Goal: Task Accomplishment & Management: Manage account settings

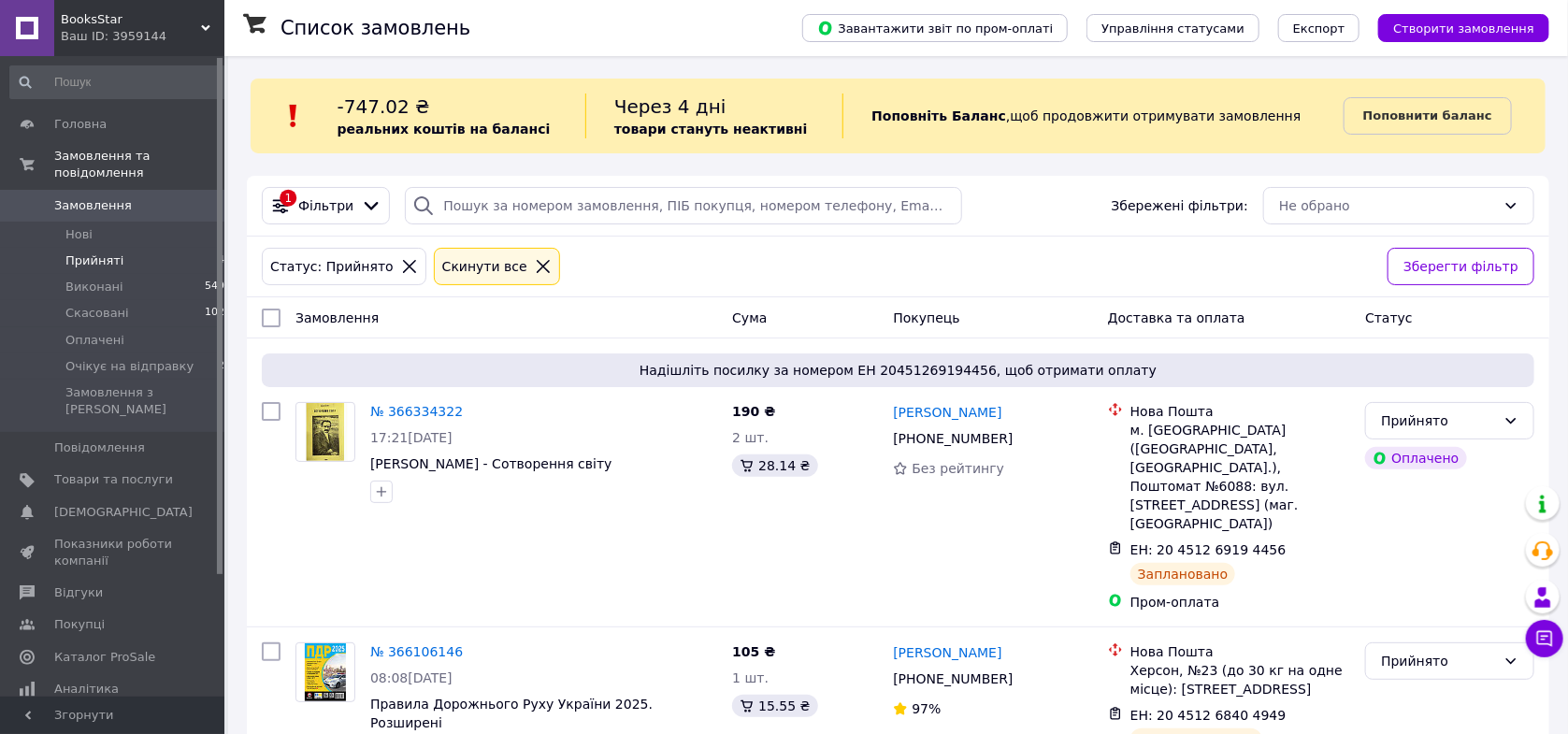
click at [103, 252] on span "Прийняті" at bounding box center [95, 261] width 58 height 17
click at [111, 279] on span "Виконані" at bounding box center [95, 287] width 58 height 17
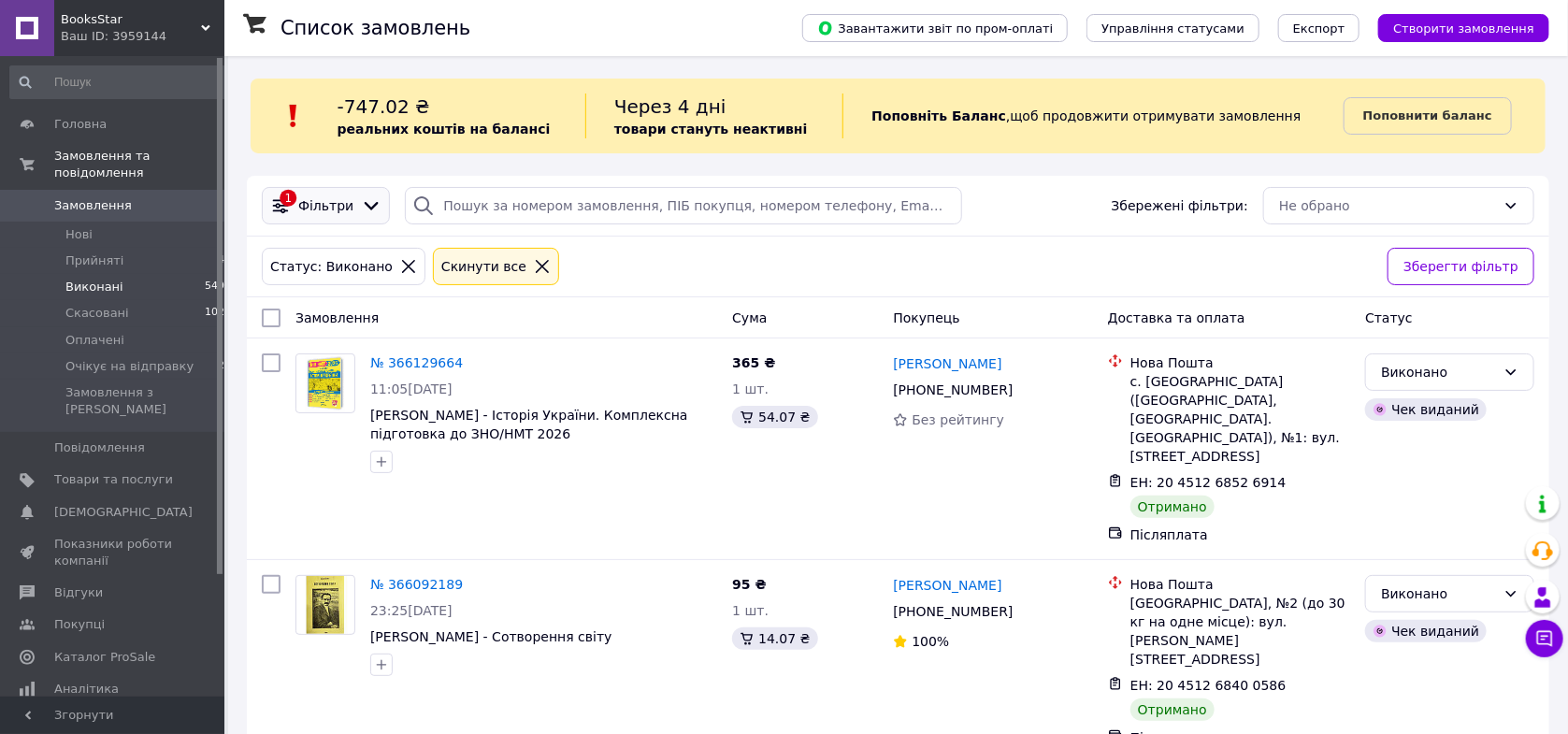
click at [361, 202] on icon at bounding box center [371, 206] width 21 height 21
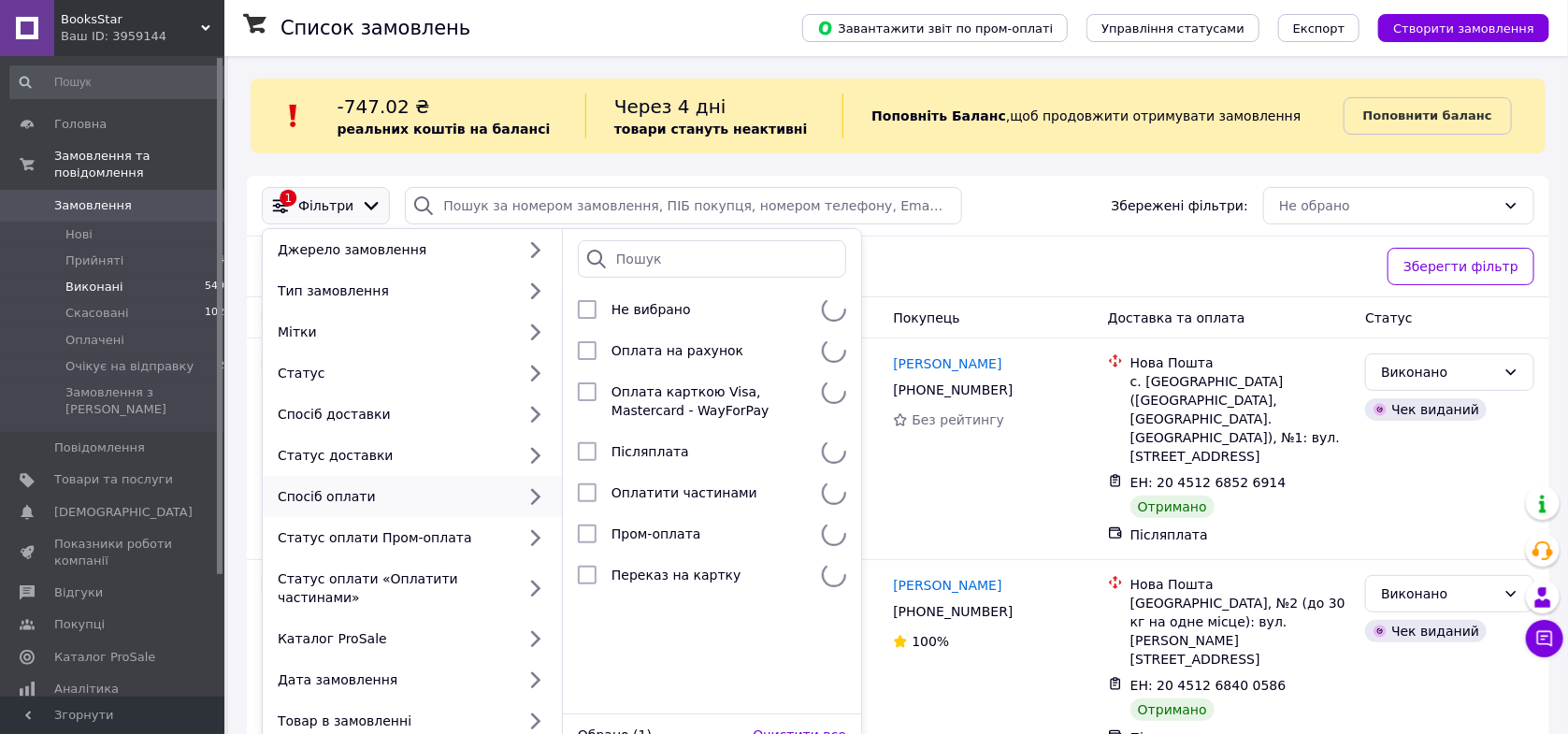
scroll to position [99, 0]
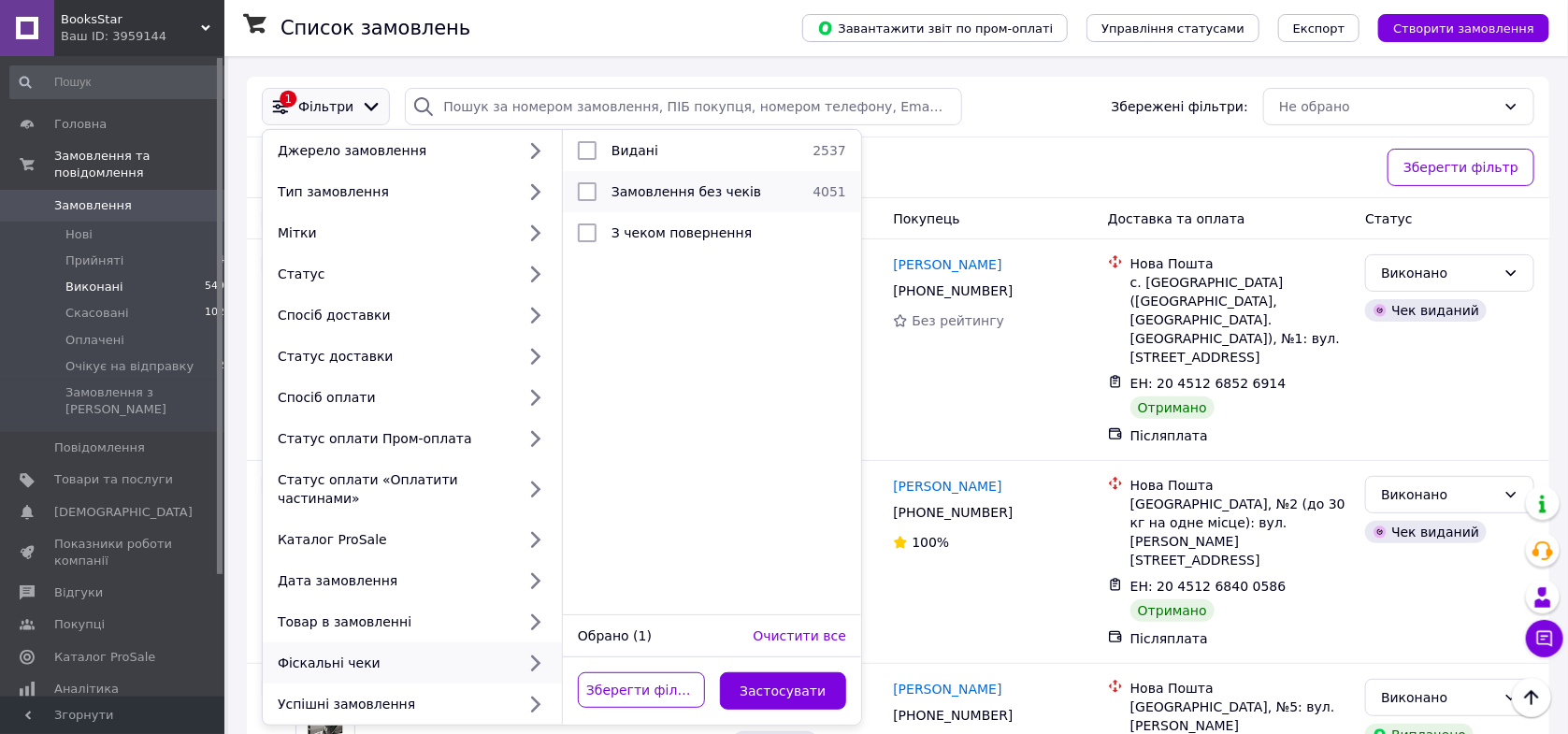
click at [649, 205] on li "Замовлення без чеків 4051" at bounding box center [712, 192] width 298 height 41
checkbox input "true"
click at [760, 674] on button "Застосувати" at bounding box center [783, 691] width 127 height 38
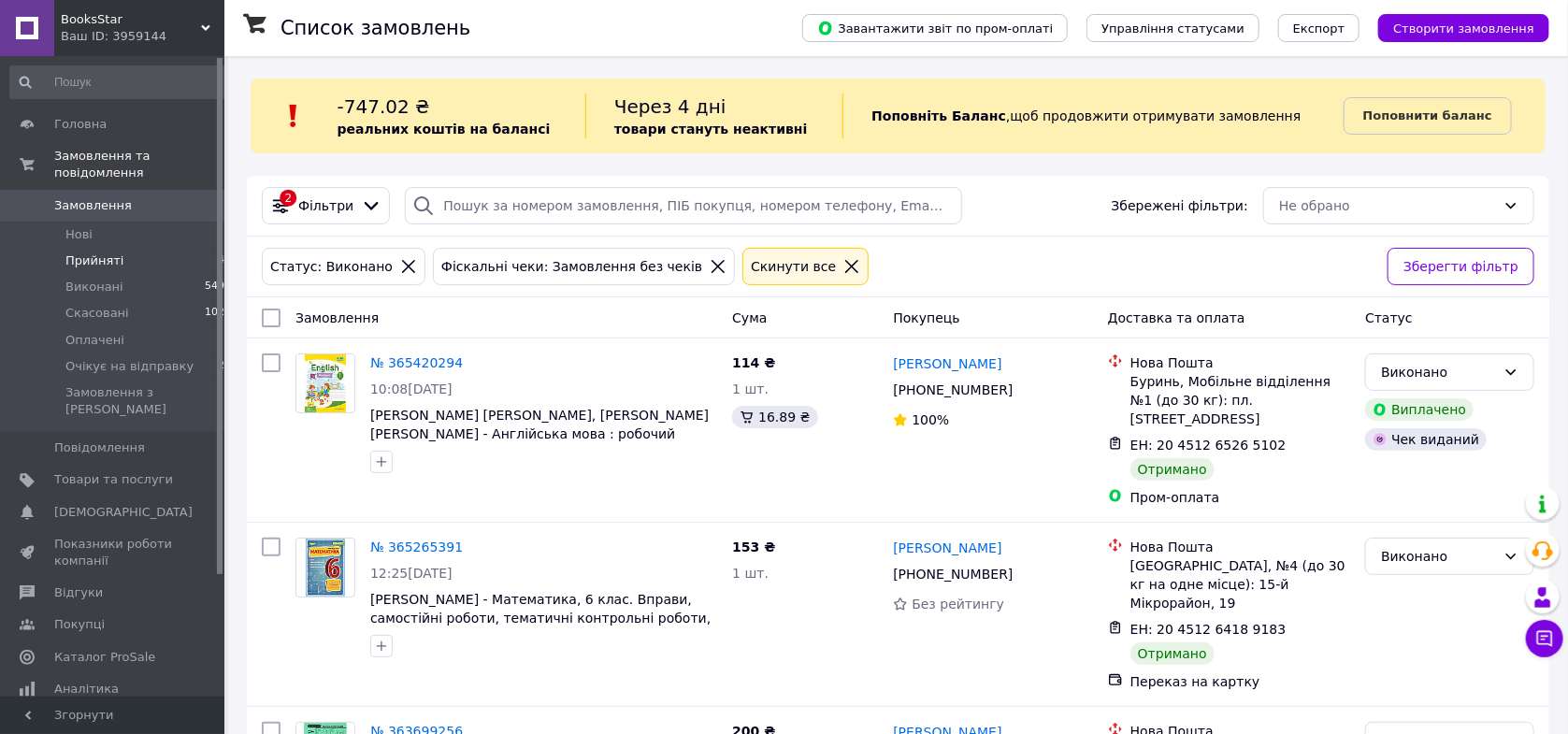
click at [96, 252] on span "Прийняті" at bounding box center [95, 261] width 58 height 17
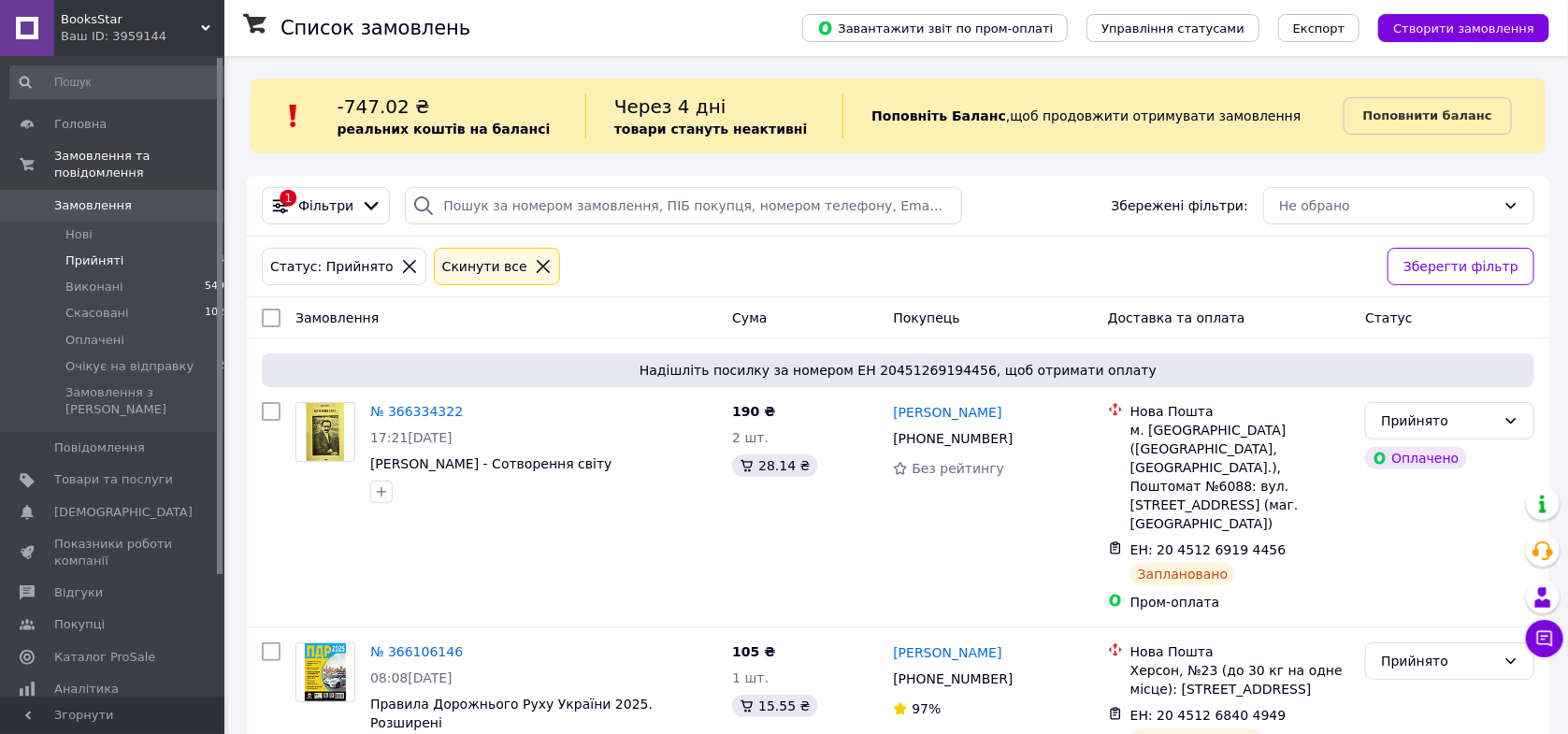
click at [88, 252] on span "Прийняті" at bounding box center [95, 261] width 58 height 17
click at [68, 648] on span "Каталог ProSale" at bounding box center [104, 657] width 101 height 17
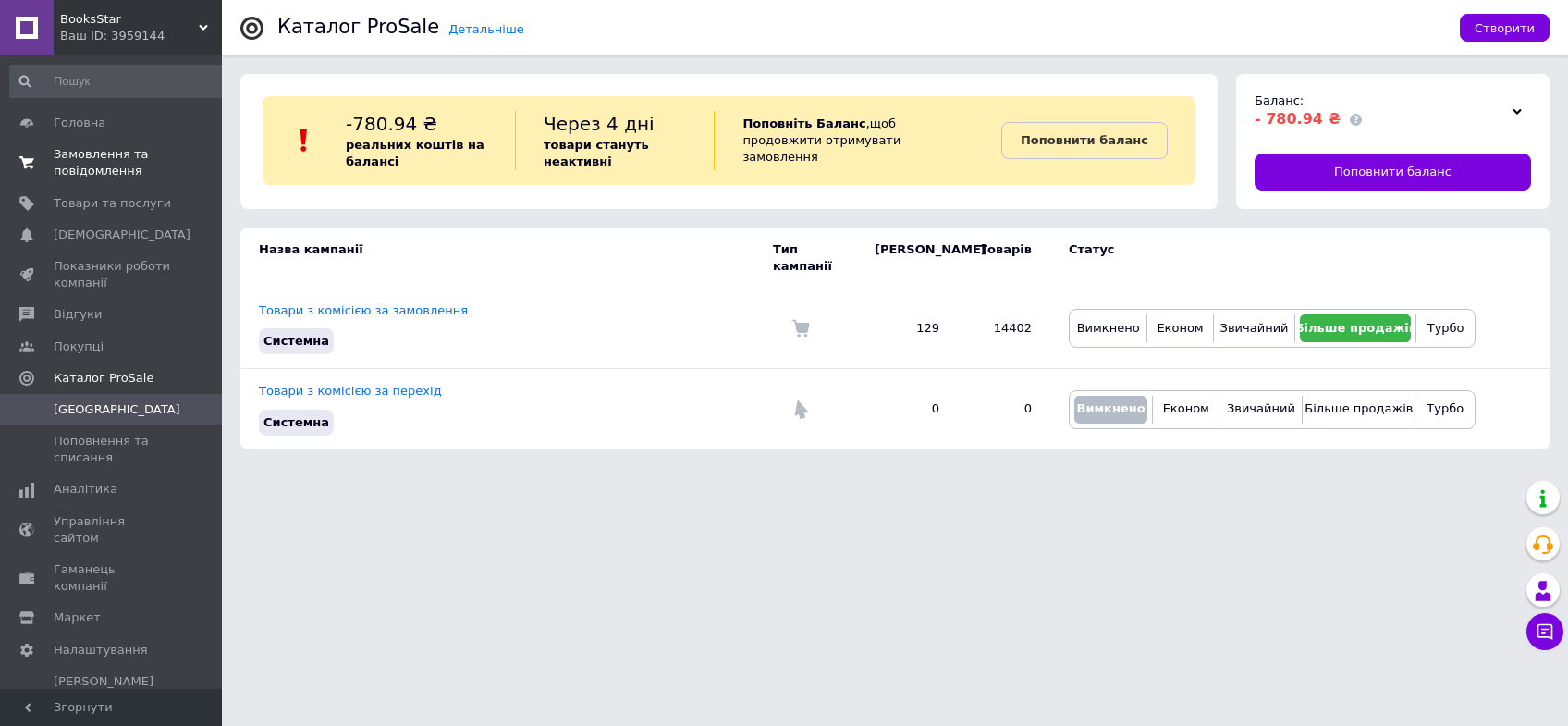
click at [95, 168] on span "Замовлення та повідомлення" at bounding box center [113, 163] width 117 height 34
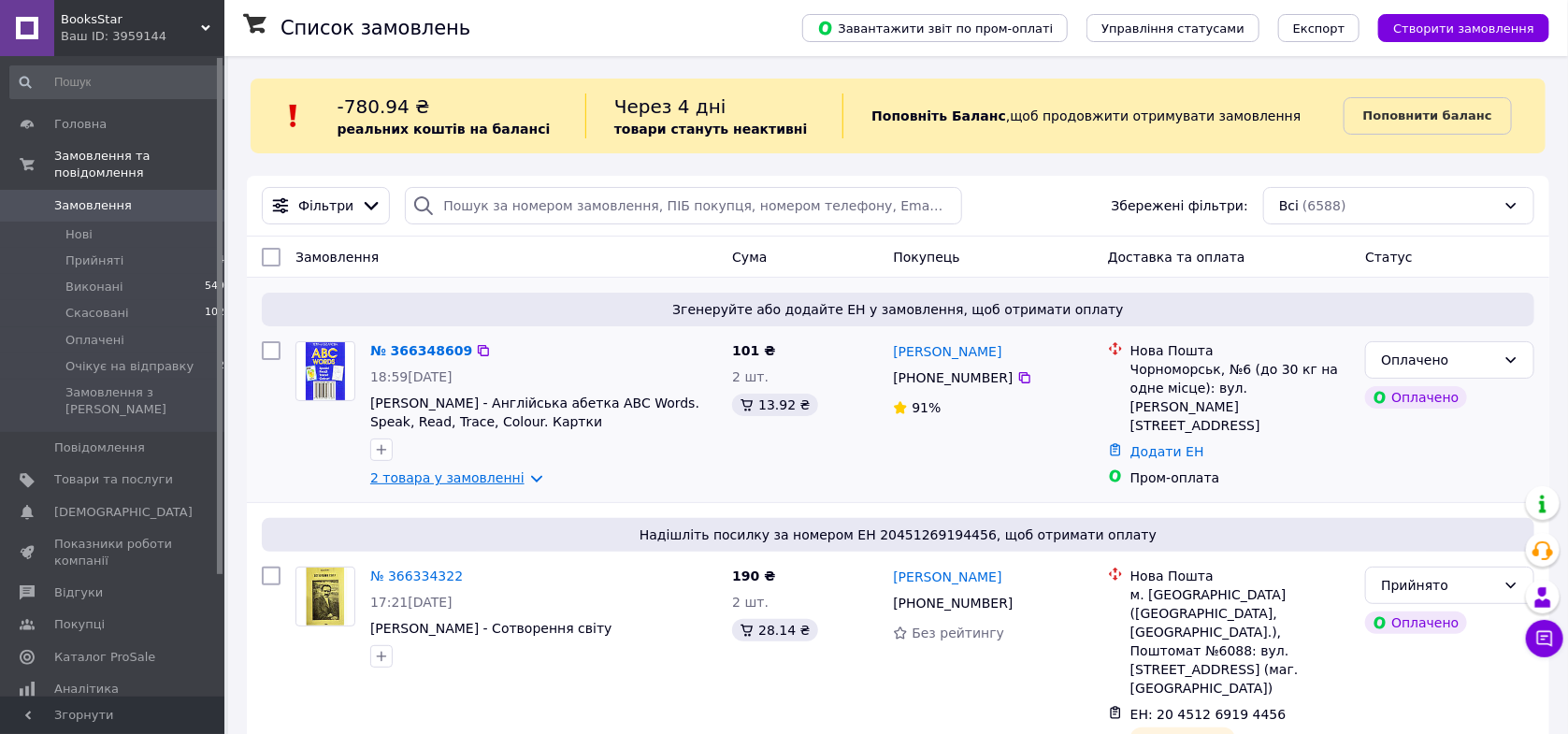
click at [442, 485] on link "2 товара у замовленні" at bounding box center [447, 478] width 154 height 15
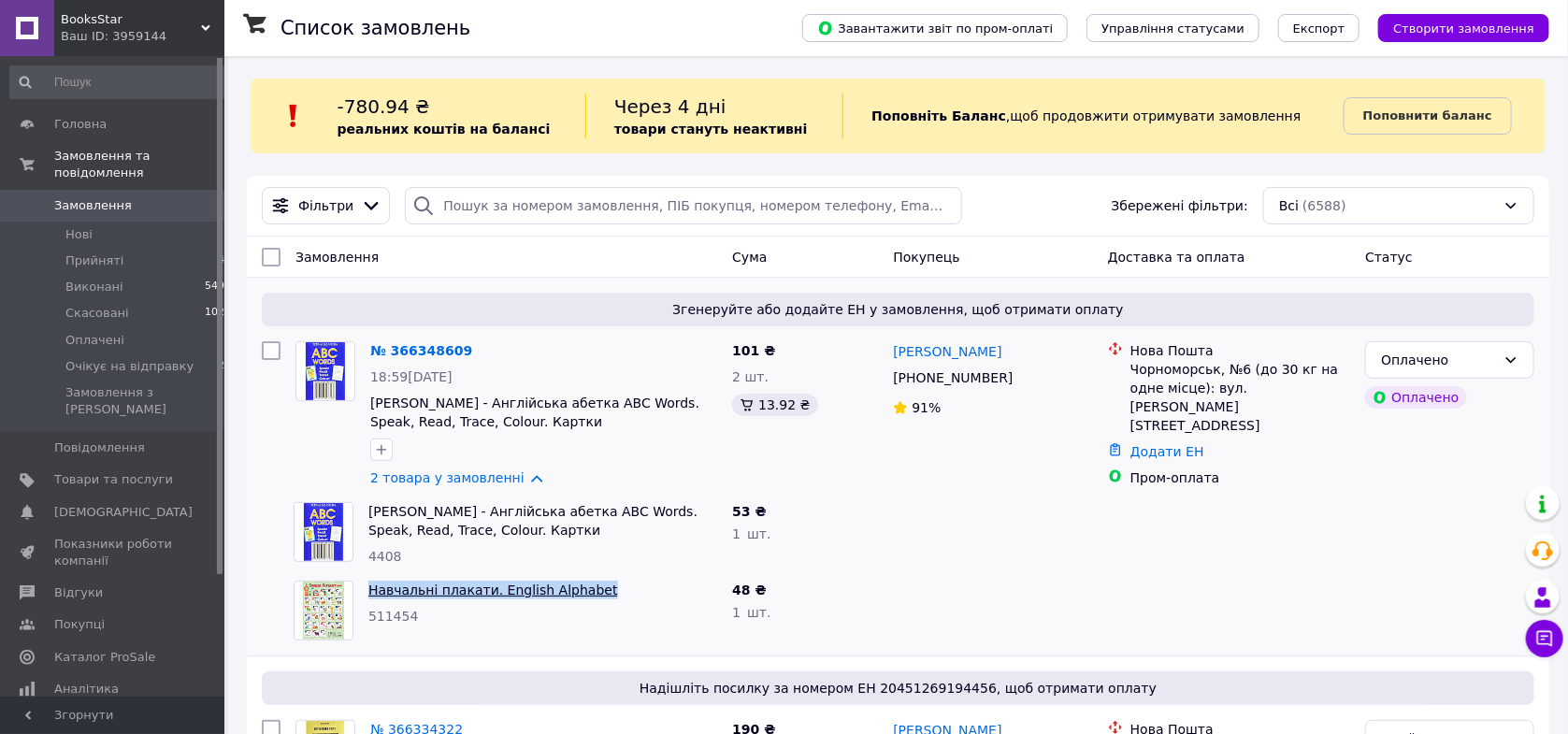
drag, startPoint x: 601, startPoint y: 596, endPoint x: 371, endPoint y: 584, distance: 230.3
click at [371, 584] on span "Навчальні плакати. English Alphabet" at bounding box center [542, 590] width 349 height 19
copy link "Навчальні плакати. English Alphabet"
click at [162, 18] on span "BooksStar" at bounding box center [131, 20] width 140 height 17
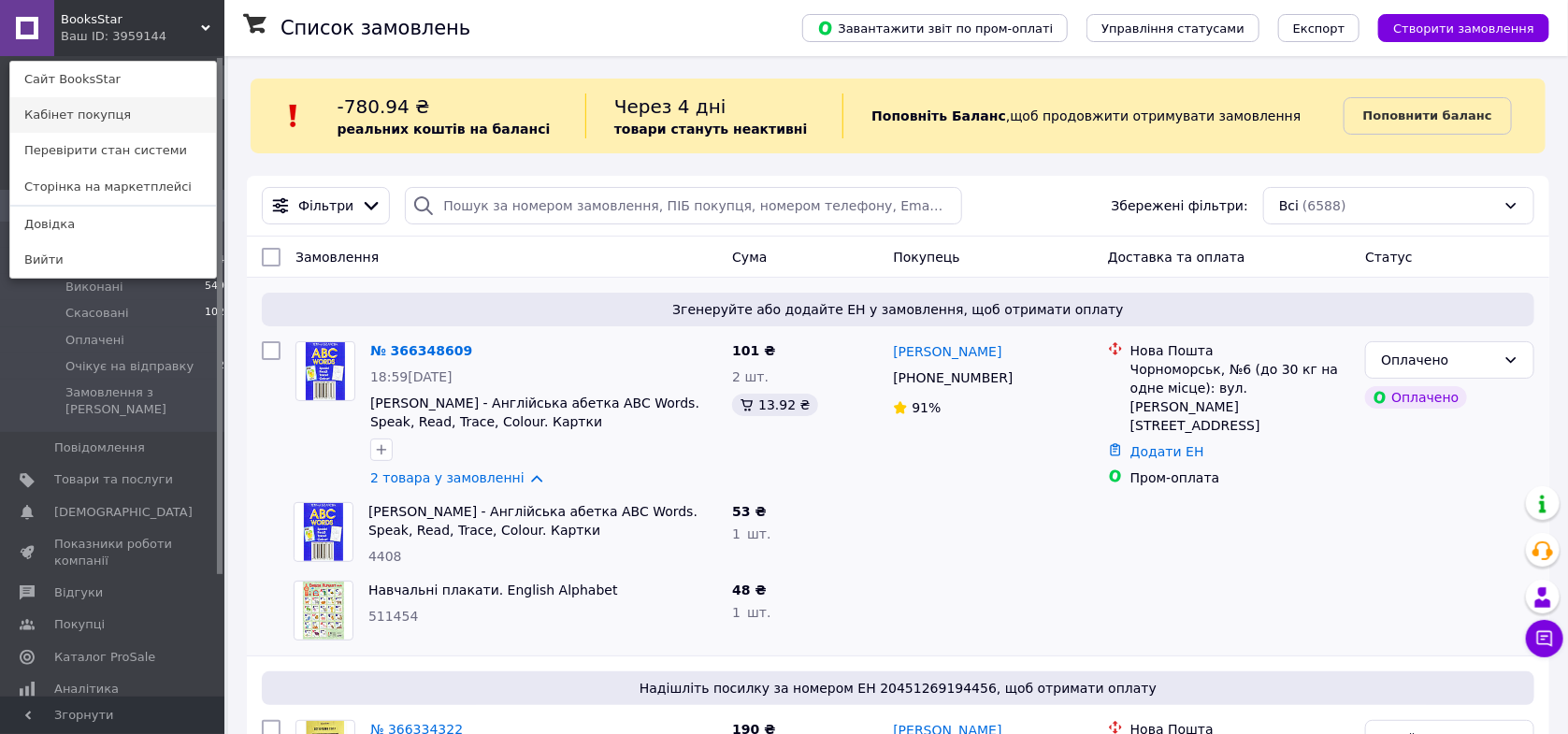
click at [94, 124] on link "Кабінет покупця" at bounding box center [113, 115] width 206 height 36
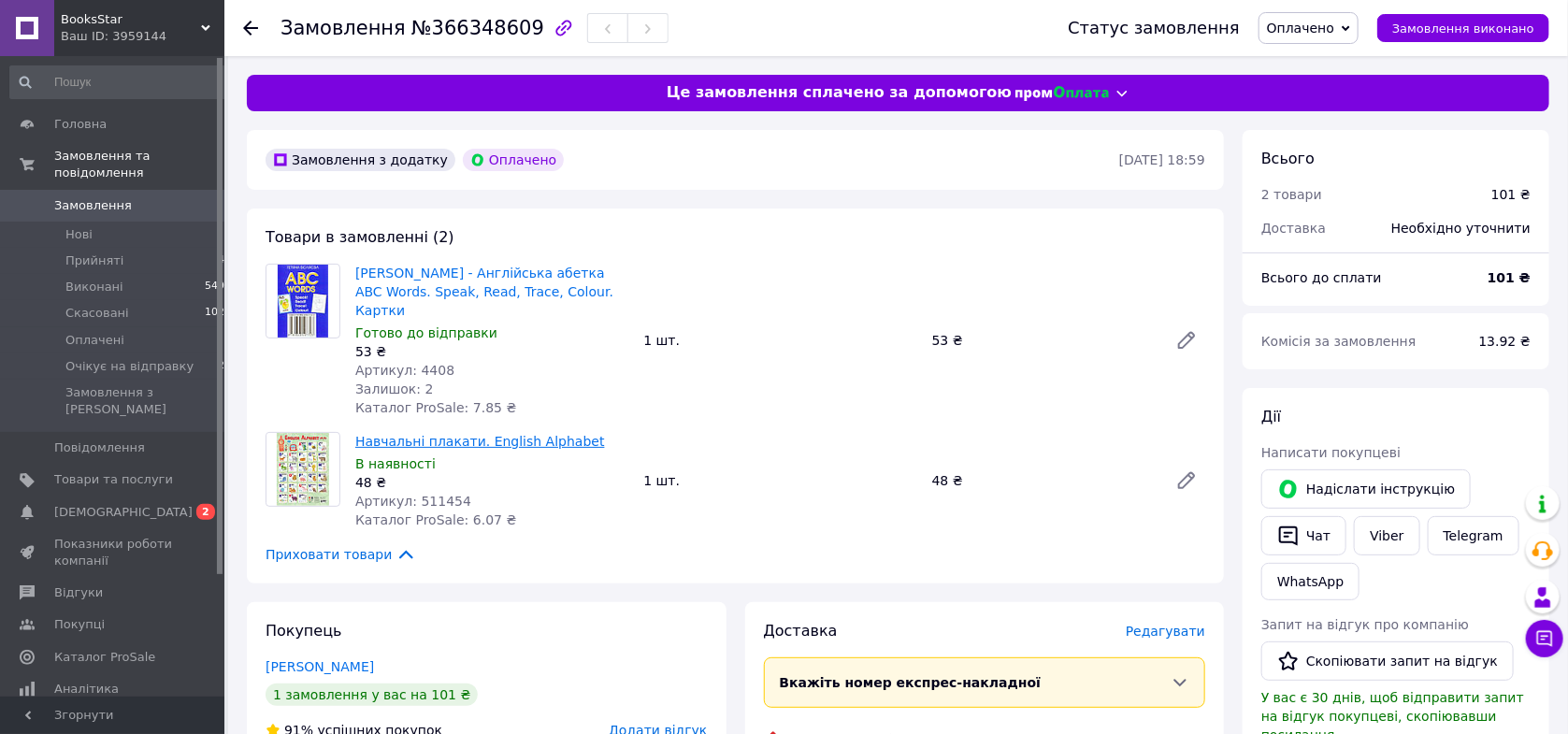
click at [400, 434] on link "Навчальні плакати. English Alphabet" at bounding box center [480, 441] width 249 height 15
drag, startPoint x: 619, startPoint y: 291, endPoint x: 357, endPoint y: 278, distance: 262.3
click at [357, 278] on span "[PERSON_NAME] - Англійська абетка ABC Words. Speak, Read, Trace, Colour. Картки" at bounding box center [492, 292] width 273 height 56
copy link "[PERSON_NAME] - Англійська абетка ABC Words. Speak, Read, Trace, Colour. Картки"
click at [81, 252] on span "Прийняті" at bounding box center [95, 261] width 58 height 17
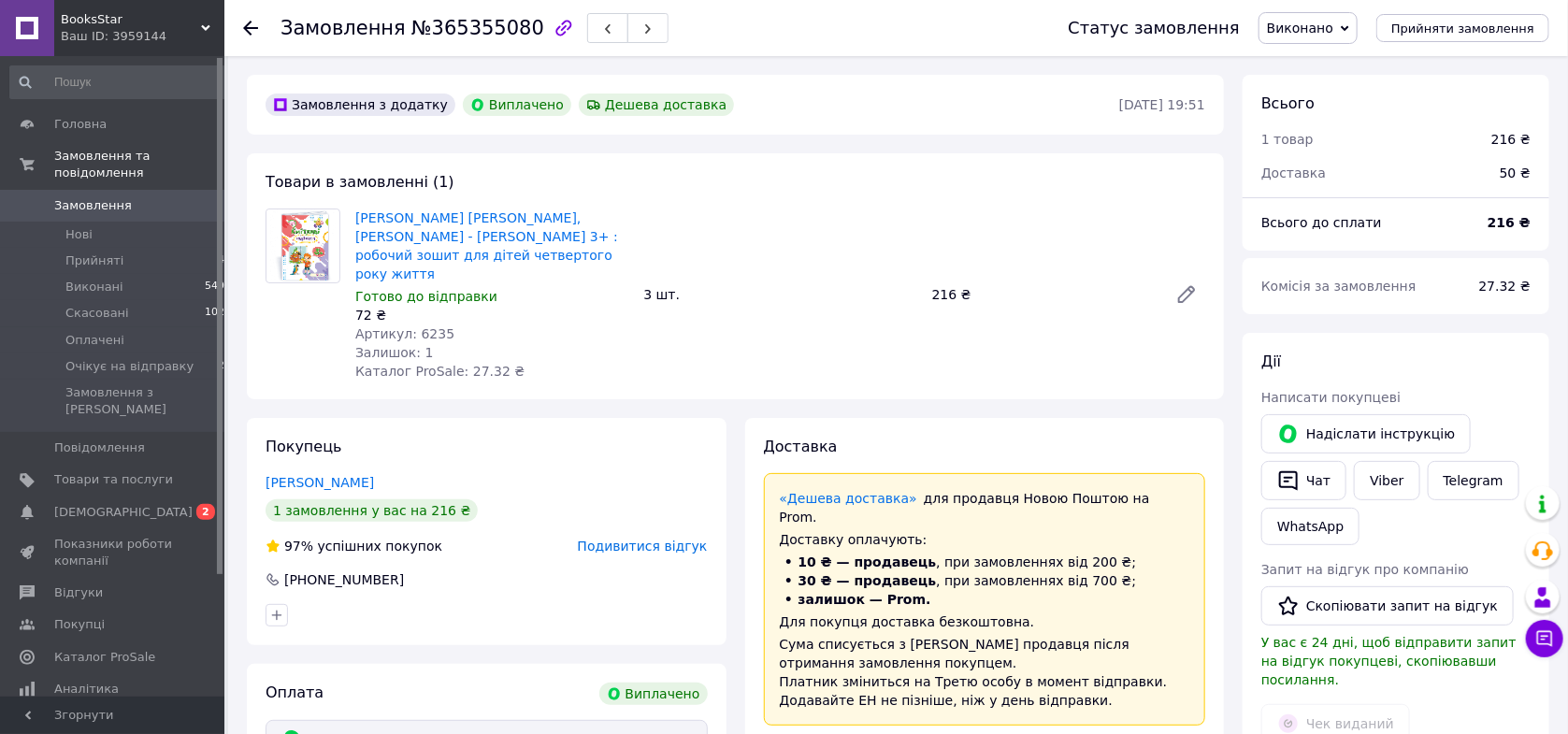
scroll to position [14, 0]
click at [102, 503] on span "[DEMOGRAPHIC_DATA]" at bounding box center [123, 512] width 138 height 17
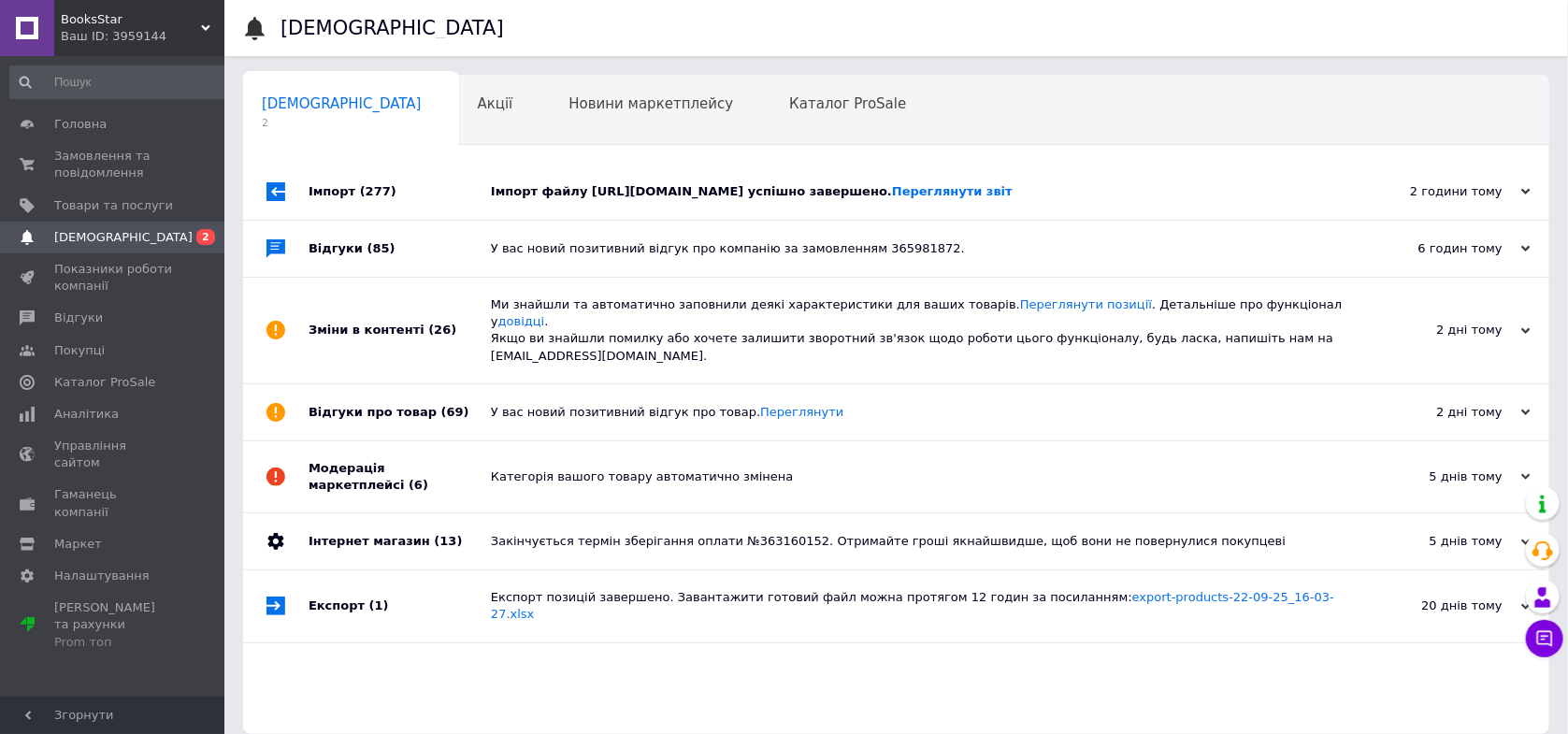
click at [514, 205] on div "Імпорт файлу https://botz.linkbeat.net/yml_skadi/333648_products.yml успішно за…" at bounding box center [918, 192] width 853 height 56
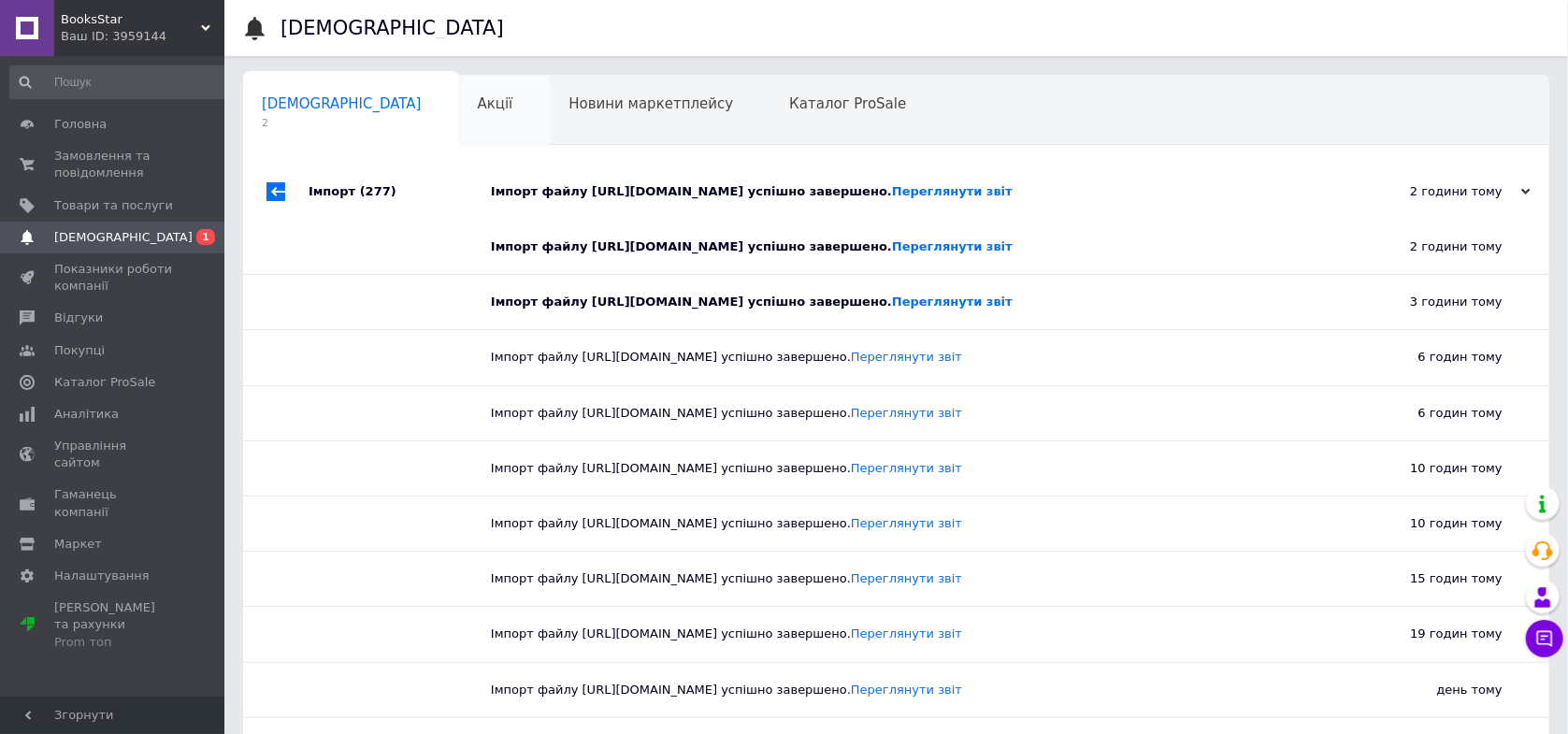
click at [459, 120] on div "Акції 0" at bounding box center [504, 111] width 91 height 72
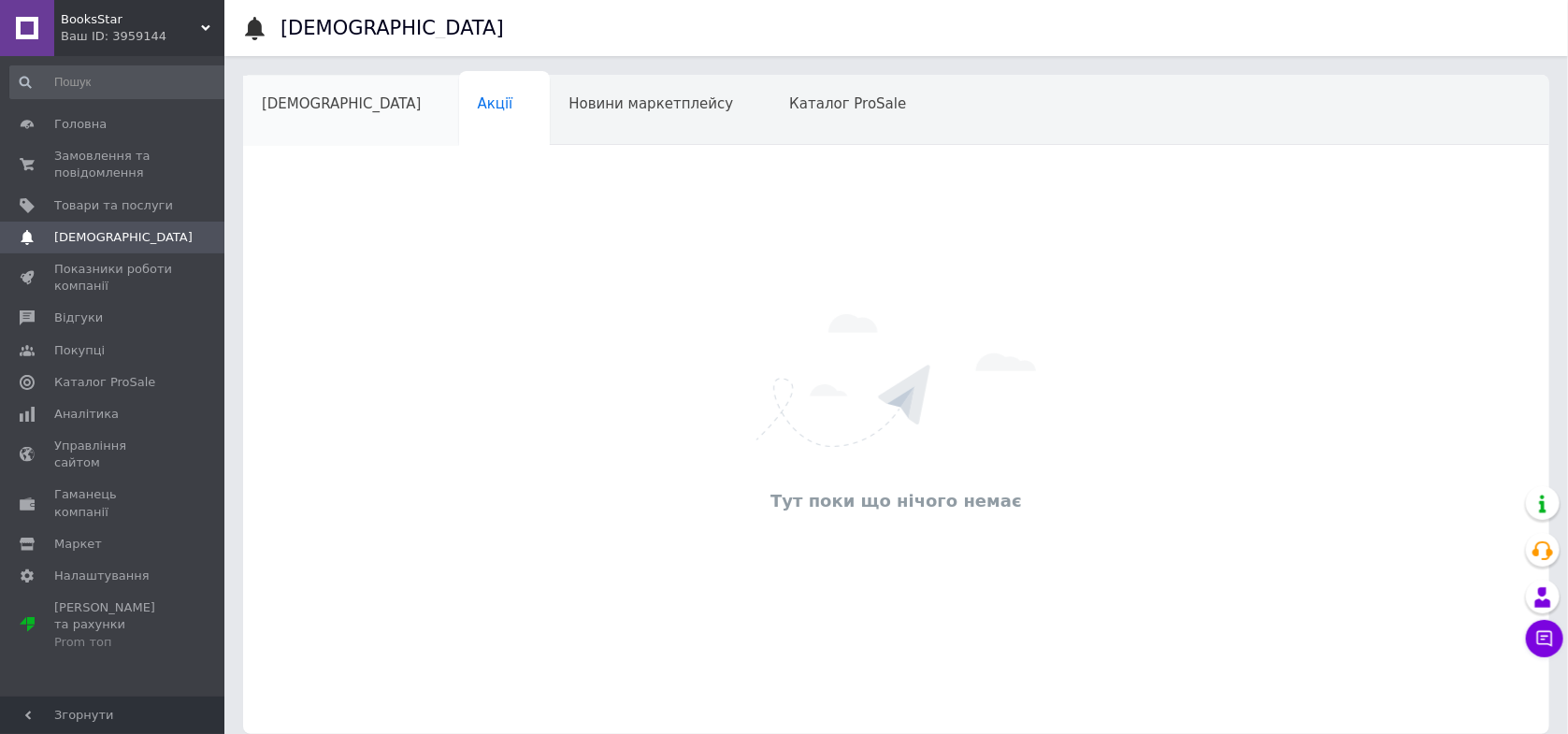
click at [280, 145] on div "[DEMOGRAPHIC_DATA]" at bounding box center [350, 111] width 216 height 72
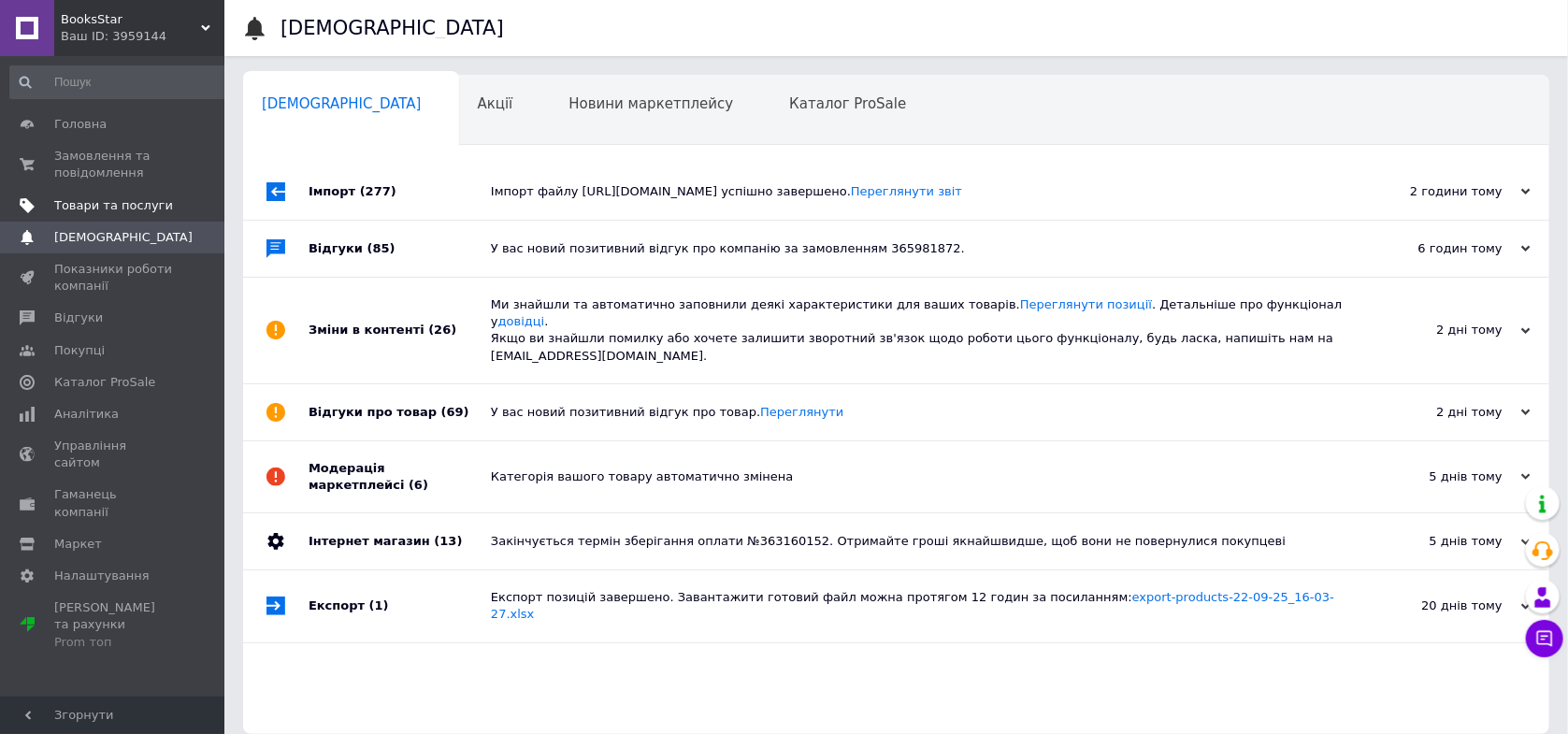
click at [109, 209] on span "Товари та послуги" at bounding box center [114, 206] width 119 height 17
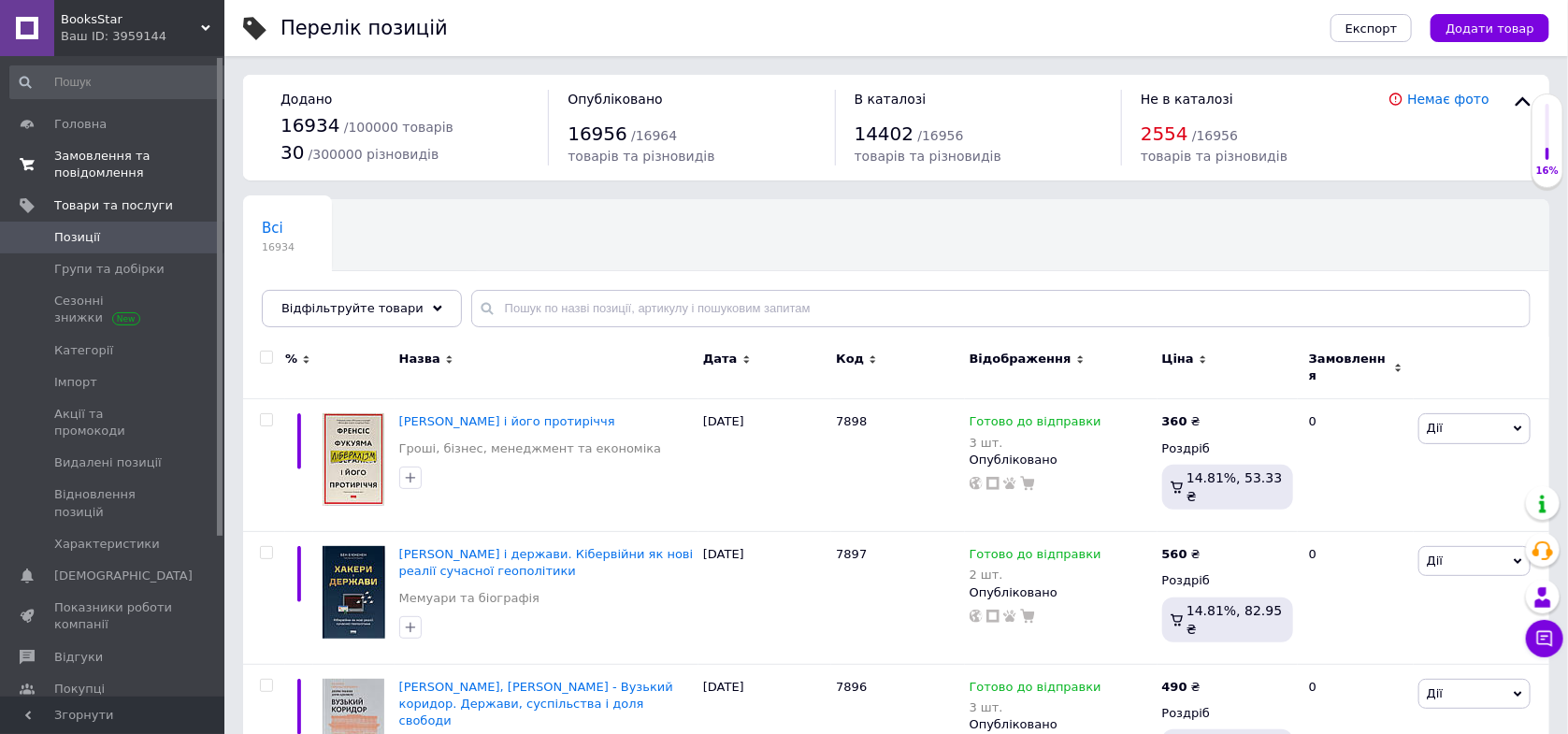
click at [120, 185] on link "Замовлення та повідомлення 0 0" at bounding box center [120, 165] width 242 height 49
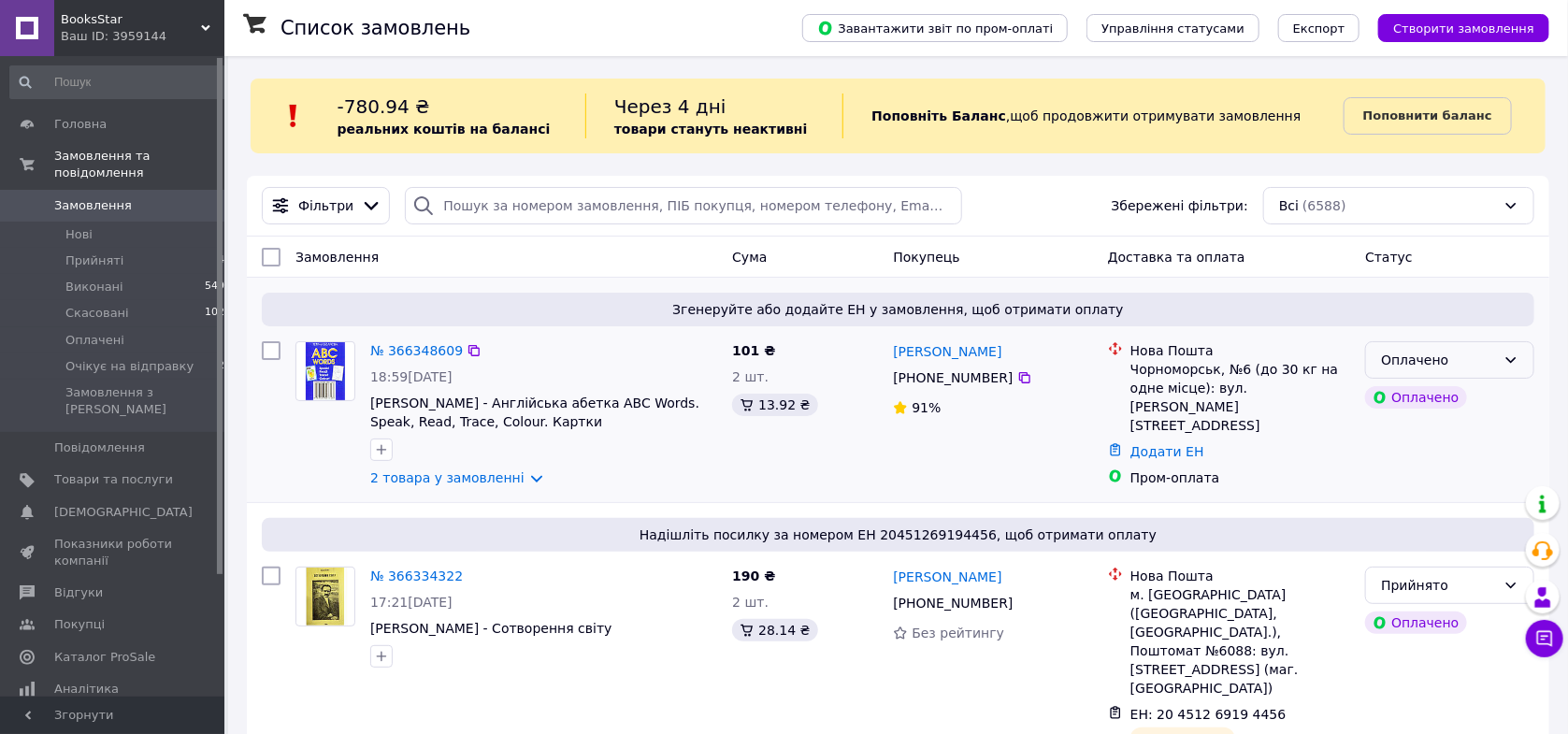
click at [1432, 364] on div "Оплачено" at bounding box center [1438, 360] width 115 height 21
click at [1407, 501] on li "Очікує на відправку" at bounding box center [1450, 512] width 168 height 53
click at [456, 486] on link "2 товара у замовленні" at bounding box center [447, 478] width 154 height 15
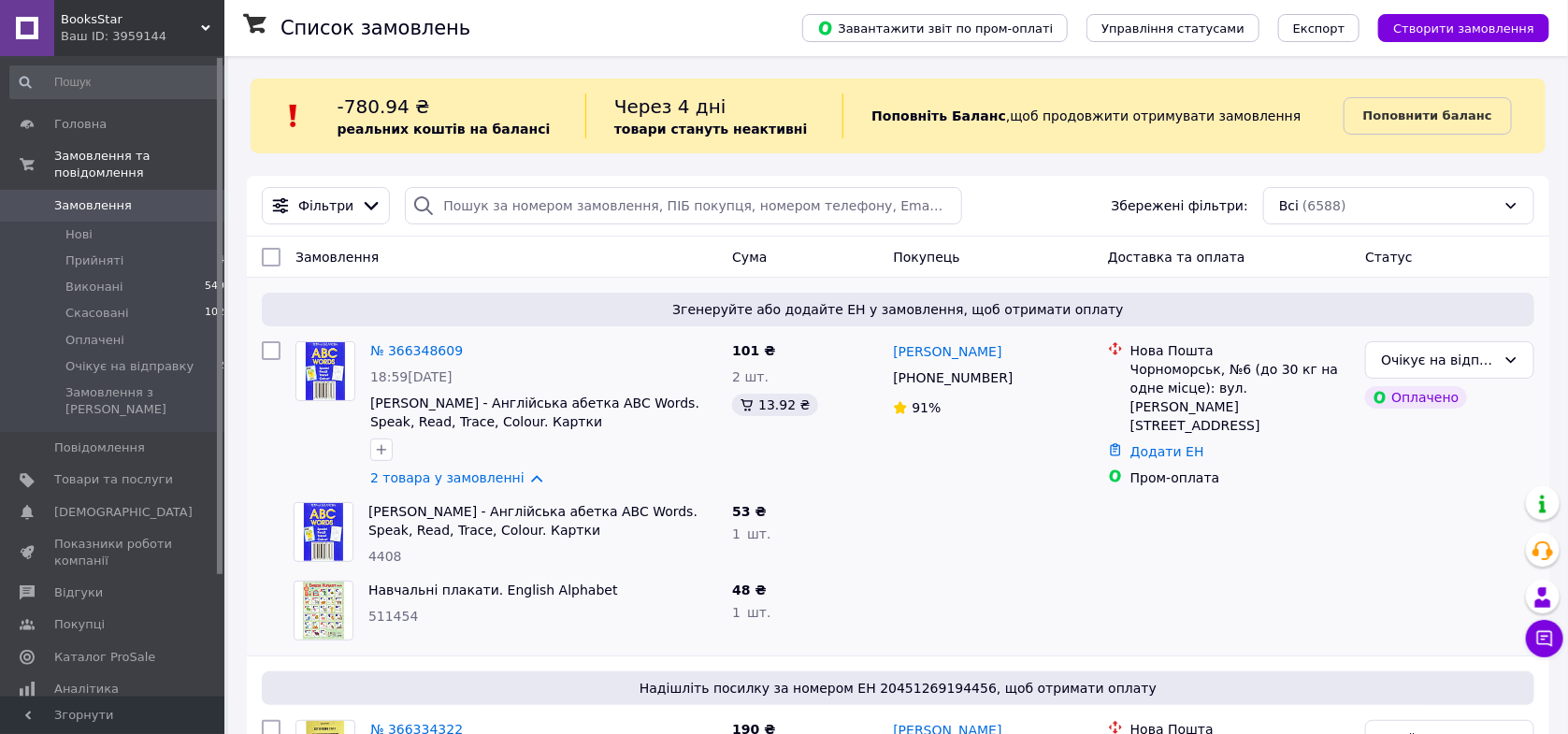
click at [456, 486] on link "2 товара у замовленні" at bounding box center [447, 478] width 154 height 15
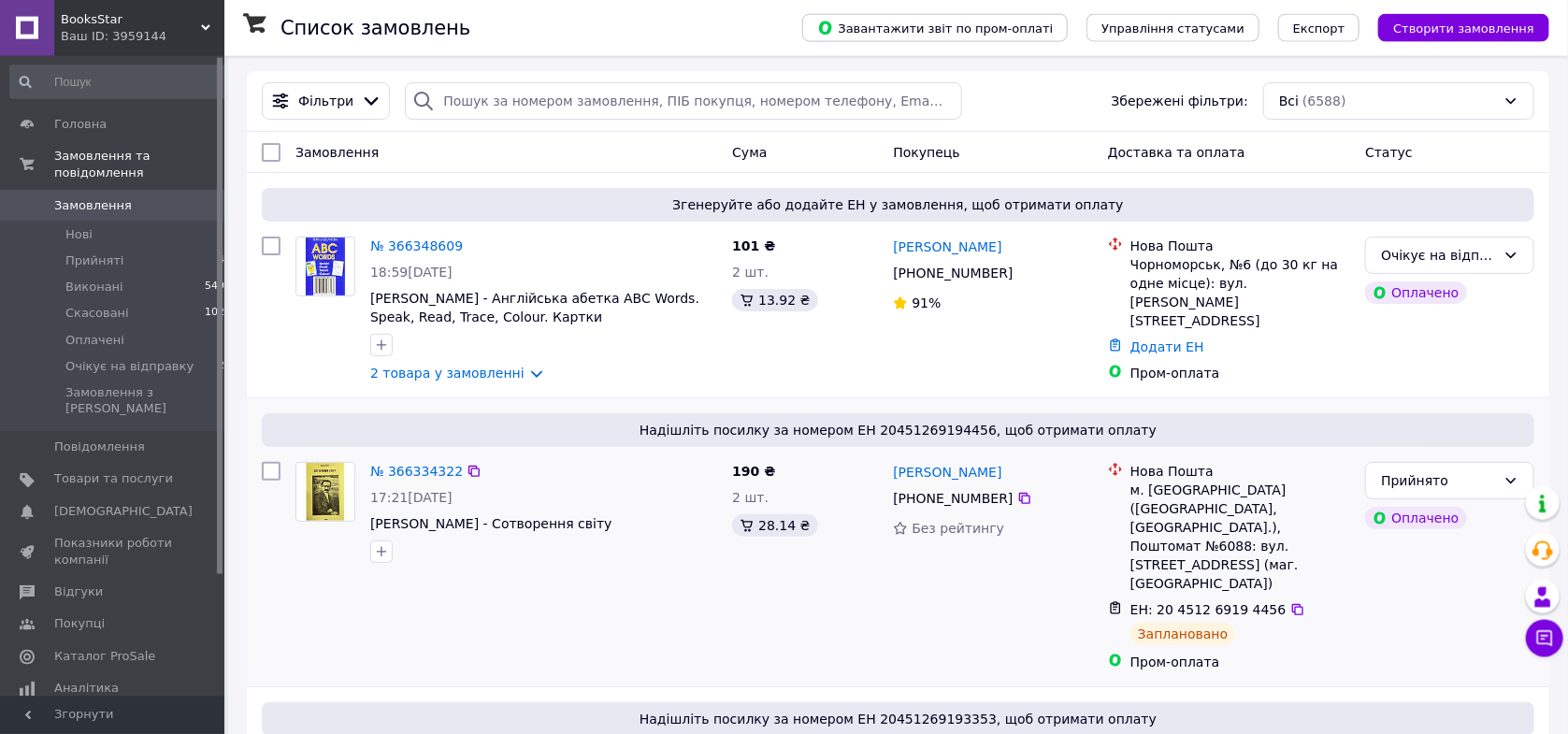
scroll to position [199, 0]
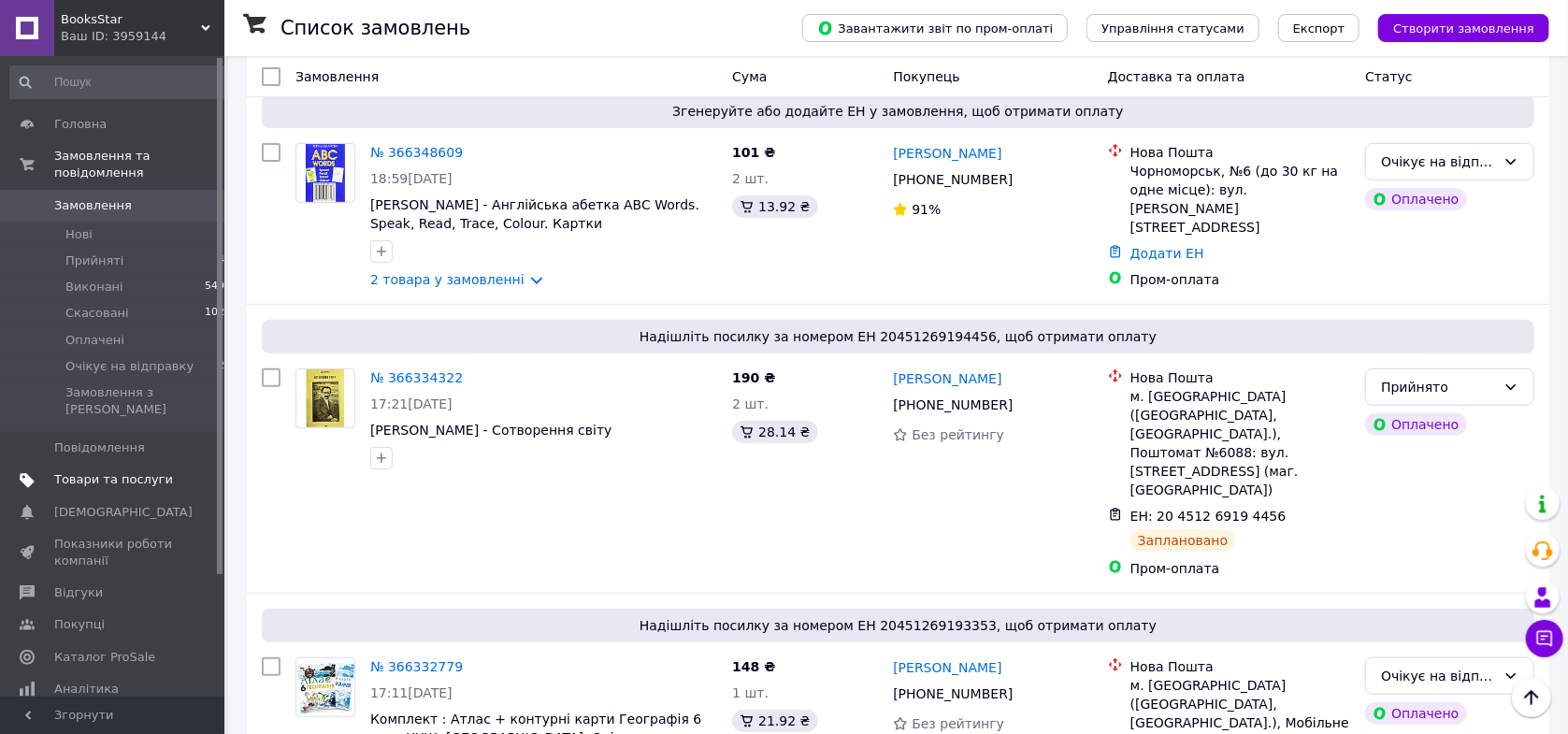
click at [81, 471] on span "Товари та послуги" at bounding box center [114, 480] width 119 height 17
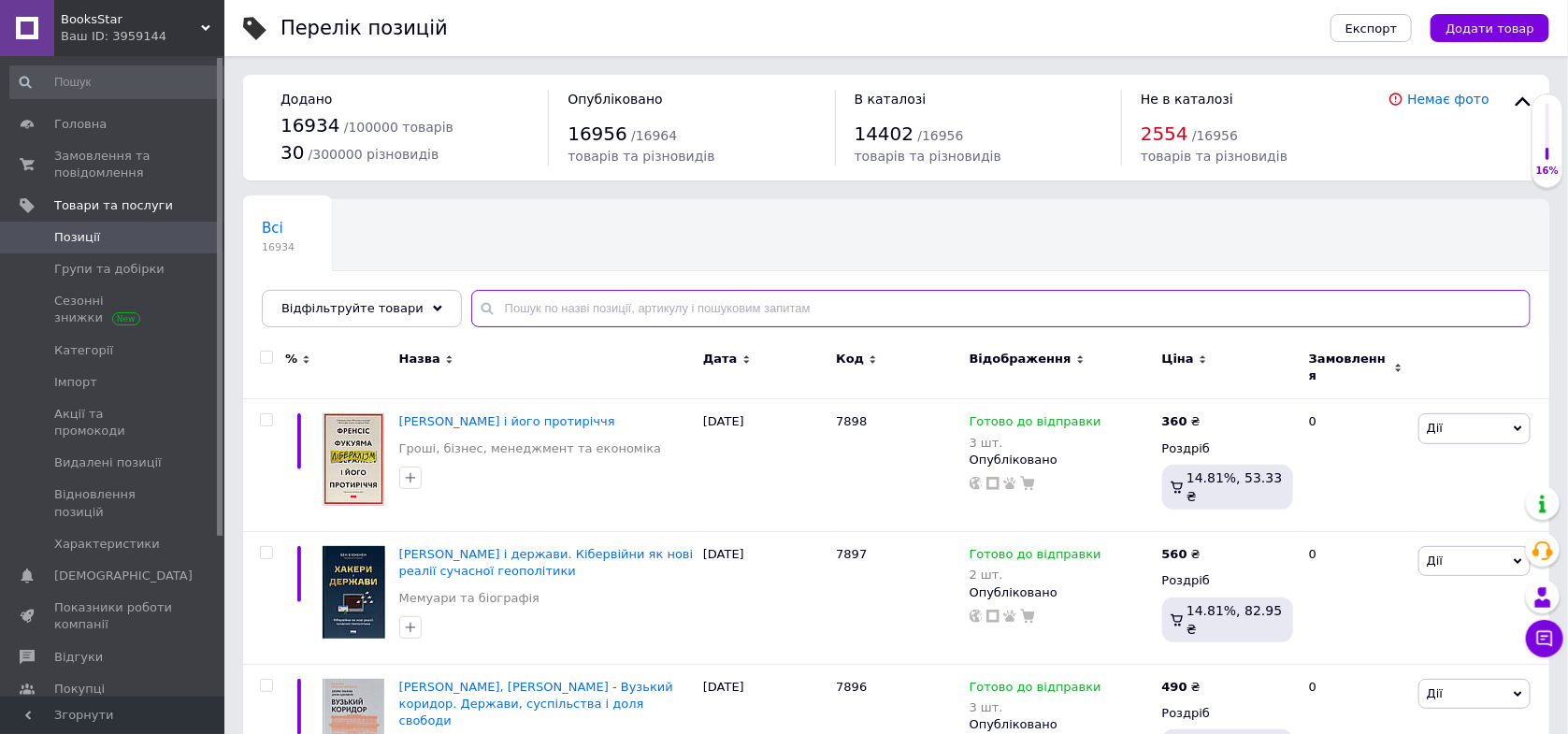
click at [606, 312] on input "text" at bounding box center [1001, 309] width 1060 height 38
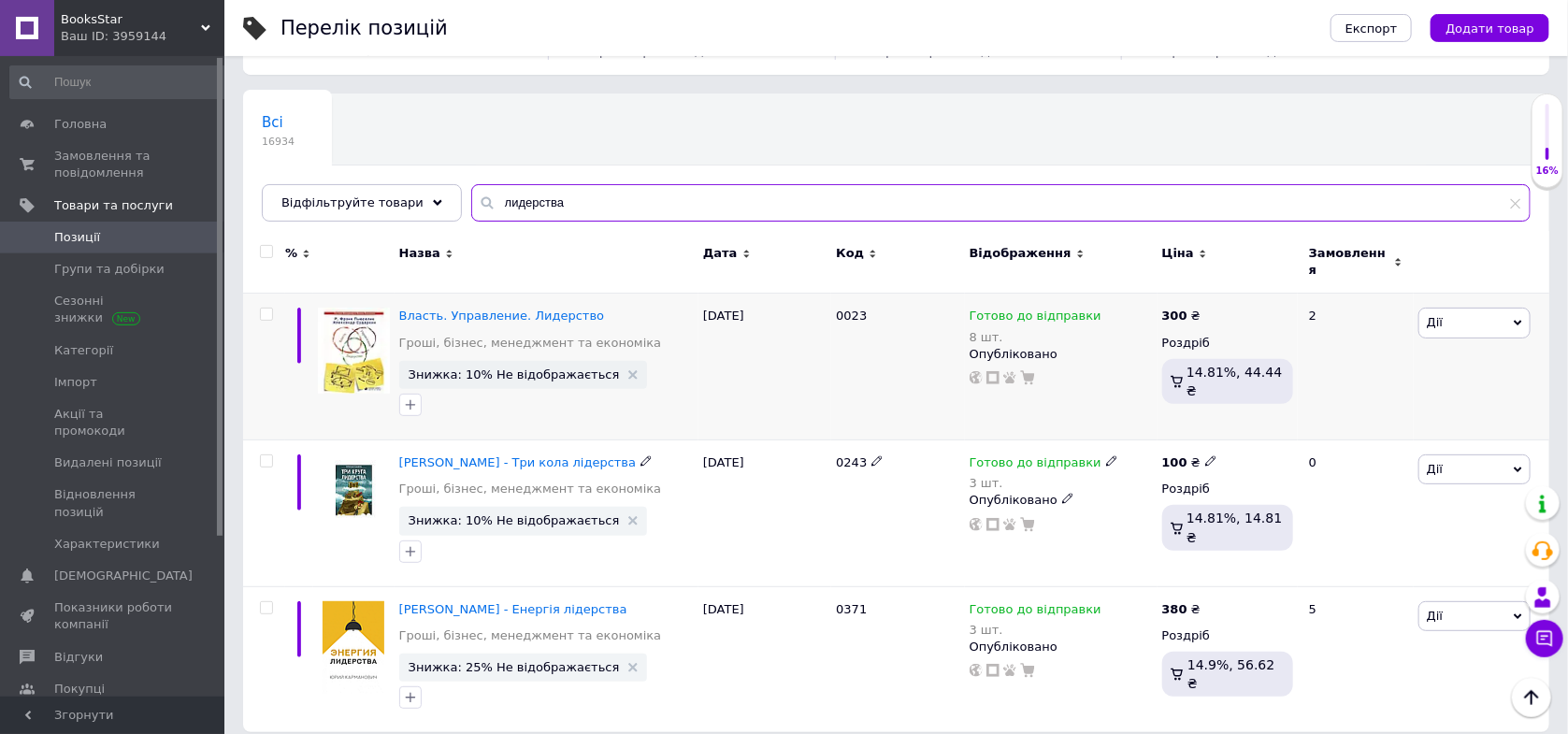
scroll to position [110, 0]
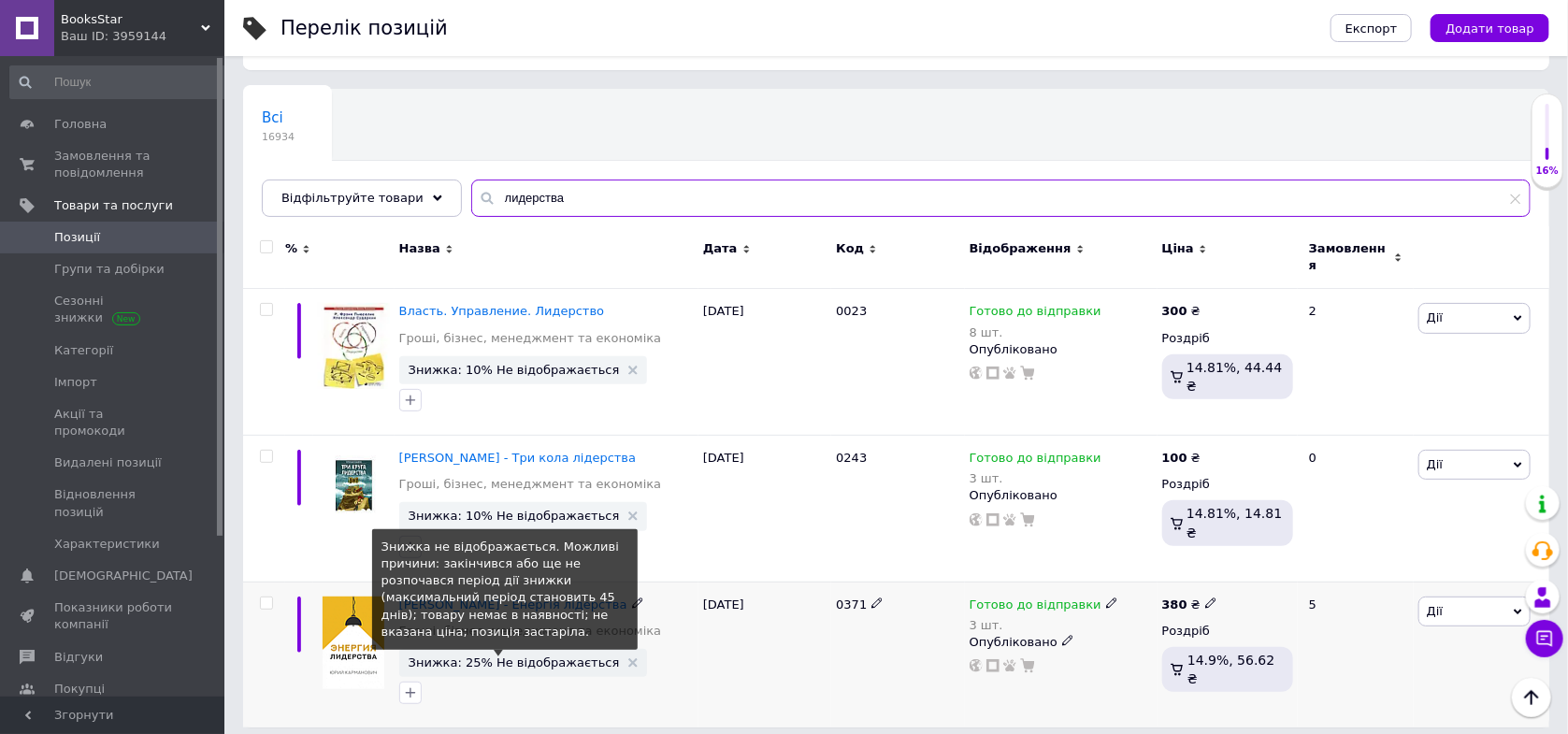
type input "лидерства"
click at [478, 656] on span "Знижка: 25% Не відображається" at bounding box center [514, 662] width 212 height 12
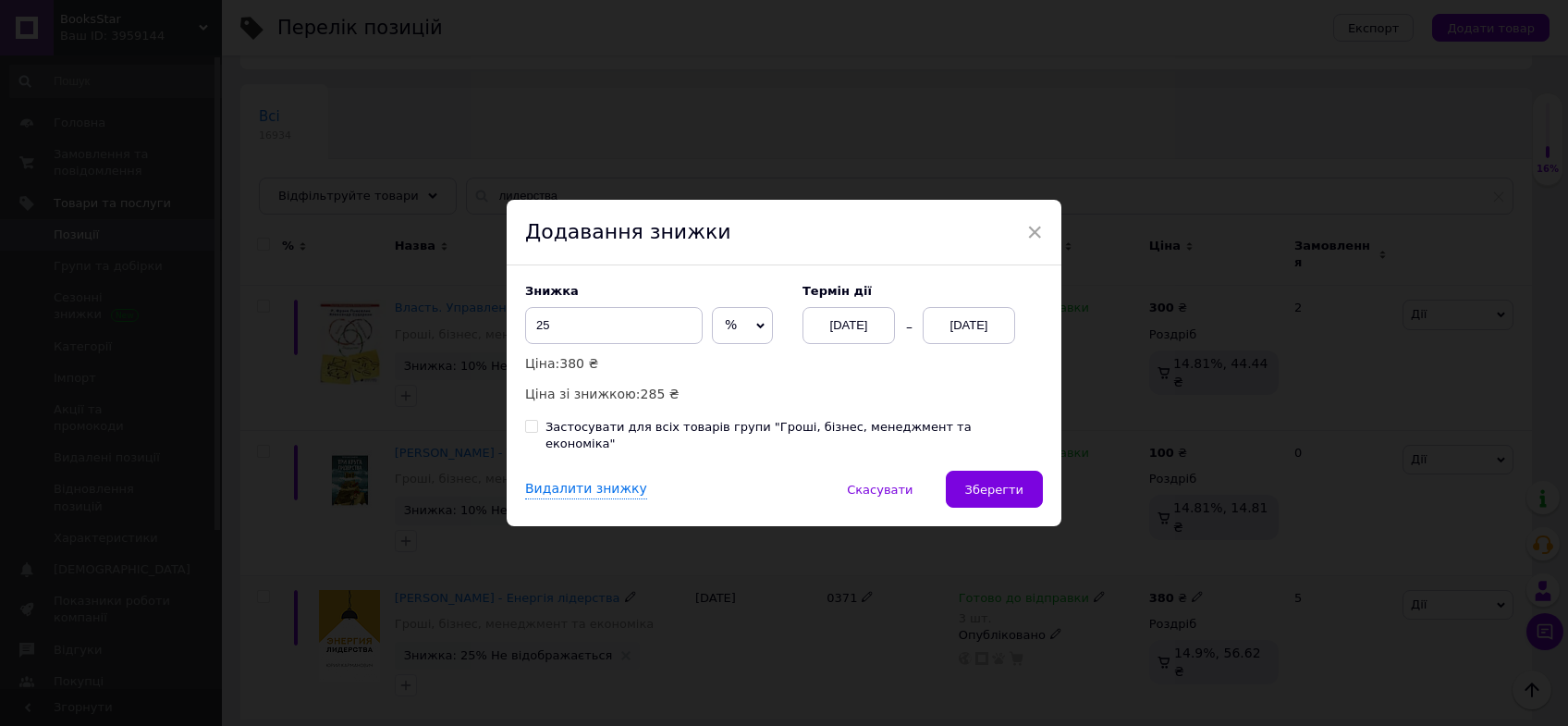
click at [964, 343] on div "[DATE]" at bounding box center [968, 326] width 92 height 37
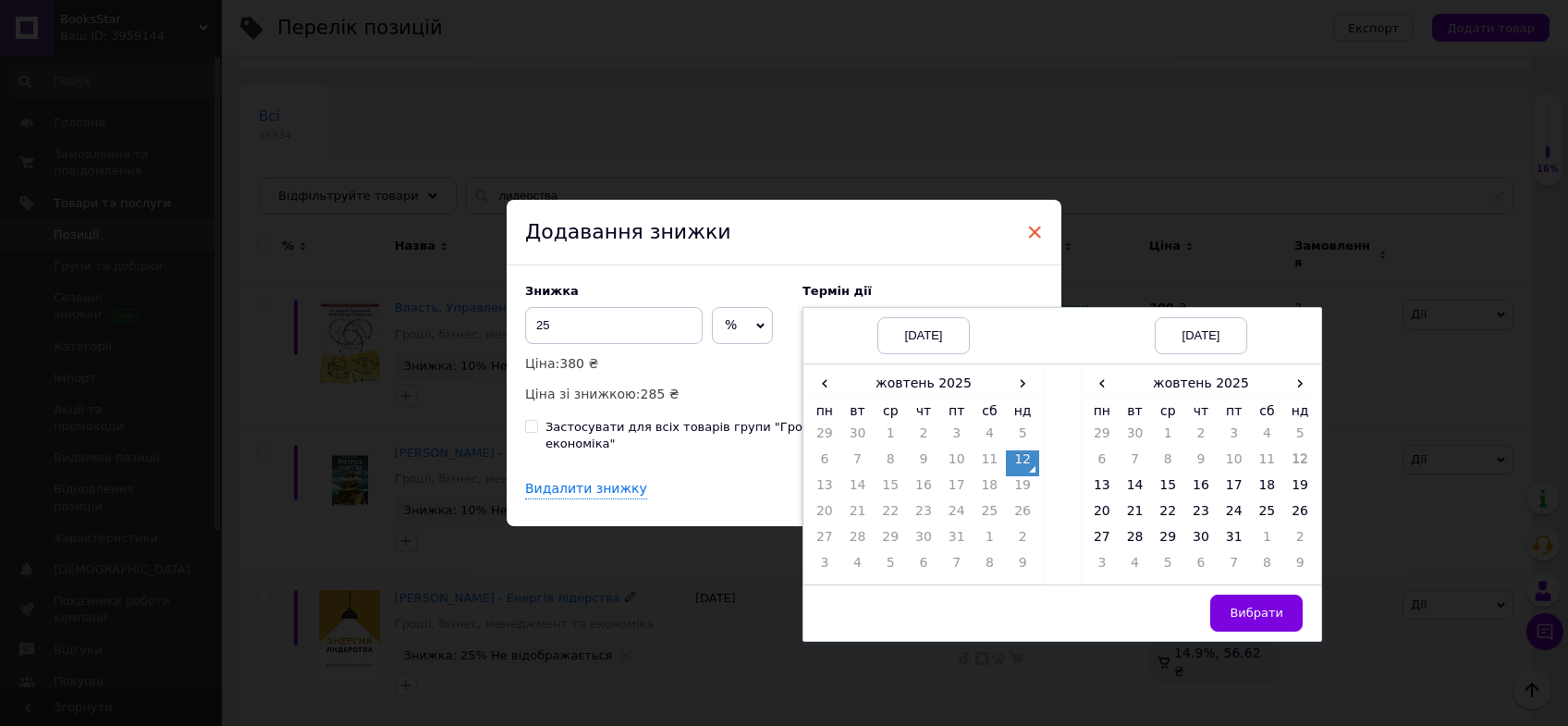
click at [1026, 235] on span "×" at bounding box center [1035, 232] width 17 height 32
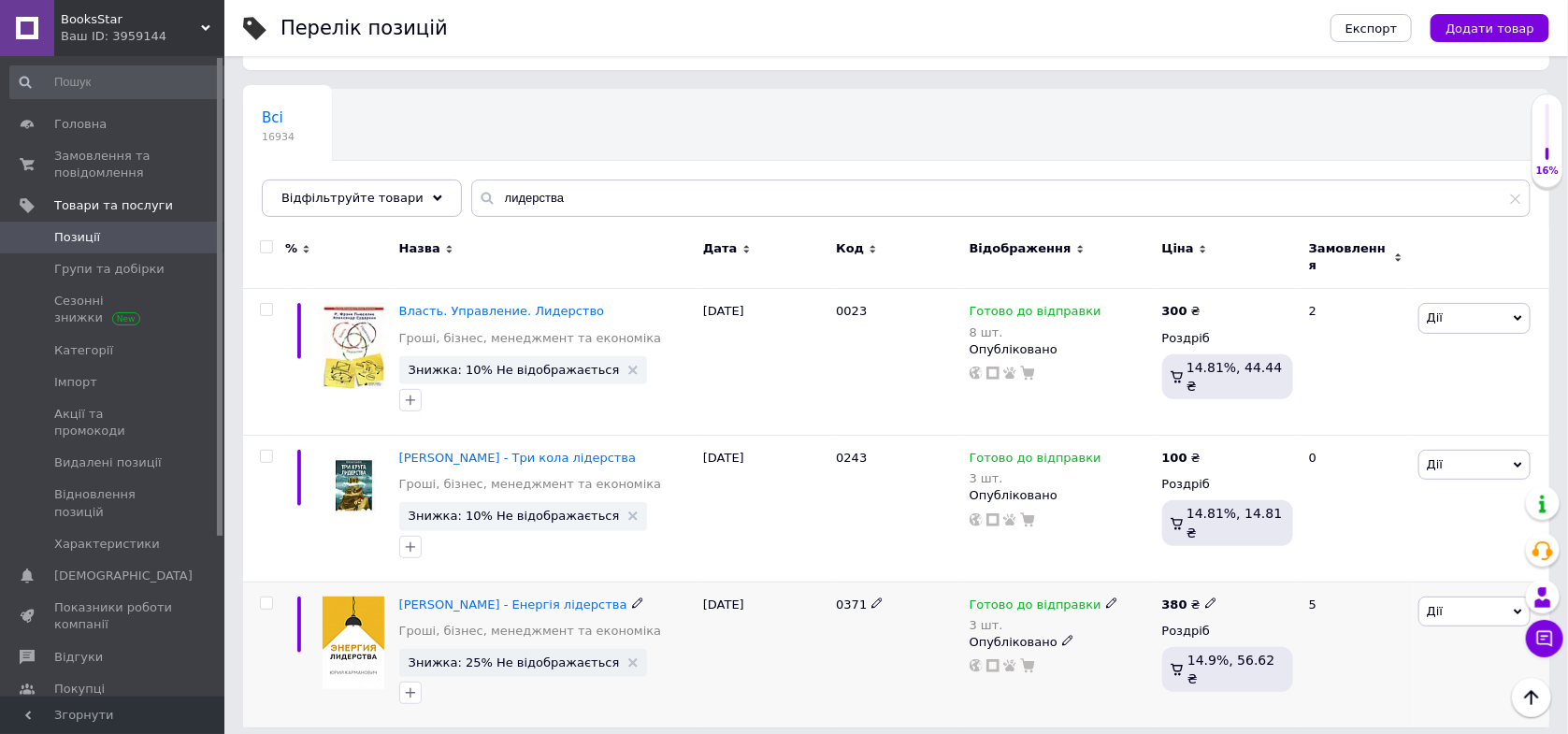
click at [1208, 598] on icon at bounding box center [1211, 603] width 11 height 11
click at [1273, 565] on input "380" at bounding box center [1297, 583] width 142 height 38
type input "250"
click at [896, 669] on div "0371" at bounding box center [897, 654] width 133 height 146
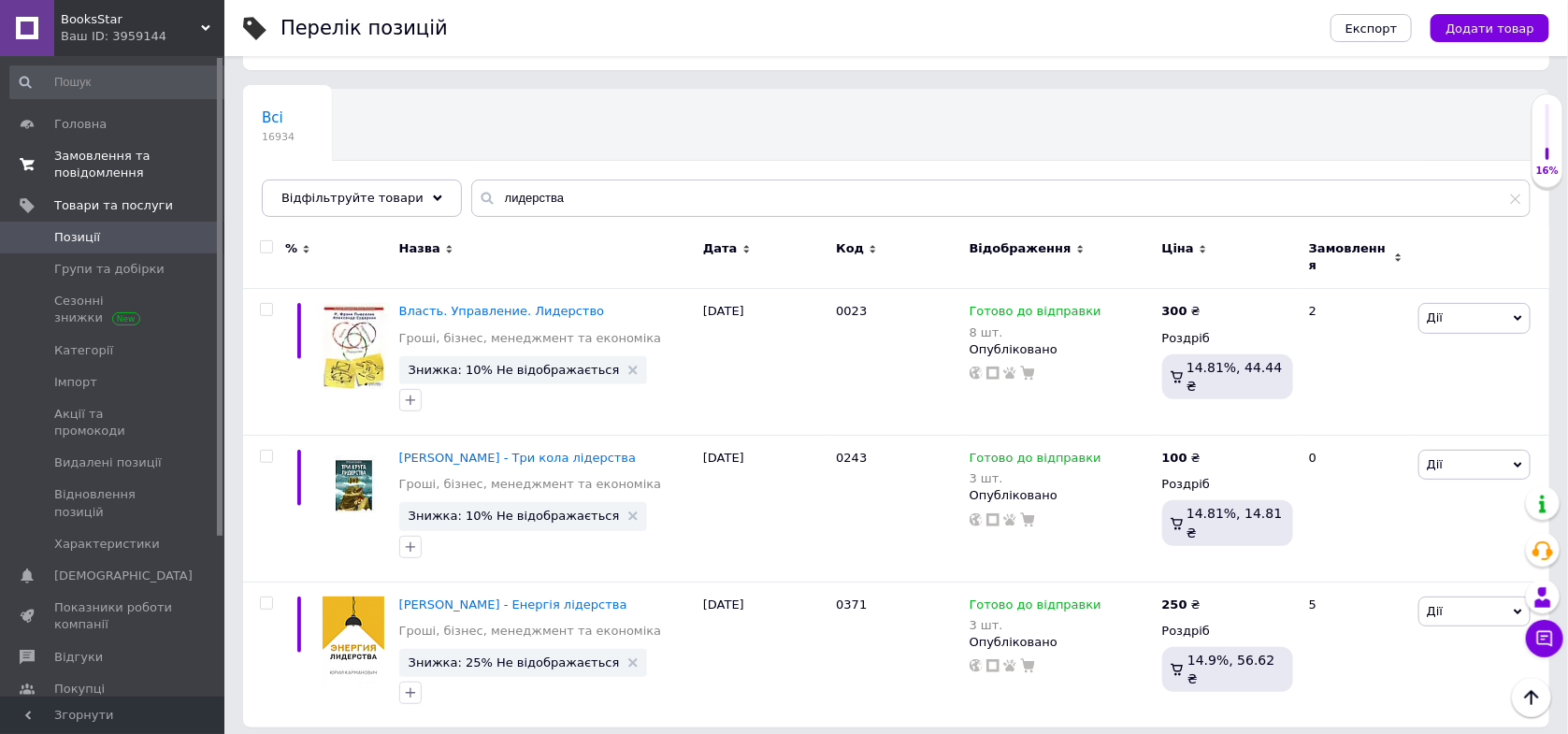
click at [87, 173] on span "Замовлення та повідомлення" at bounding box center [114, 165] width 119 height 34
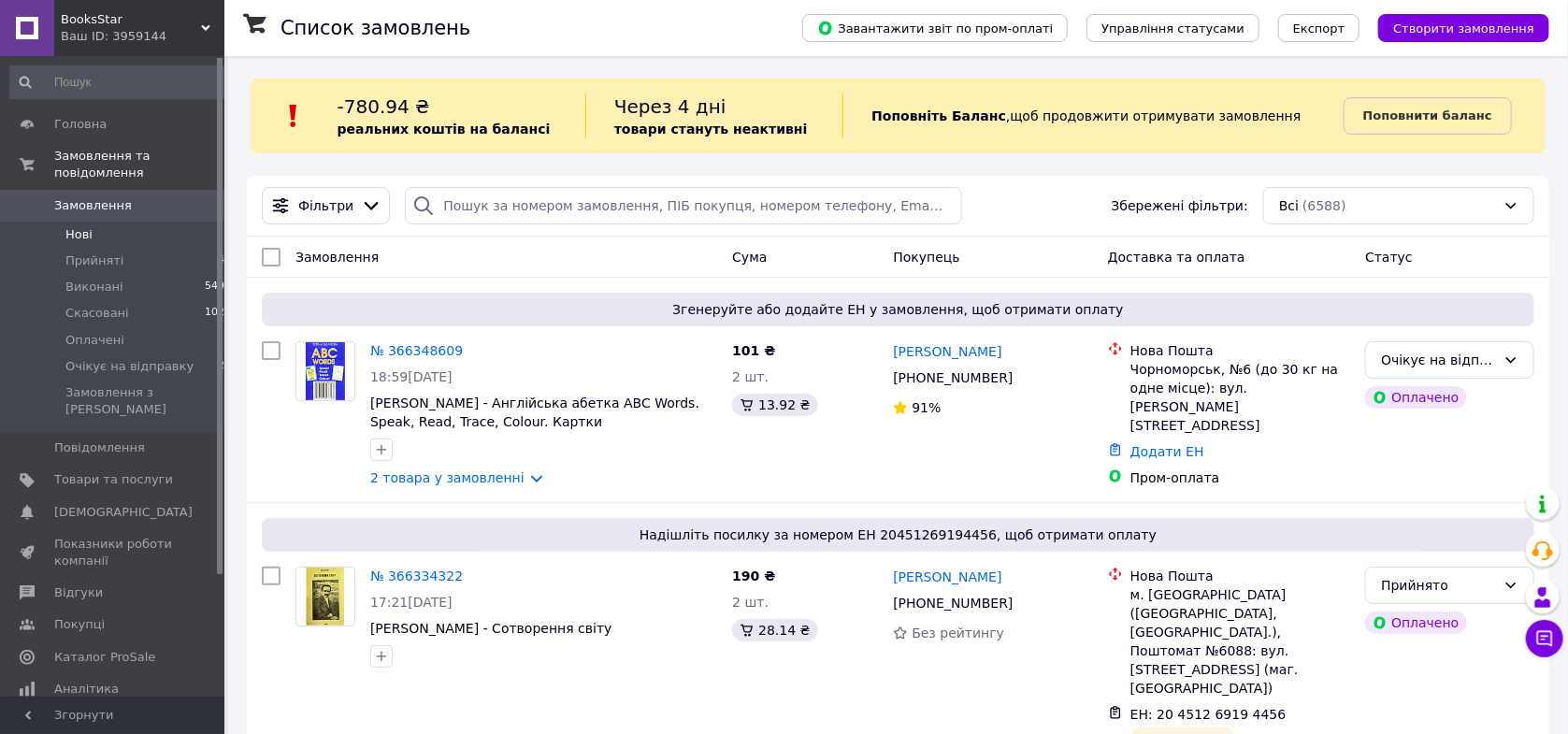
click at [137, 221] on li "Нові 0" at bounding box center [120, 234] width 242 height 26
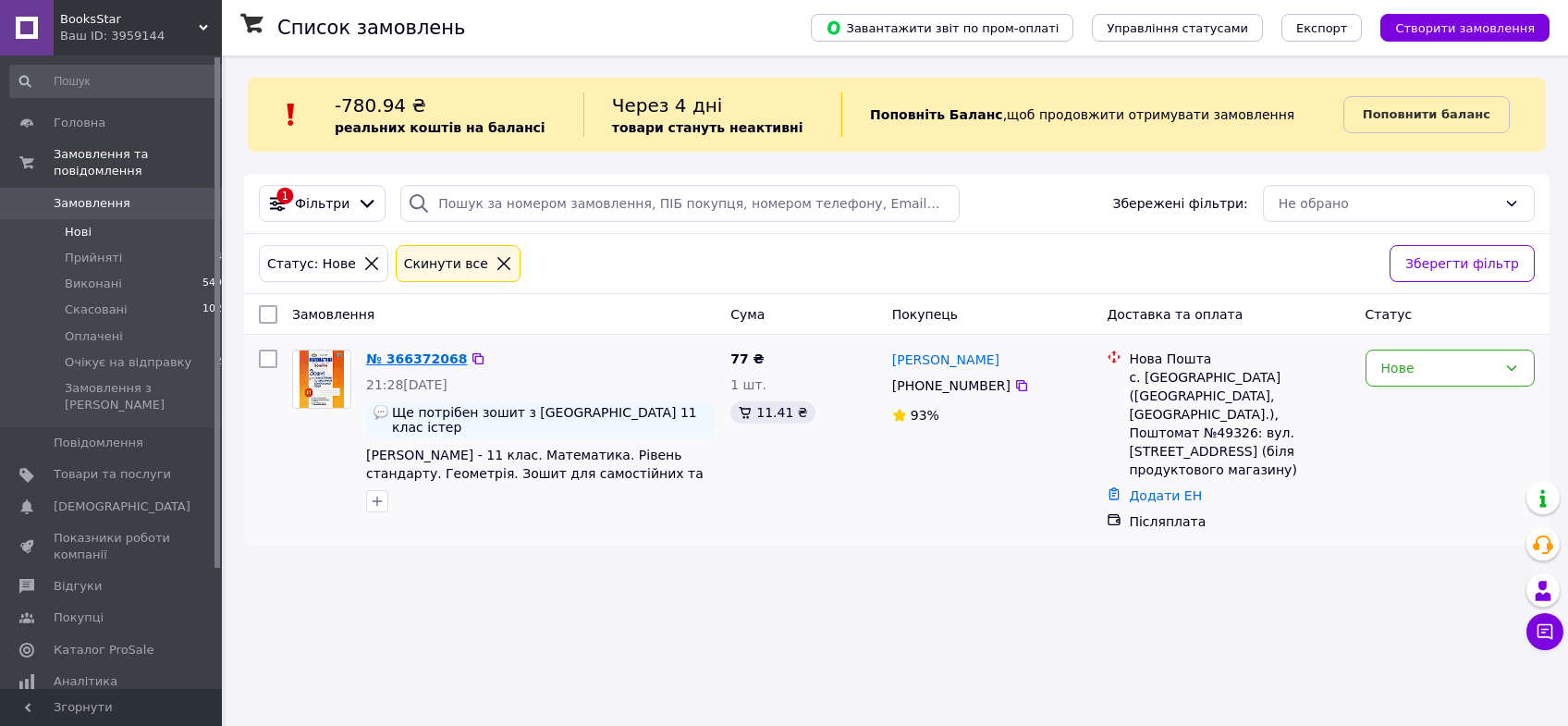
click at [417, 363] on link "№ 366372068" at bounding box center [416, 359] width 101 height 15
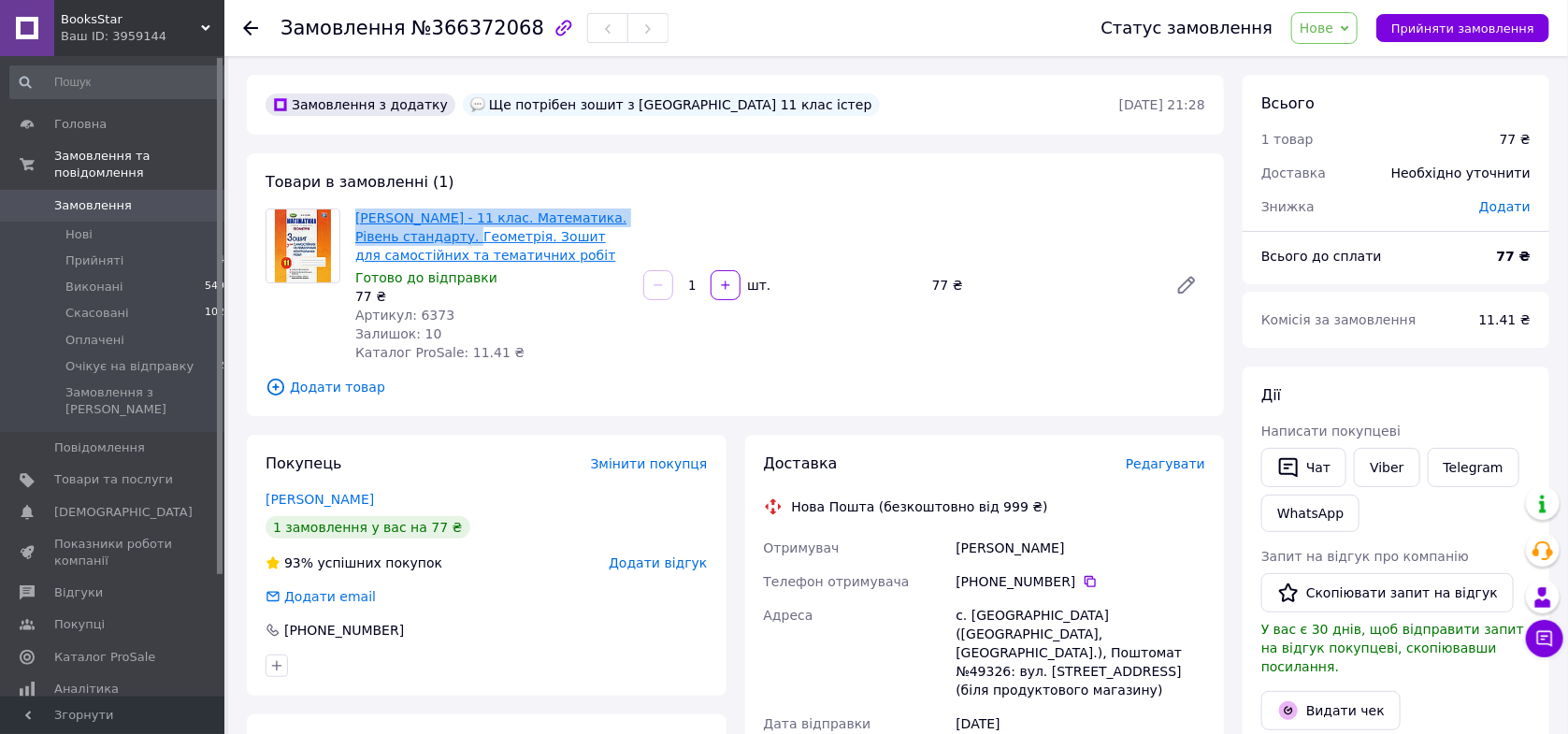
drag, startPoint x: 351, startPoint y: 216, endPoint x: 454, endPoint y: 242, distance: 106.2
click at [454, 242] on div "Олександр Істер - 11 клас. Математика. Рівень стандарту. Геометрія. Зошит для с…" at bounding box center [492, 285] width 288 height 161
copy link "Олександр Істер - 11 клас. Математика. Рівень стандарту"
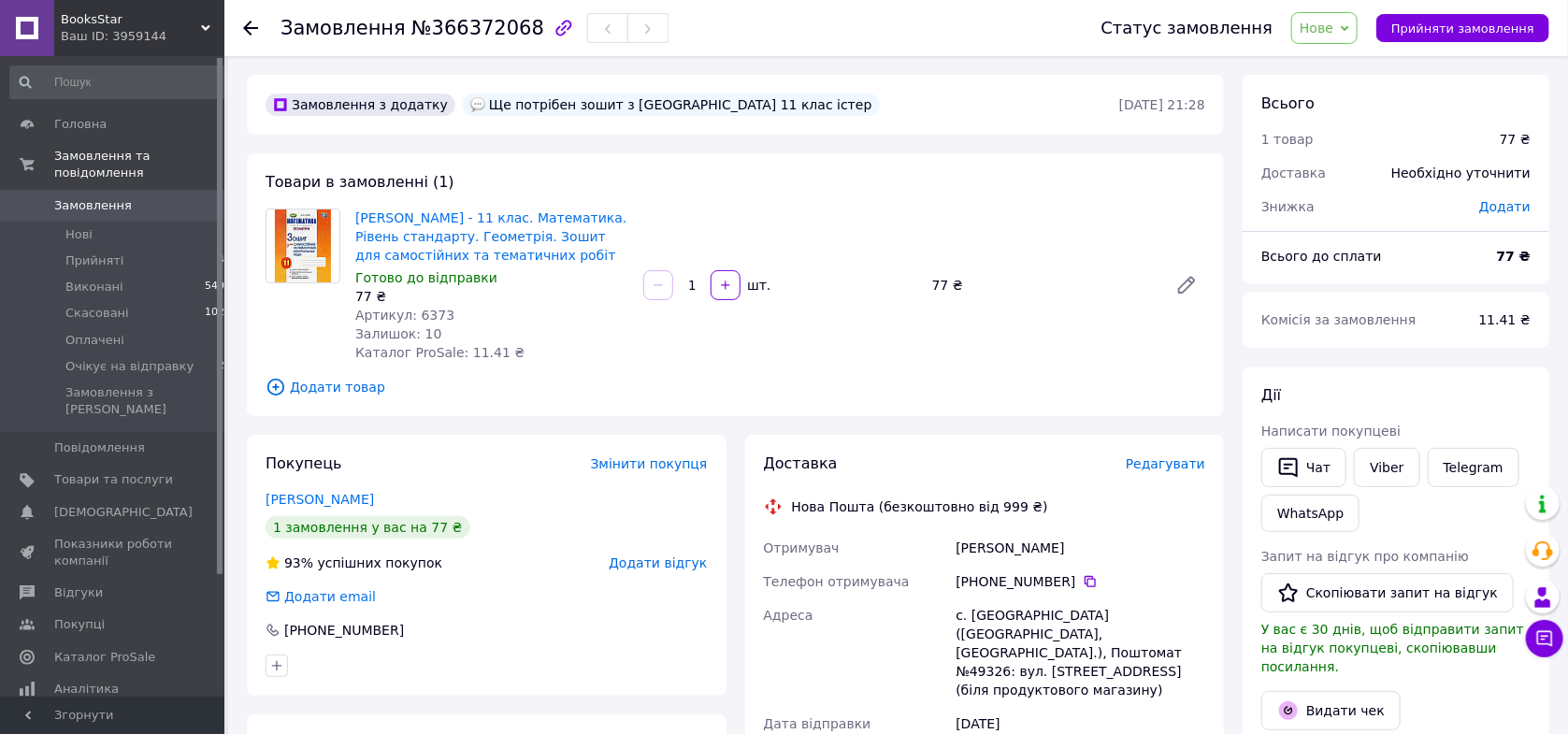
click at [309, 386] on span "Додати товар" at bounding box center [735, 387] width 939 height 21
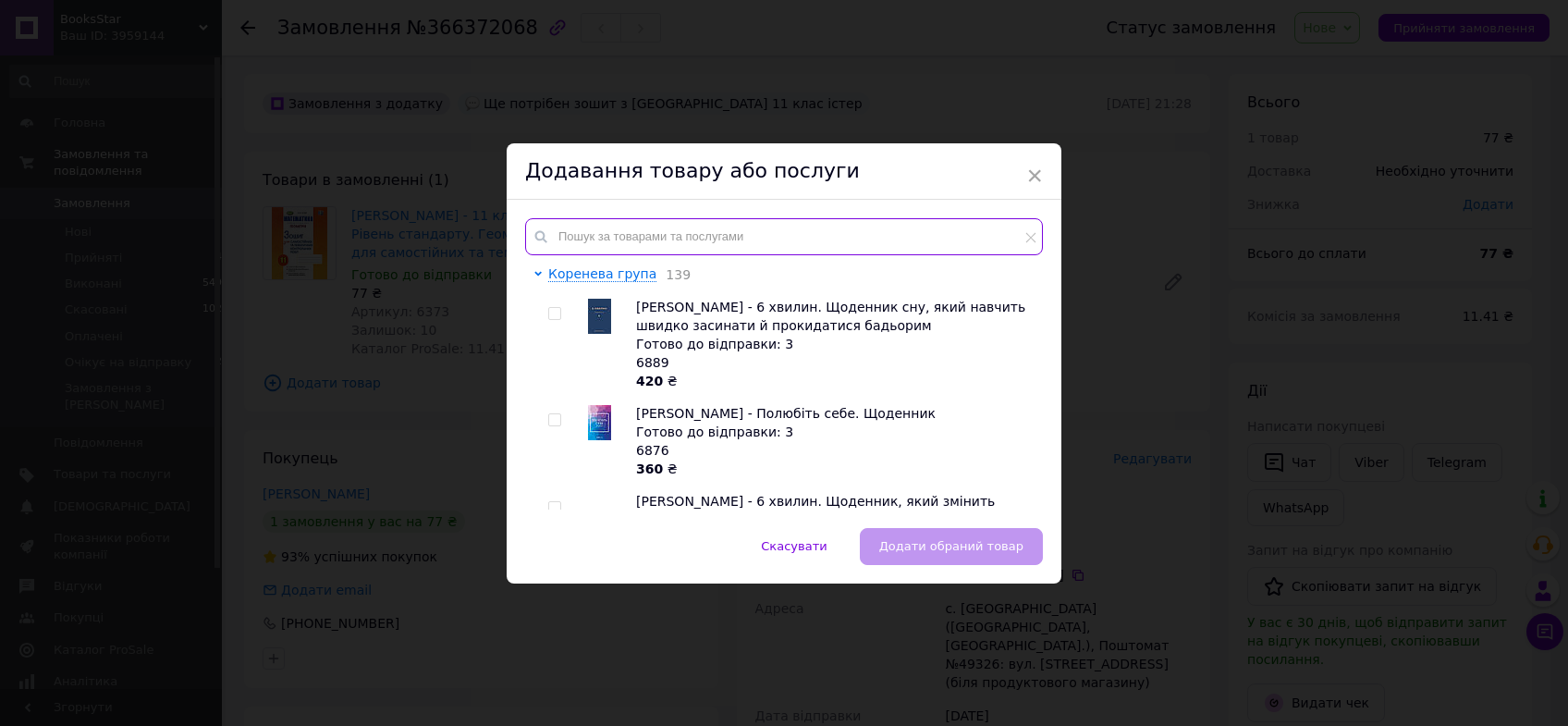
paste input "Олександр Істер - 11 клас. Математика. Рівень стандарту"
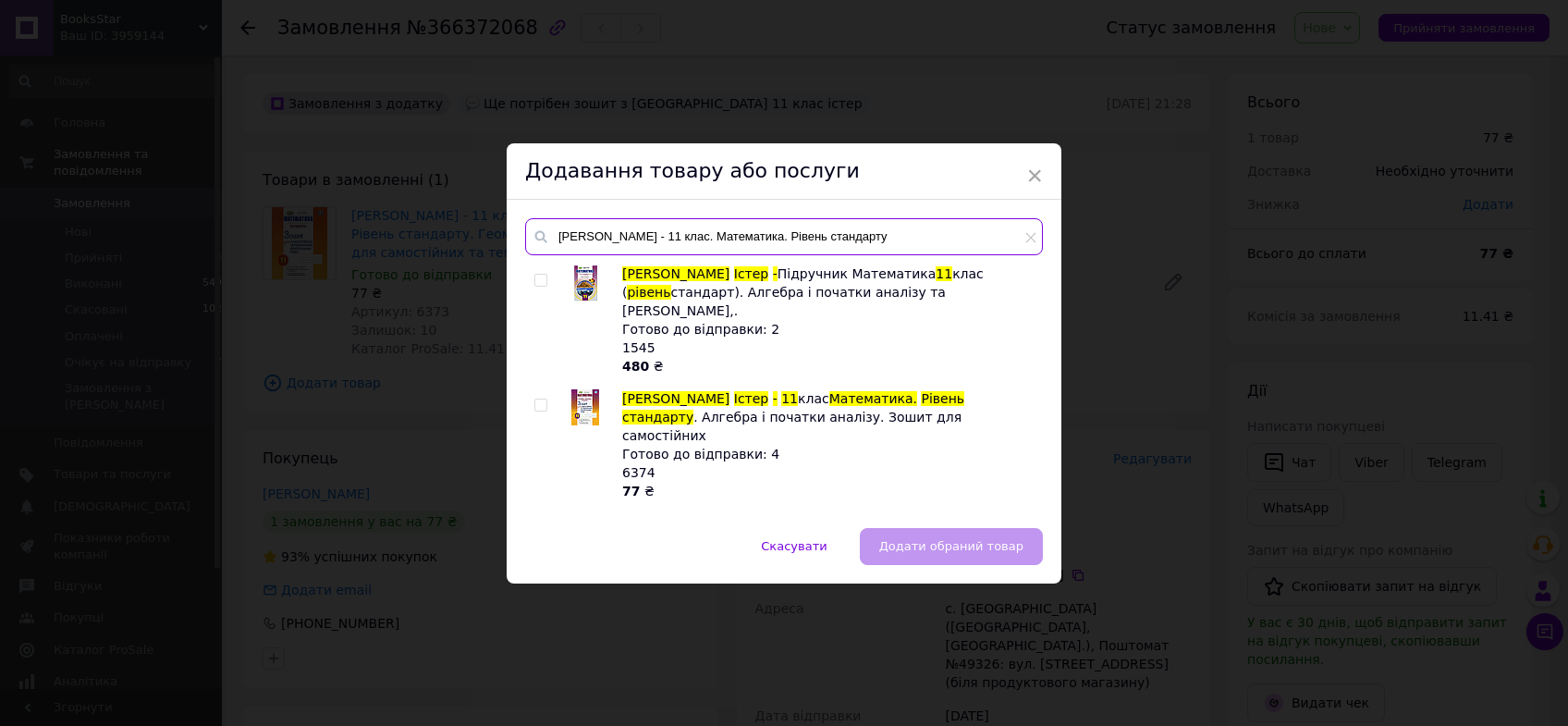
type input "Олександр Істер - 11 клас. Математика. Рівень стандарту"
click at [537, 399] on input "checkbox" at bounding box center [540, 405] width 12 height 12
checkbox input "true"
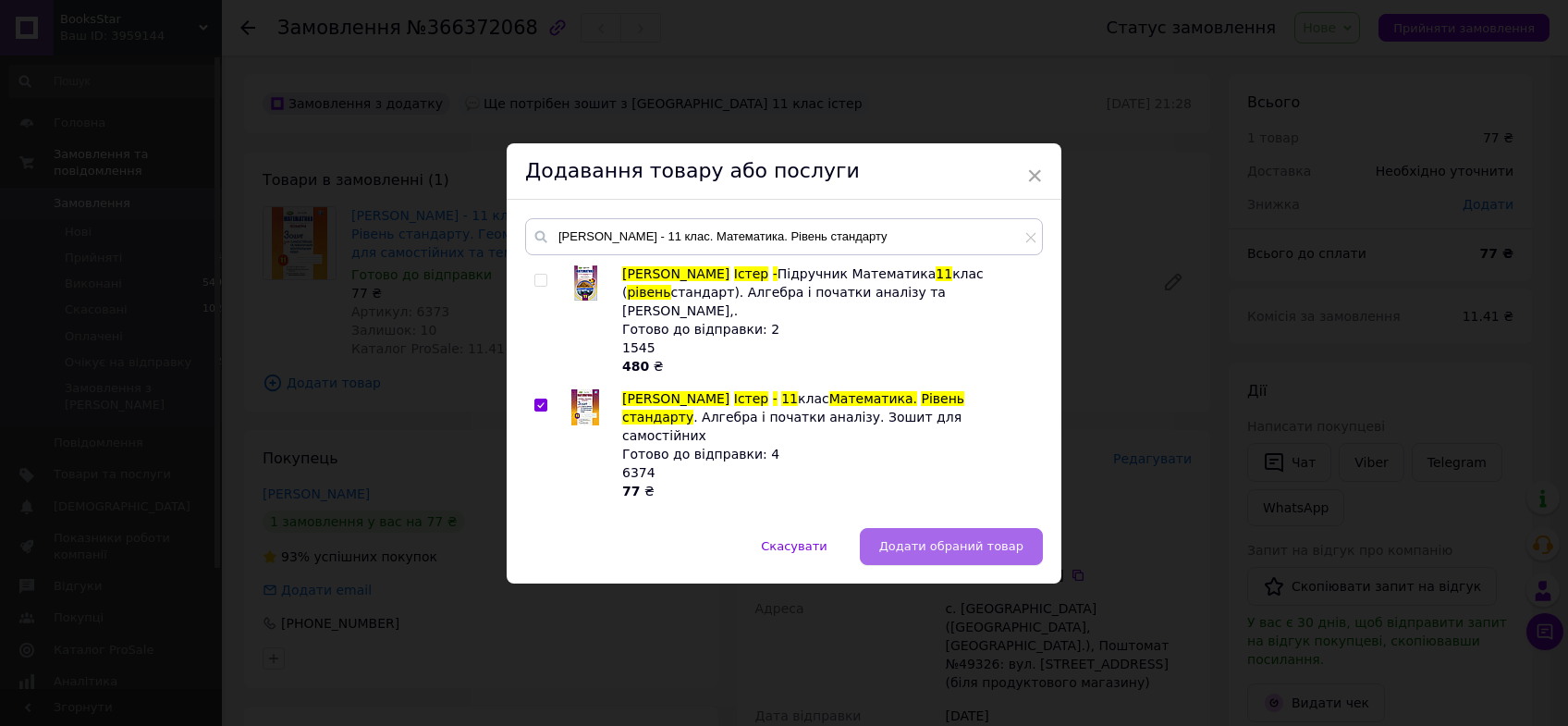
click at [914, 549] on span "Додати обраний товар" at bounding box center [951, 545] width 144 height 14
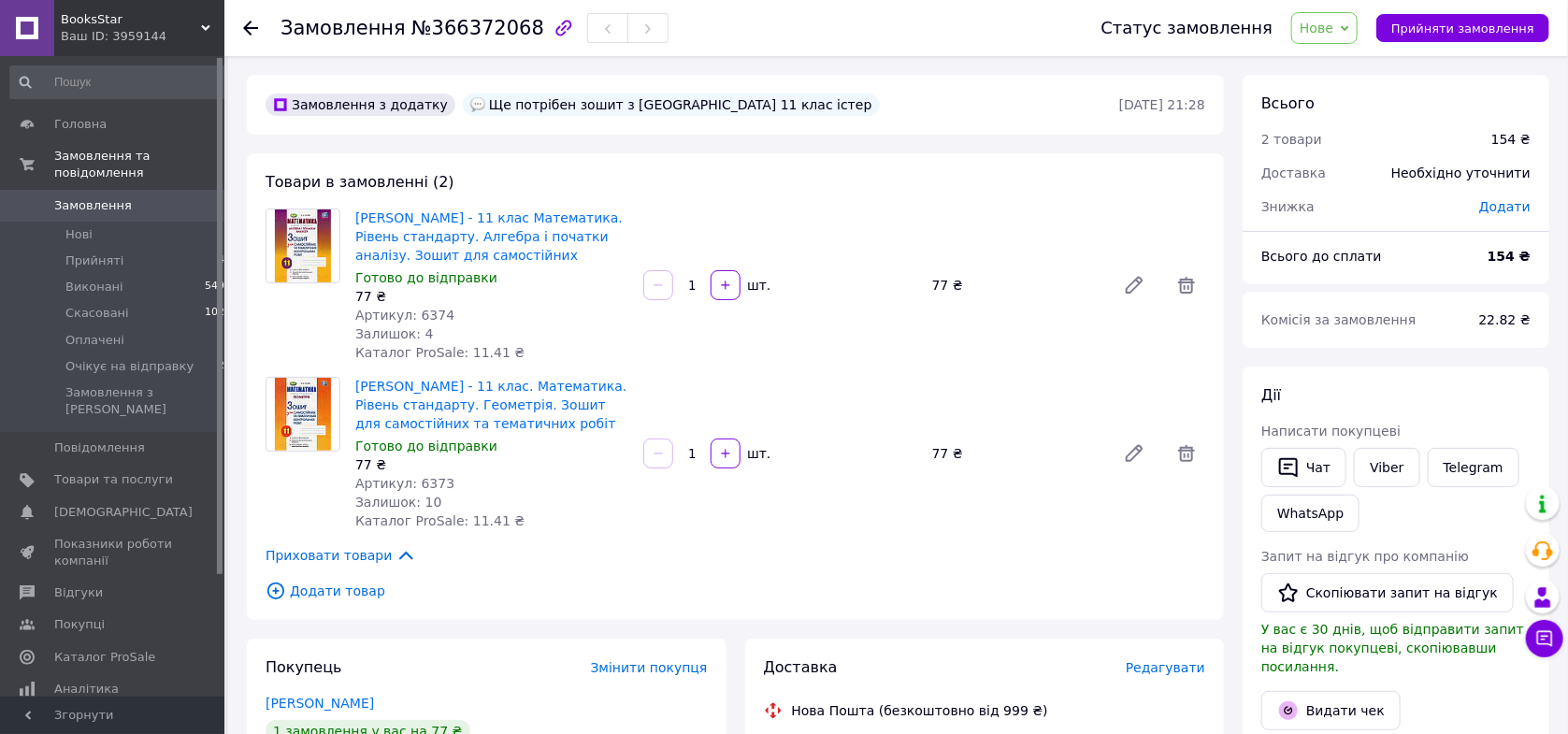
click at [1321, 25] on span "Нове" at bounding box center [1317, 28] width 34 height 15
click at [1346, 177] on li "Очікує на відправку" at bounding box center [1366, 178] width 147 height 28
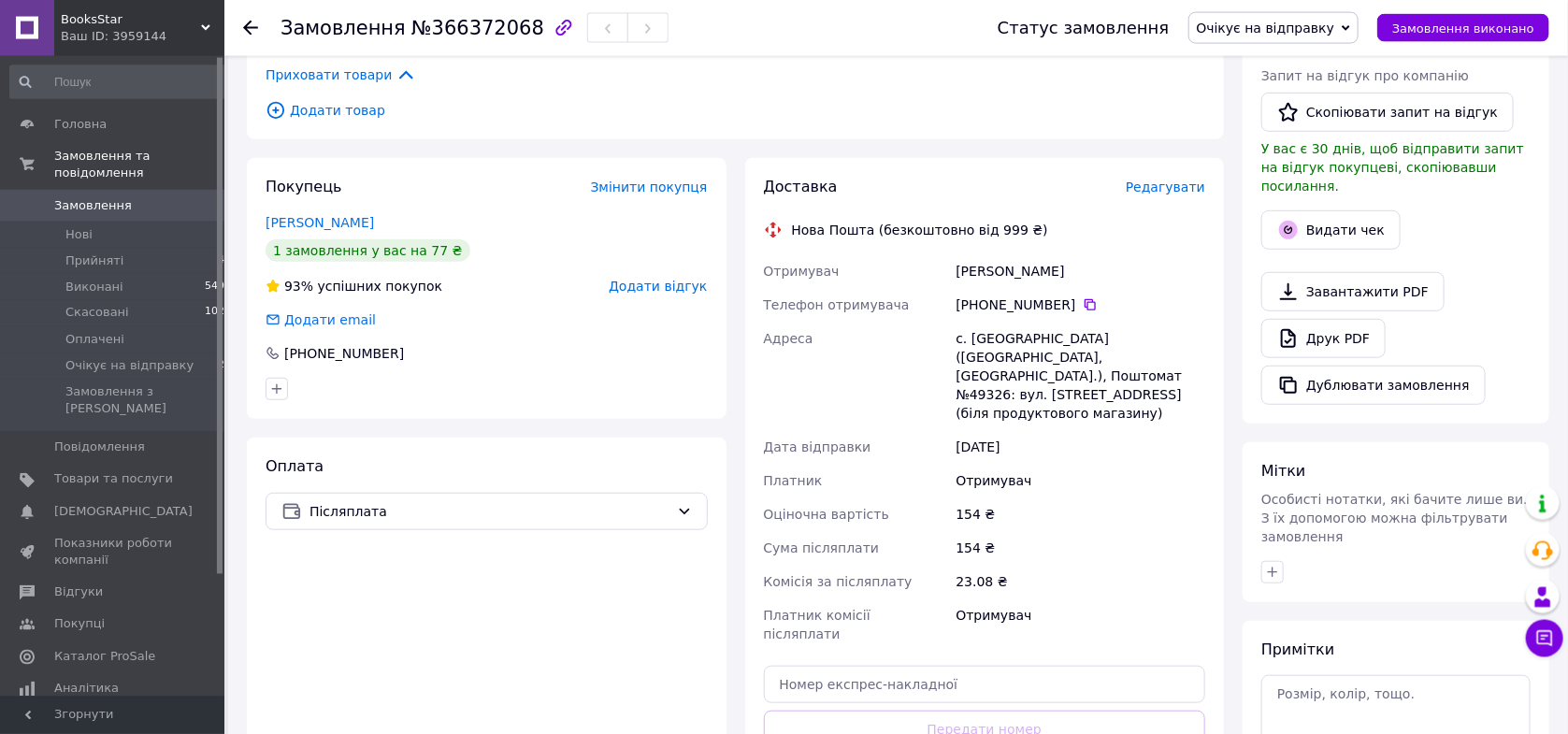
scroll to position [464, 0]
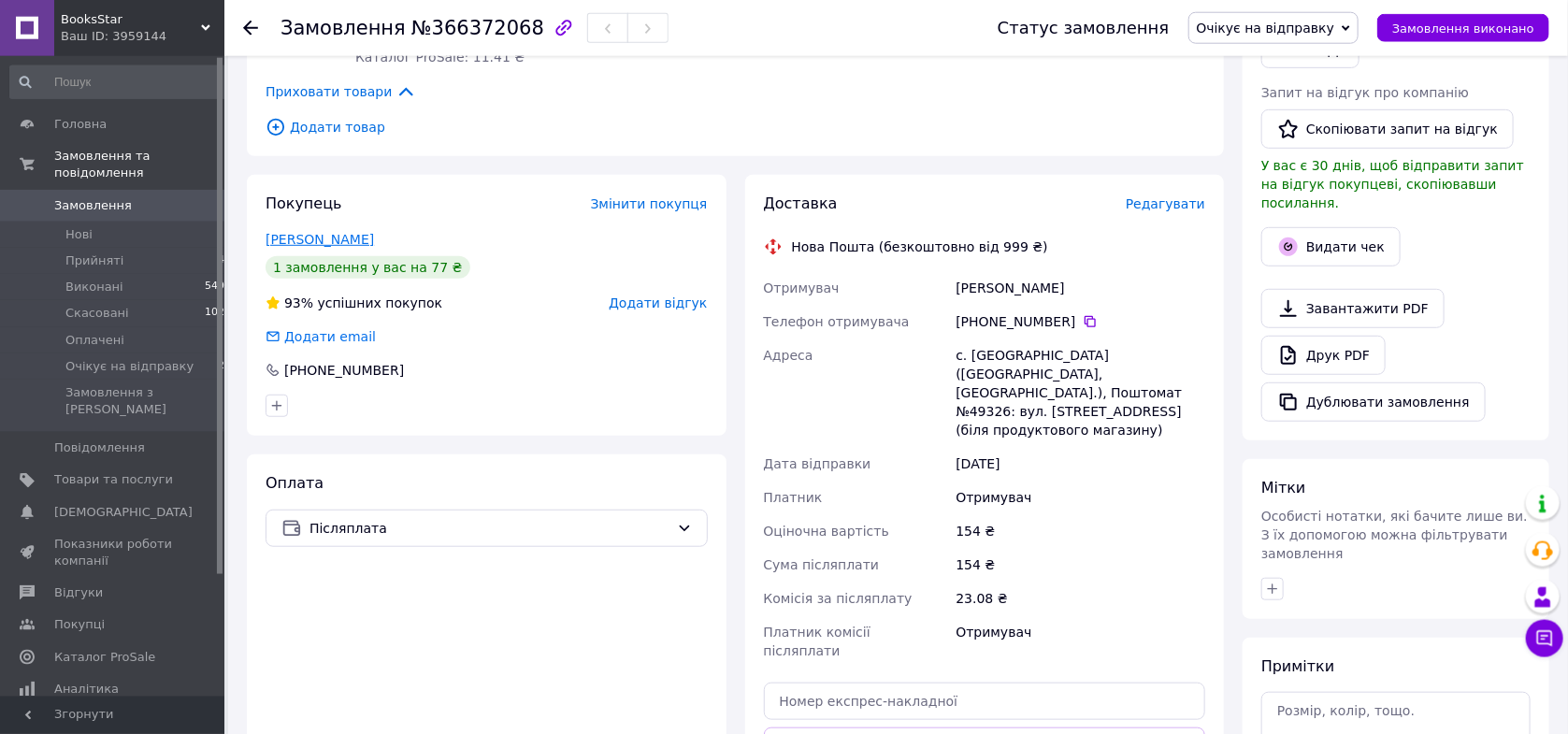
click at [321, 238] on link "Степак Ганна" at bounding box center [319, 239] width 108 height 15
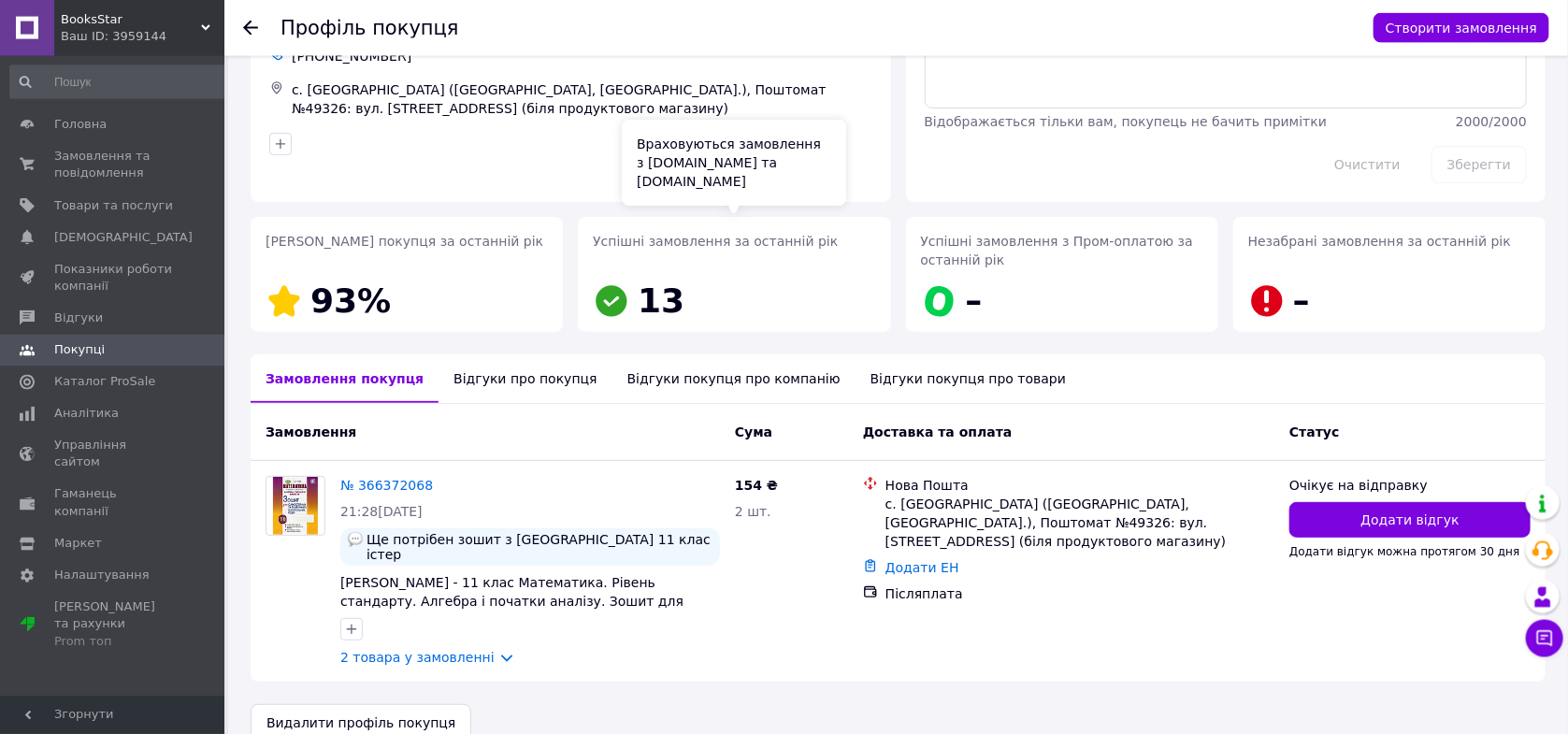
scroll to position [140, 0]
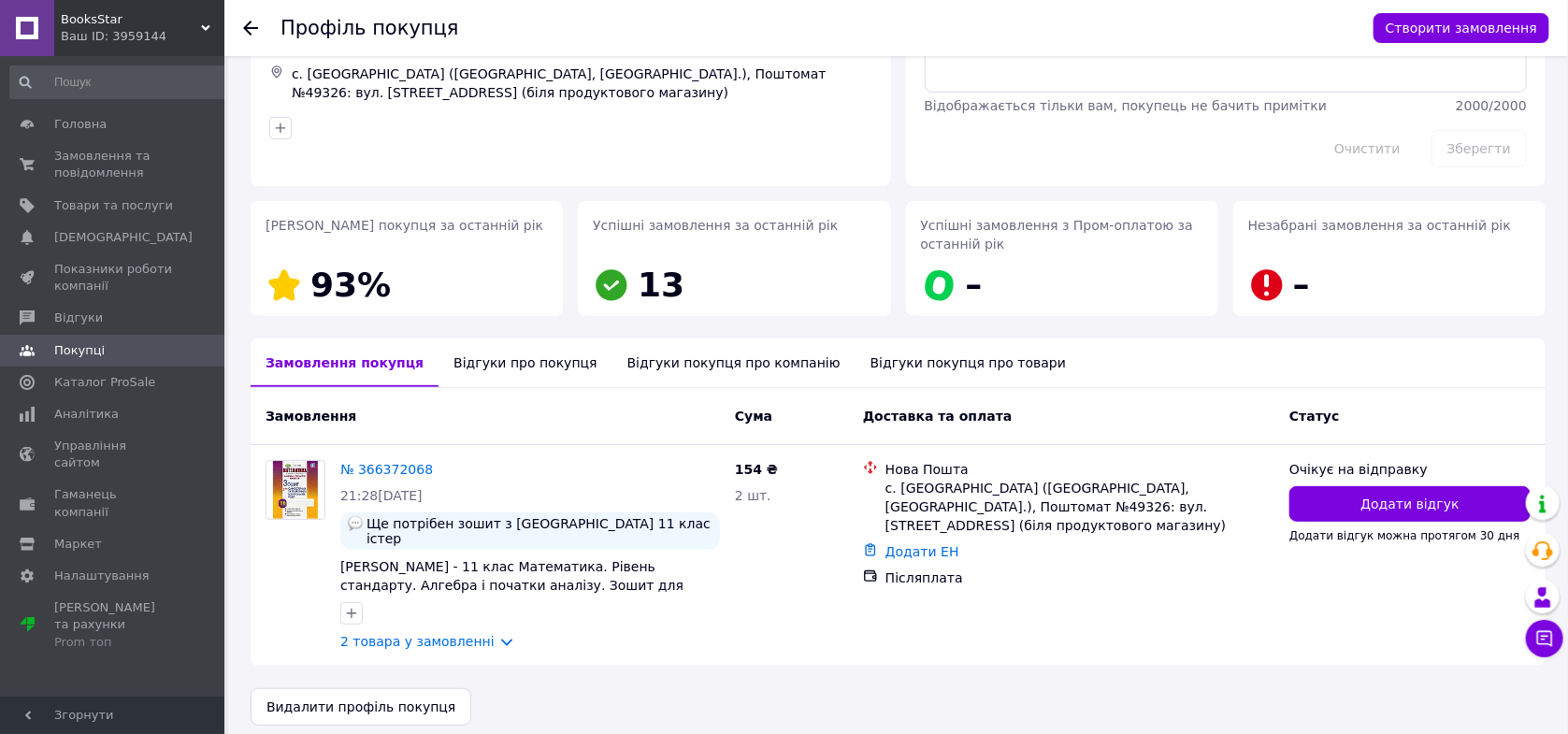
click at [486, 371] on div "Відгуки про покупця" at bounding box center [525, 363] width 173 height 49
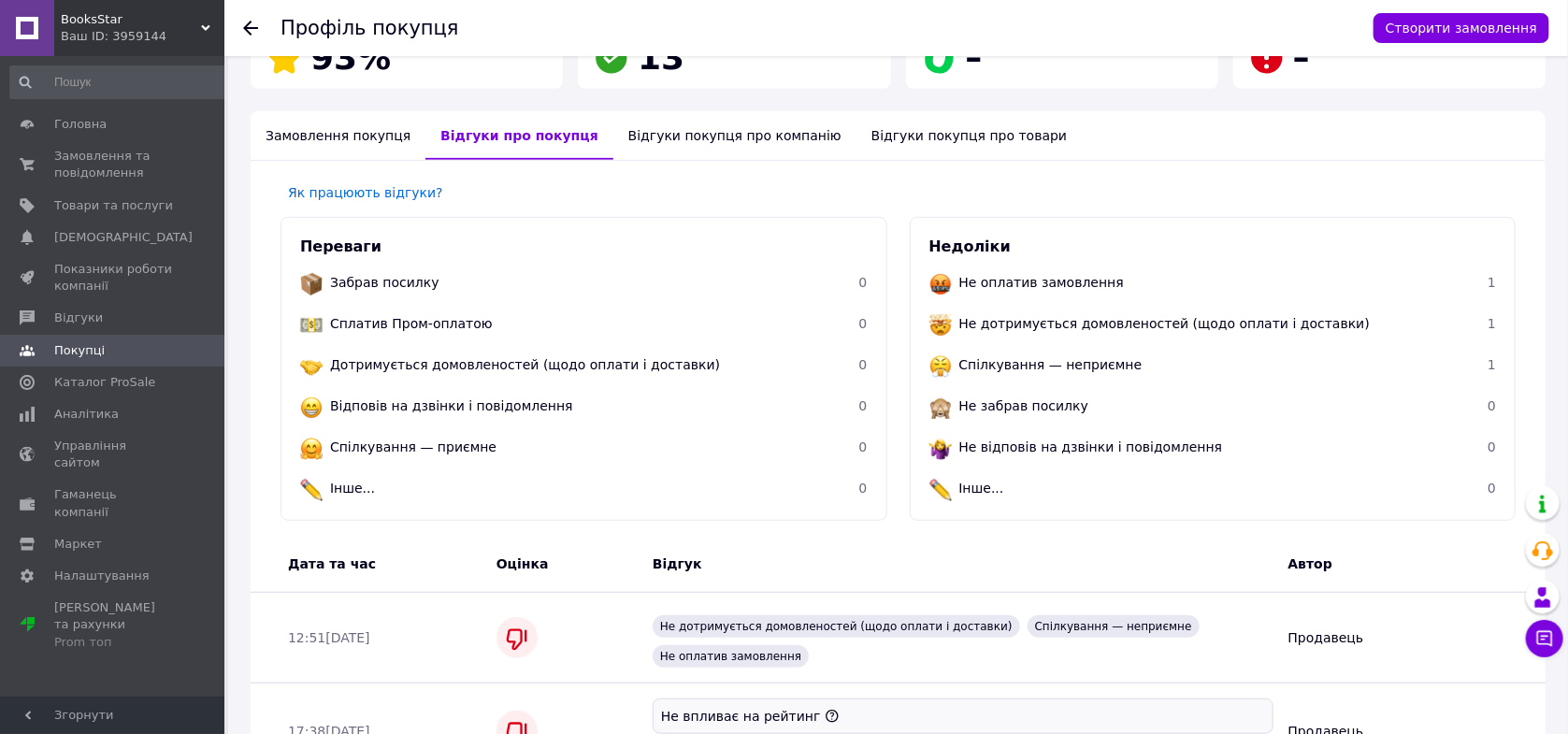
scroll to position [322, 0]
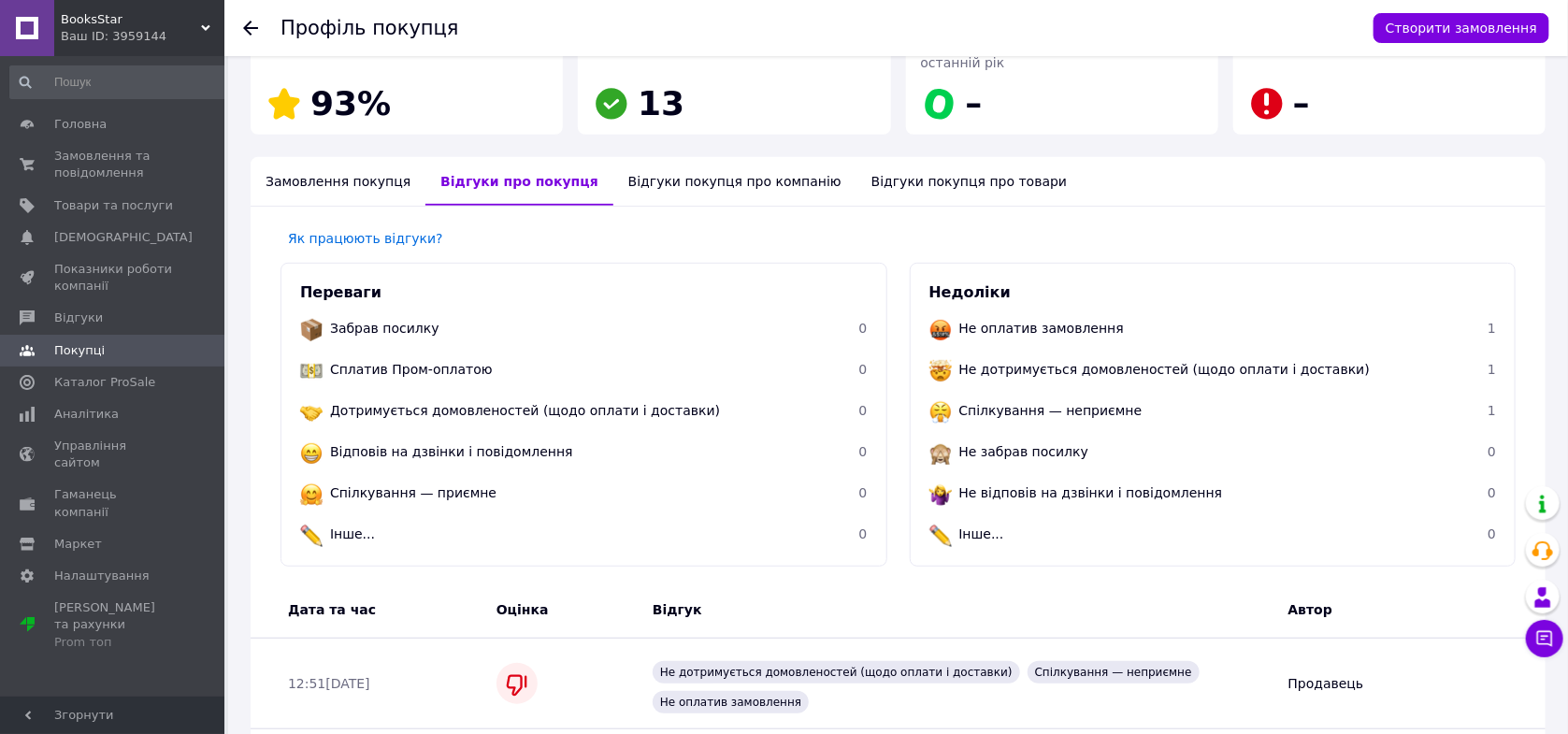
click at [308, 190] on div "Замовлення покупця" at bounding box center [338, 182] width 175 height 49
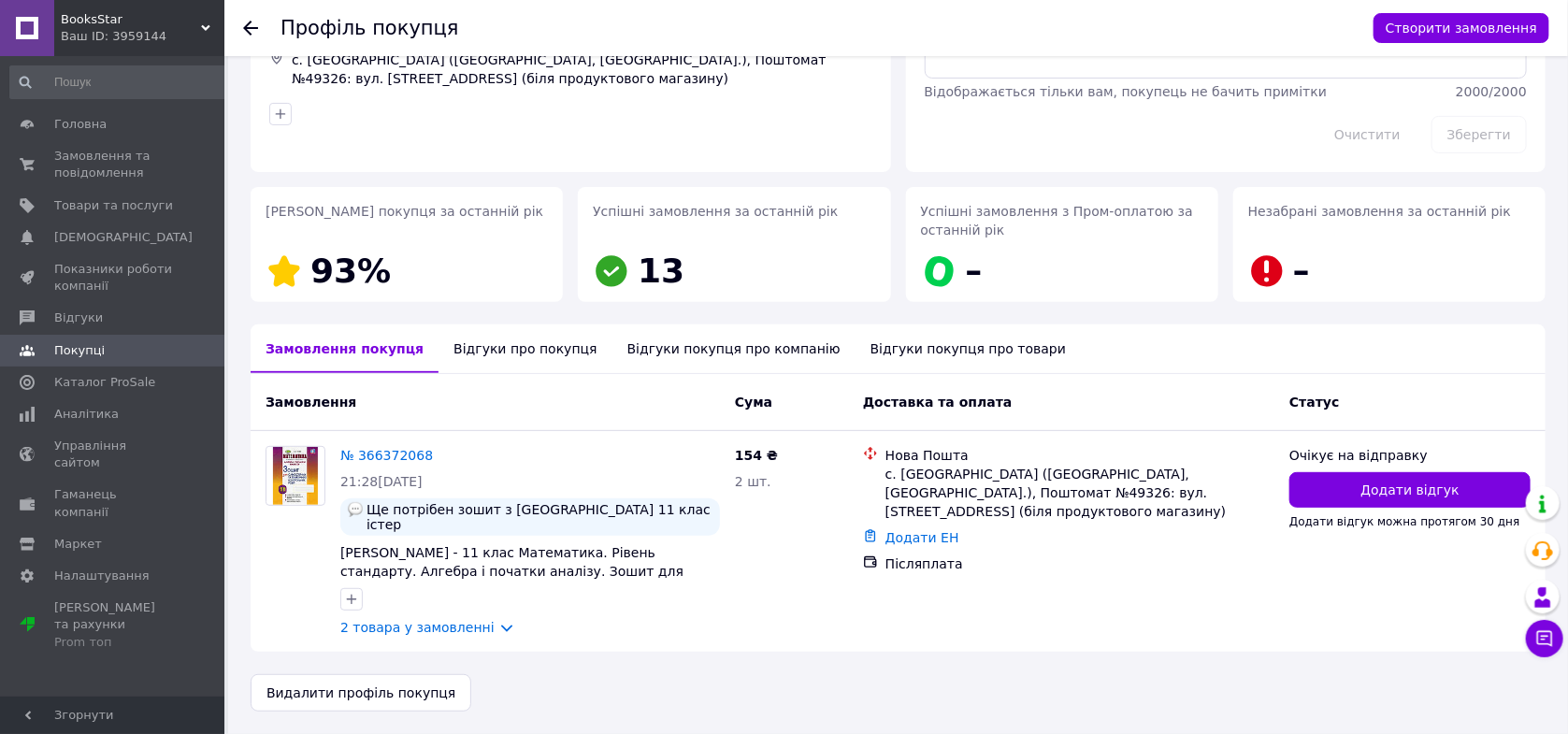
scroll to position [140, 0]
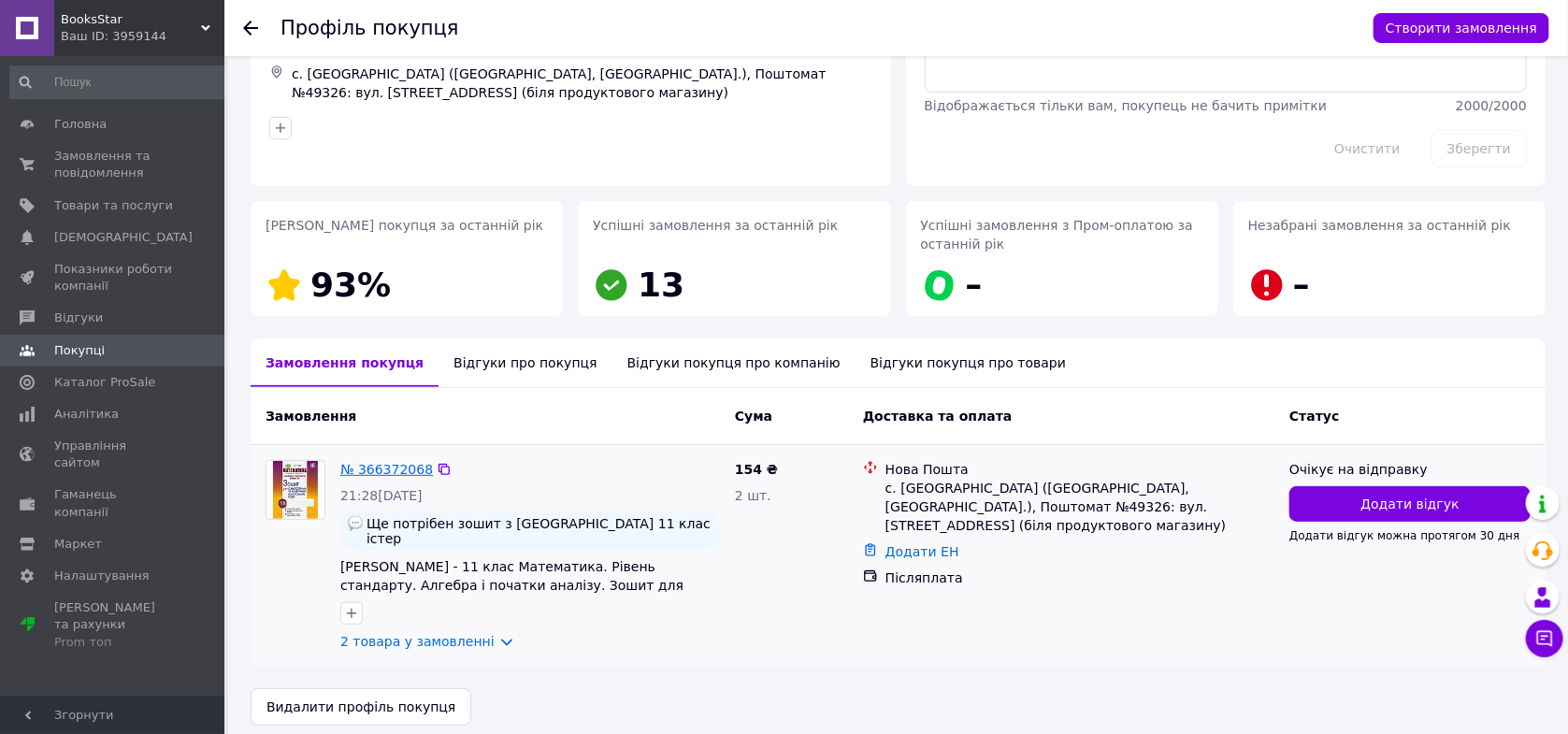
click at [378, 477] on link "№ 366372068" at bounding box center [387, 470] width 92 height 15
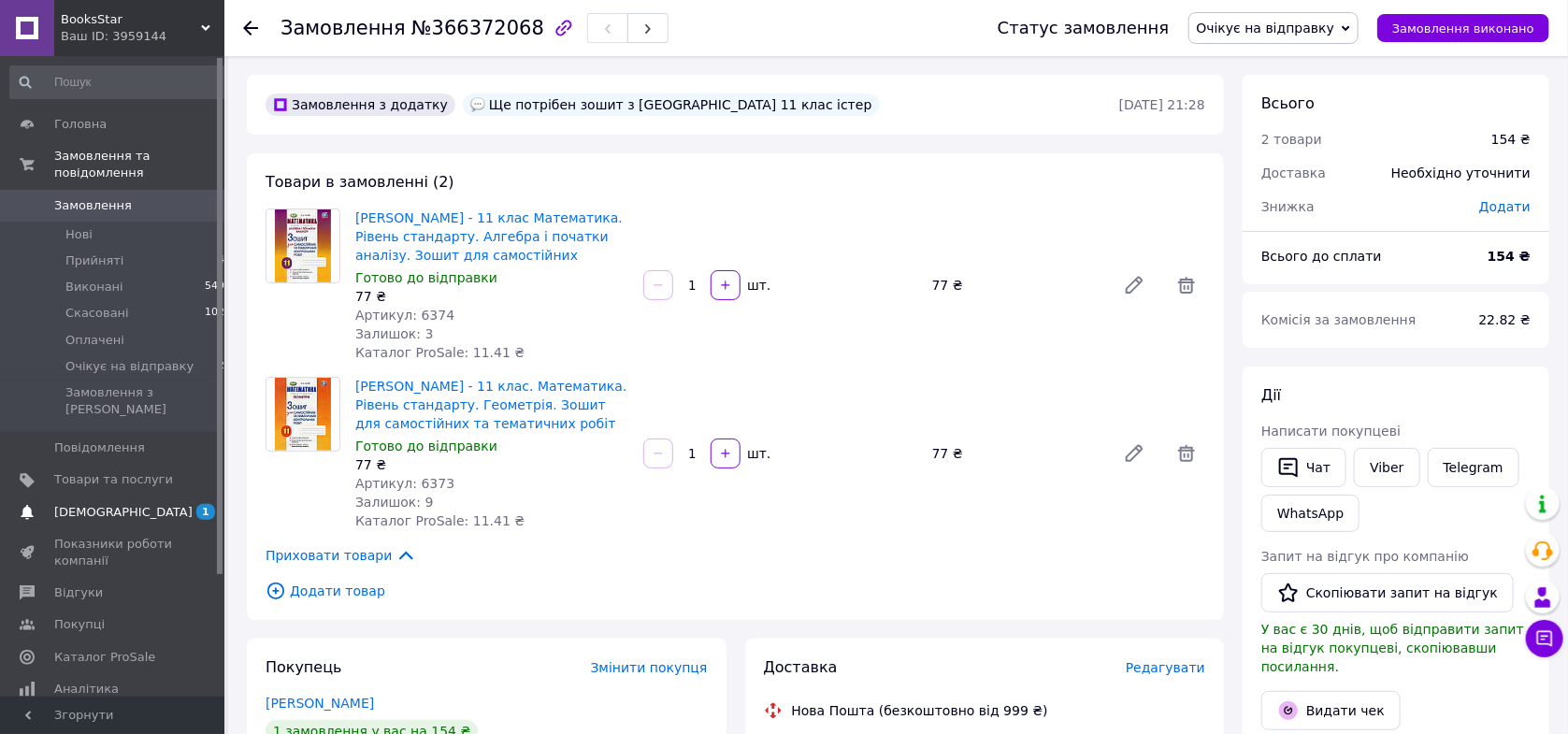
click at [117, 503] on span "[DEMOGRAPHIC_DATA]" at bounding box center [123, 512] width 138 height 17
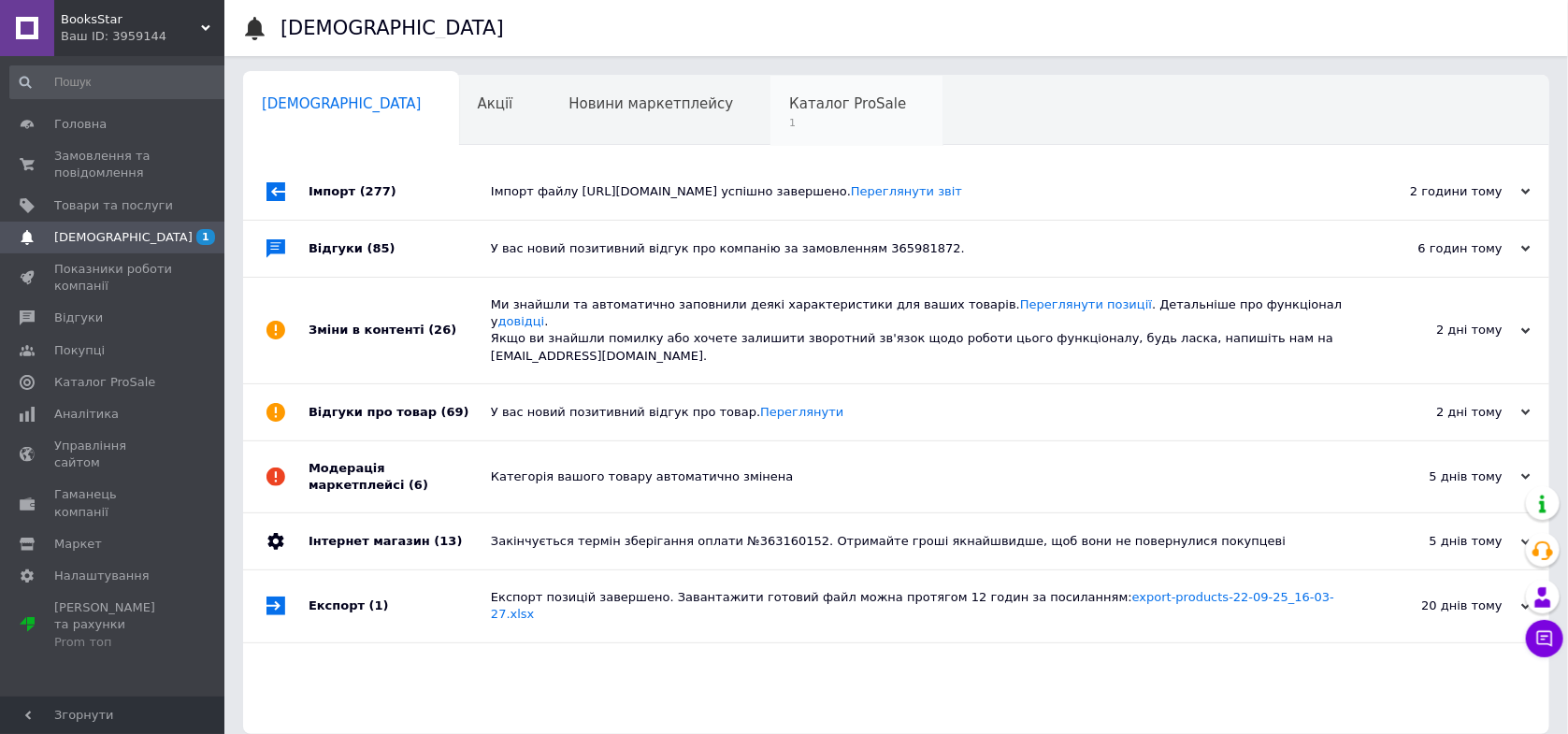
click at [771, 139] on div "Каталог ProSale 1" at bounding box center [857, 111] width 173 height 72
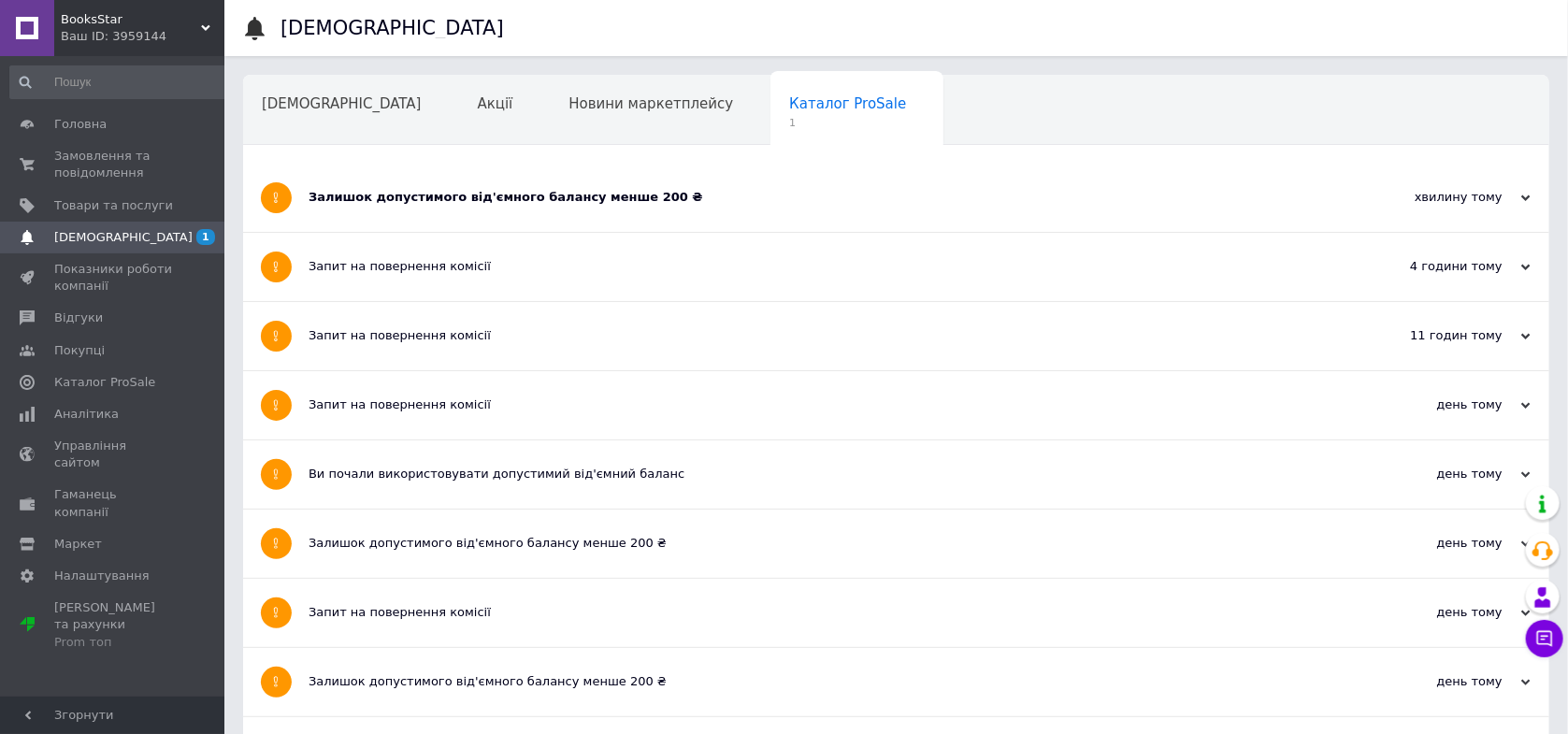
click at [625, 189] on div "Залишок допустимого від'ємного балансу менше 200 ₴" at bounding box center [826, 198] width 1035 height 17
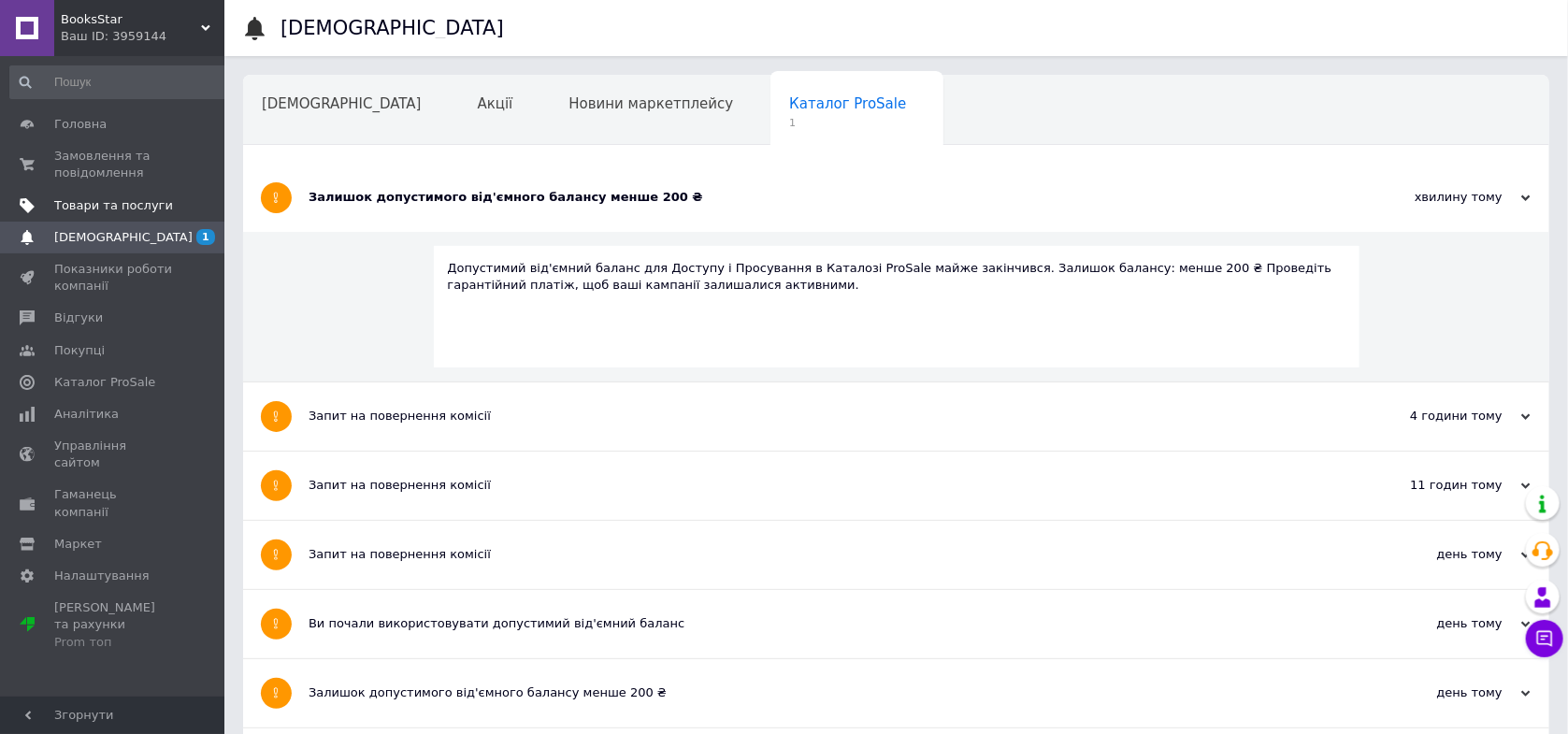
drag, startPoint x: 296, startPoint y: 85, endPoint x: 195, endPoint y: 204, distance: 156.1
click at [296, 84] on div "[DEMOGRAPHIC_DATA]" at bounding box center [350, 111] width 216 height 72
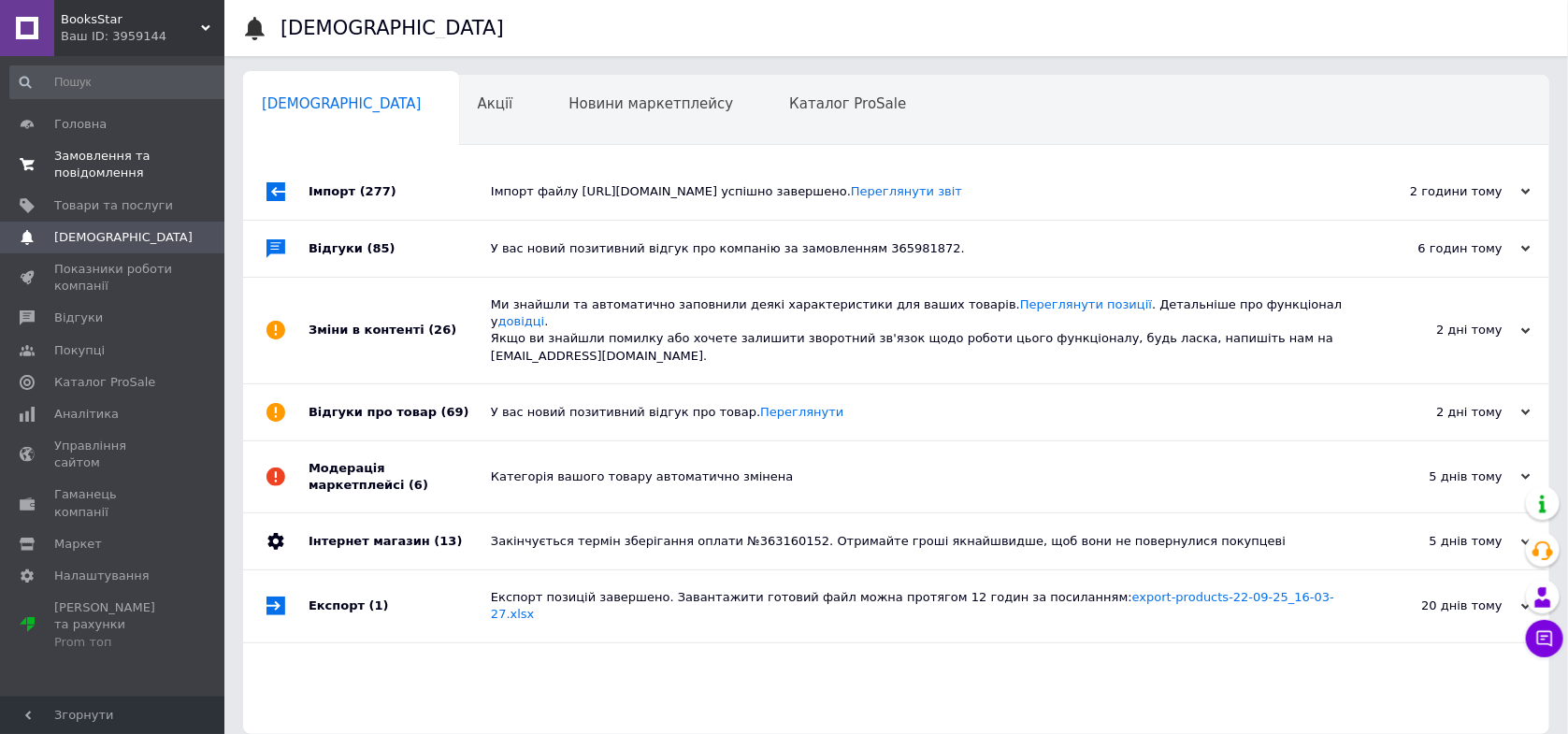
click at [129, 151] on span "Замовлення та повідомлення" at bounding box center [114, 165] width 119 height 34
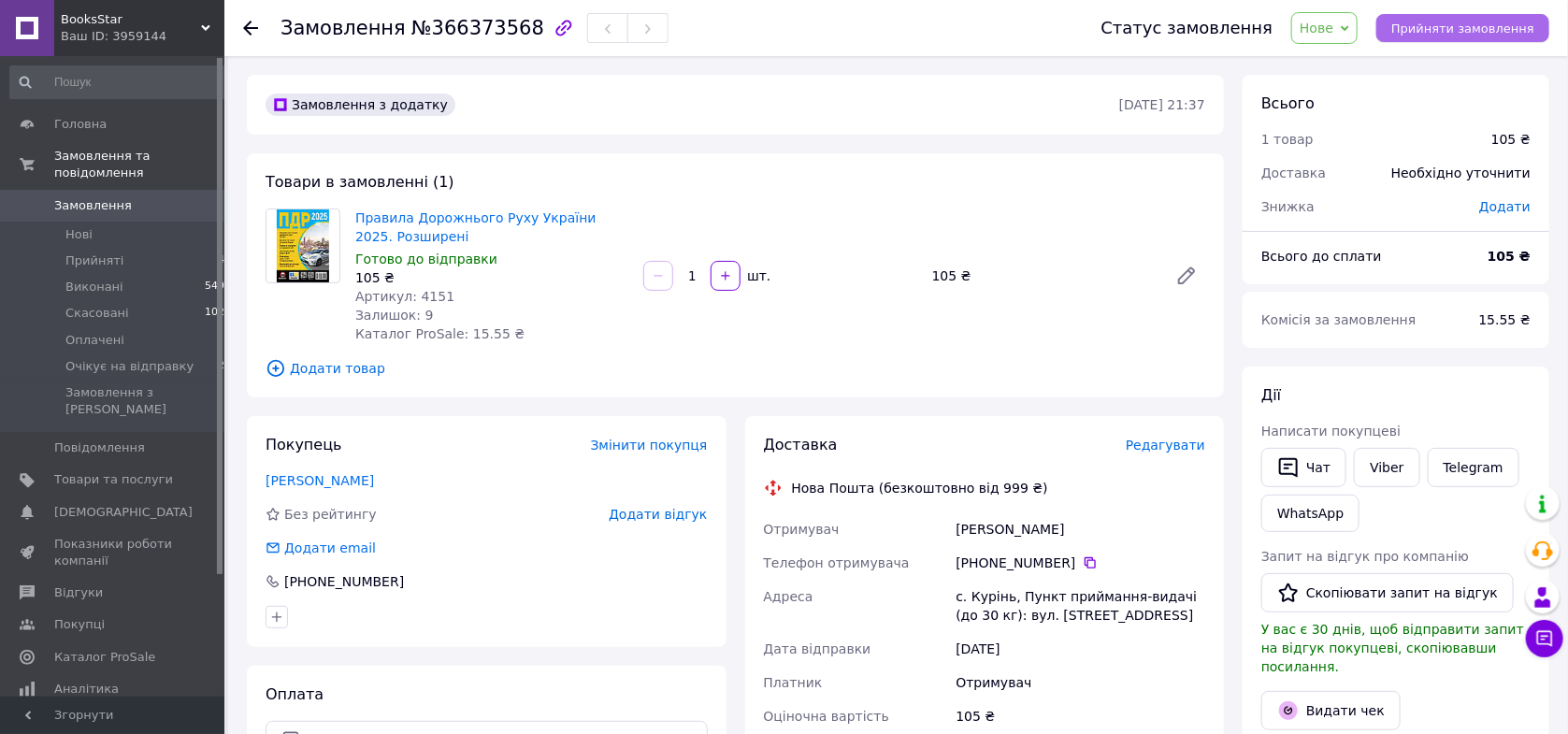
click at [1466, 18] on button "Прийняти замовлення" at bounding box center [1463, 28] width 173 height 28
click at [1169, 451] on span "Редагувати" at bounding box center [1165, 445] width 79 height 15
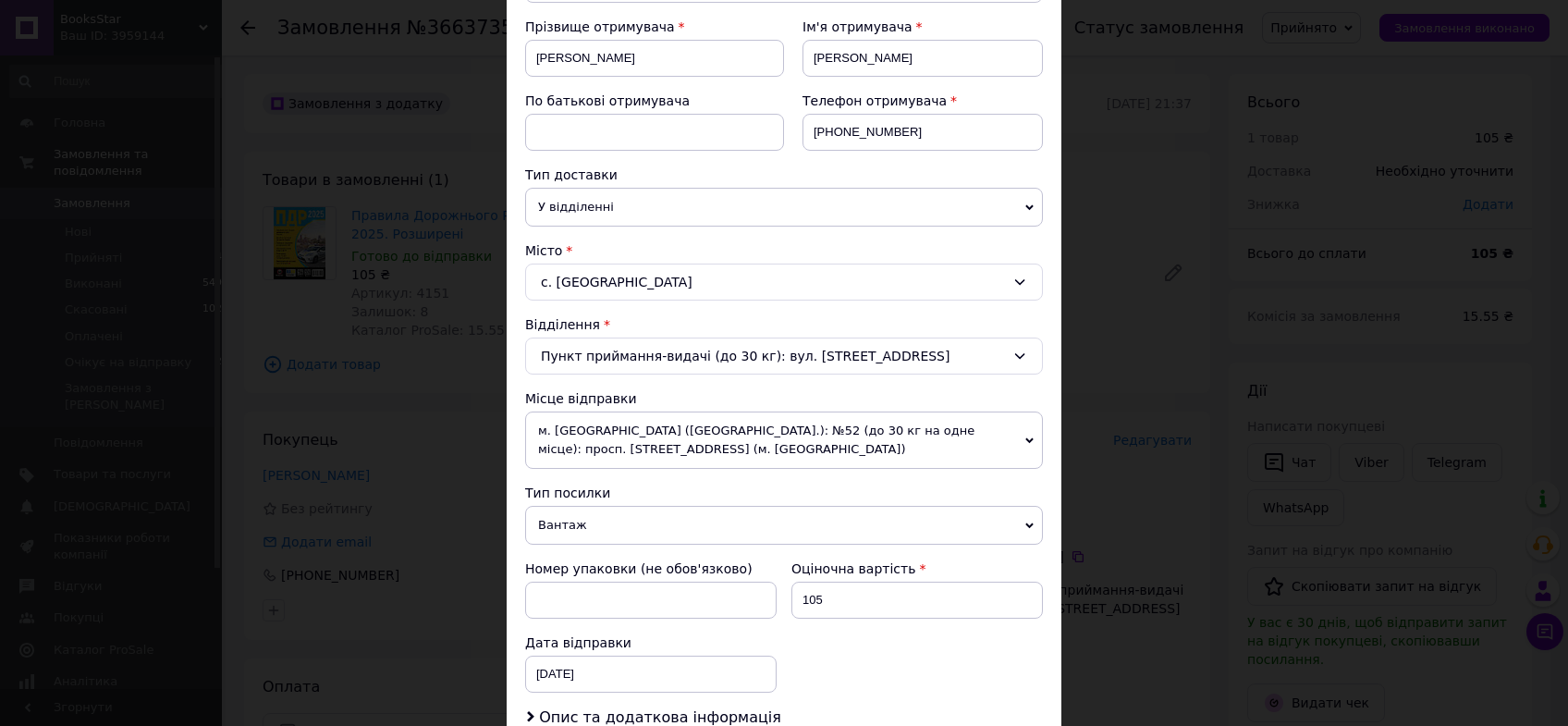
scroll to position [308, 0]
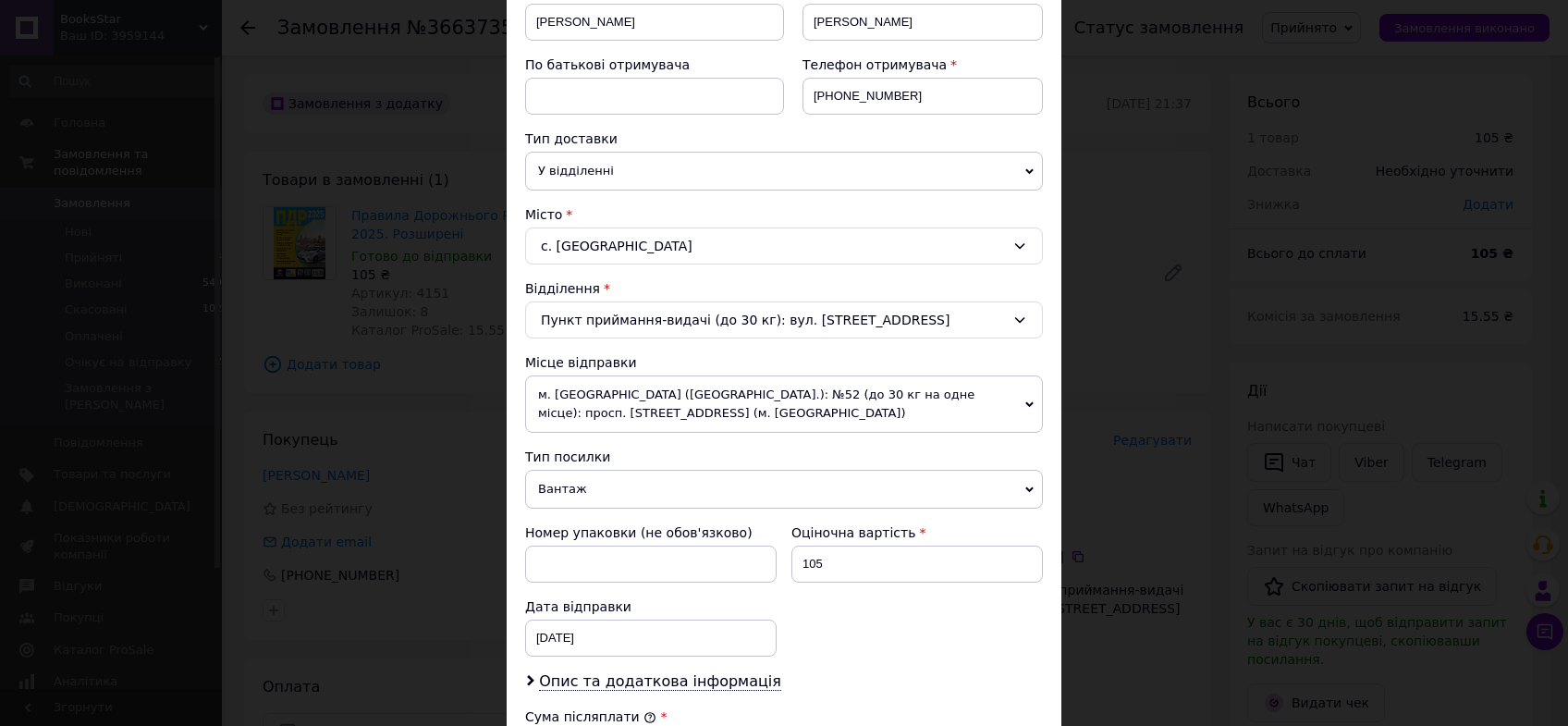
click at [583, 481] on span "Вантаж" at bounding box center [784, 490] width 517 height 39
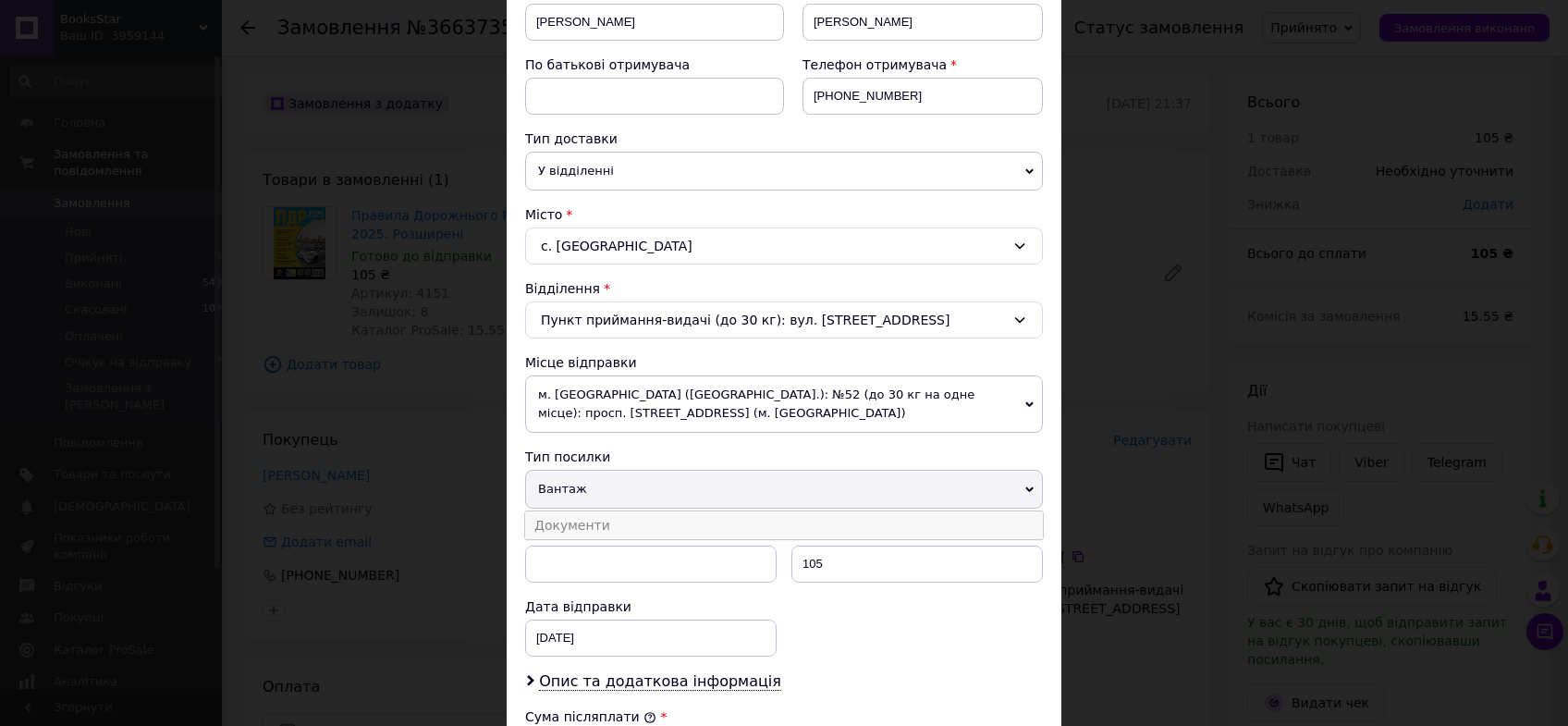
click at [568, 514] on li "Документи" at bounding box center [784, 525] width 517 height 28
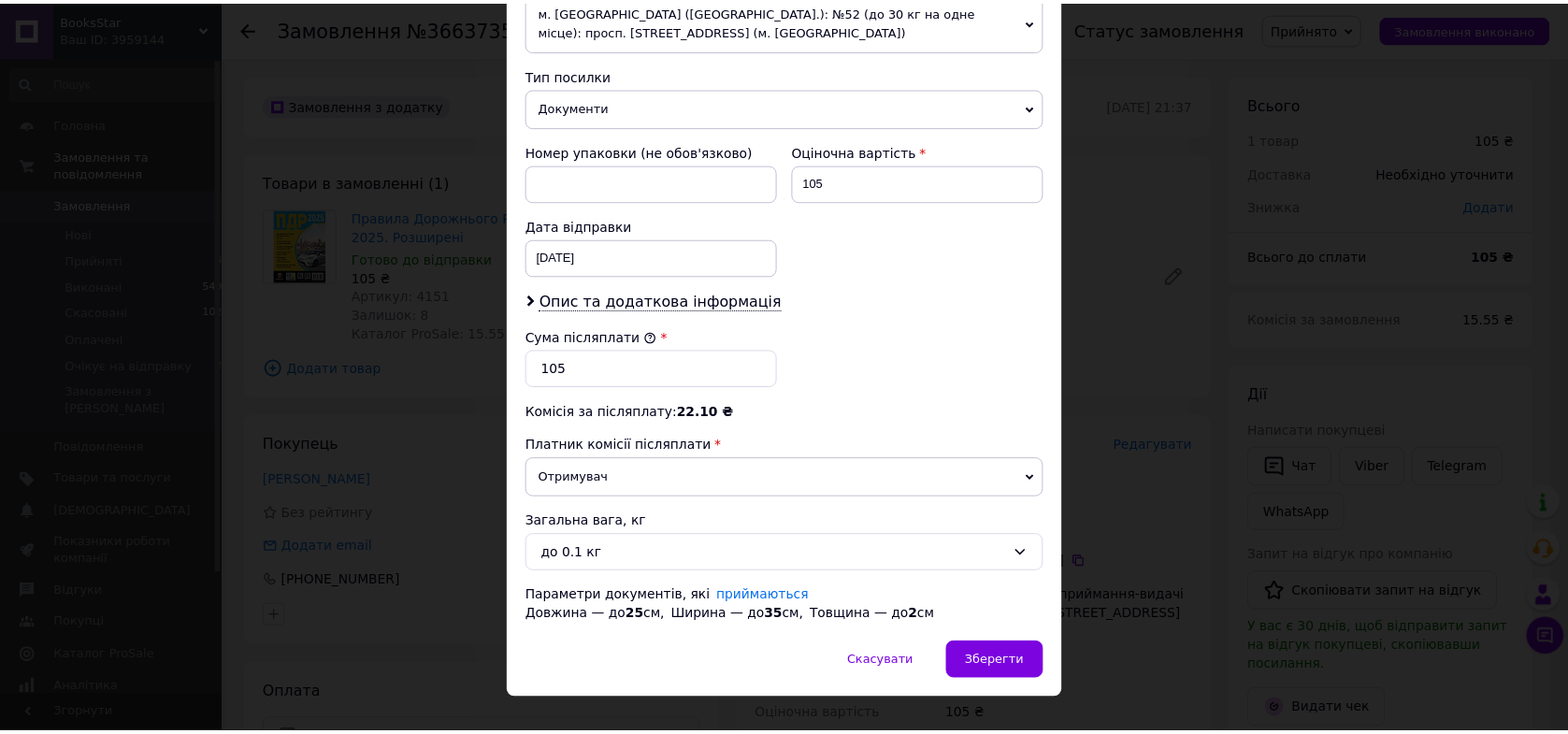
scroll to position [726, 0]
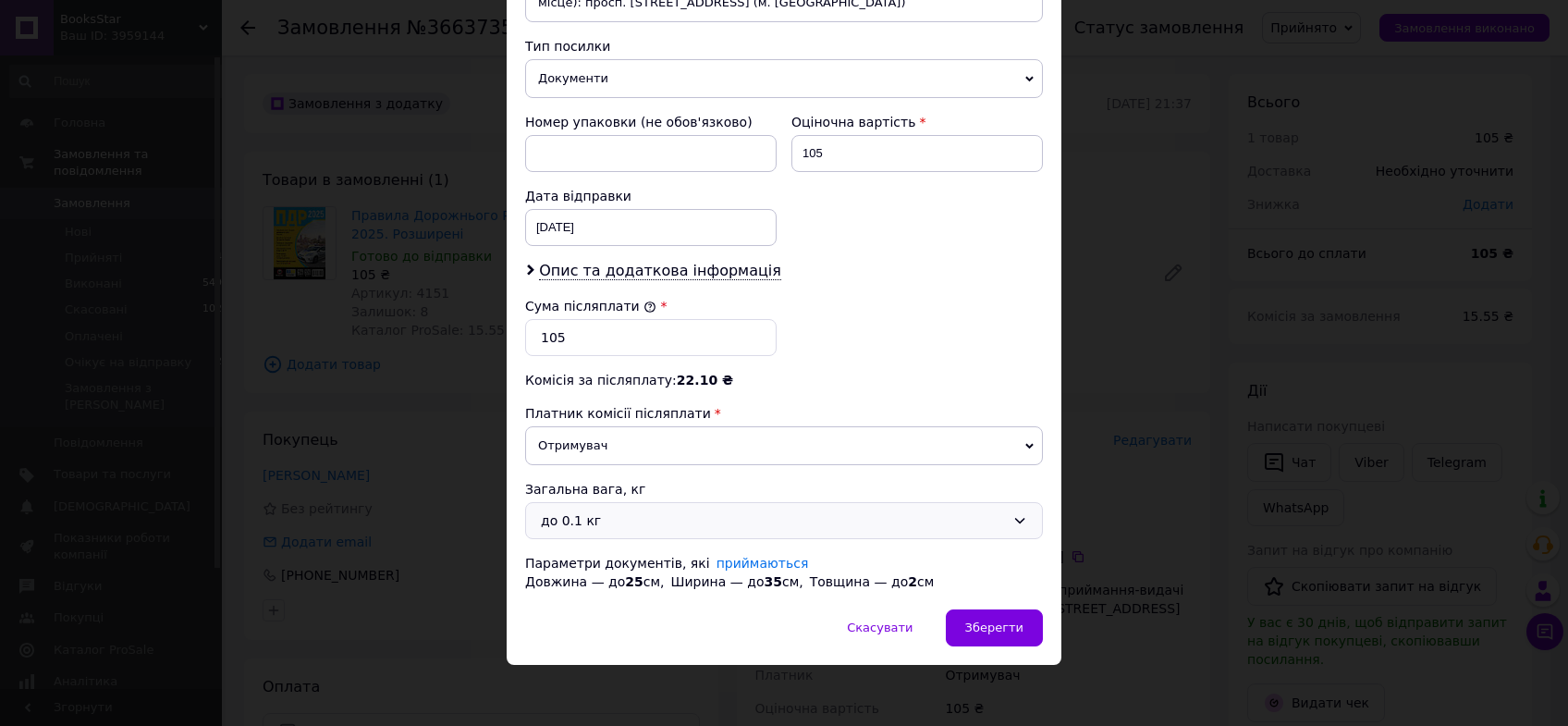
click at [583, 517] on div "до 0.1 кг" at bounding box center [772, 520] width 464 height 20
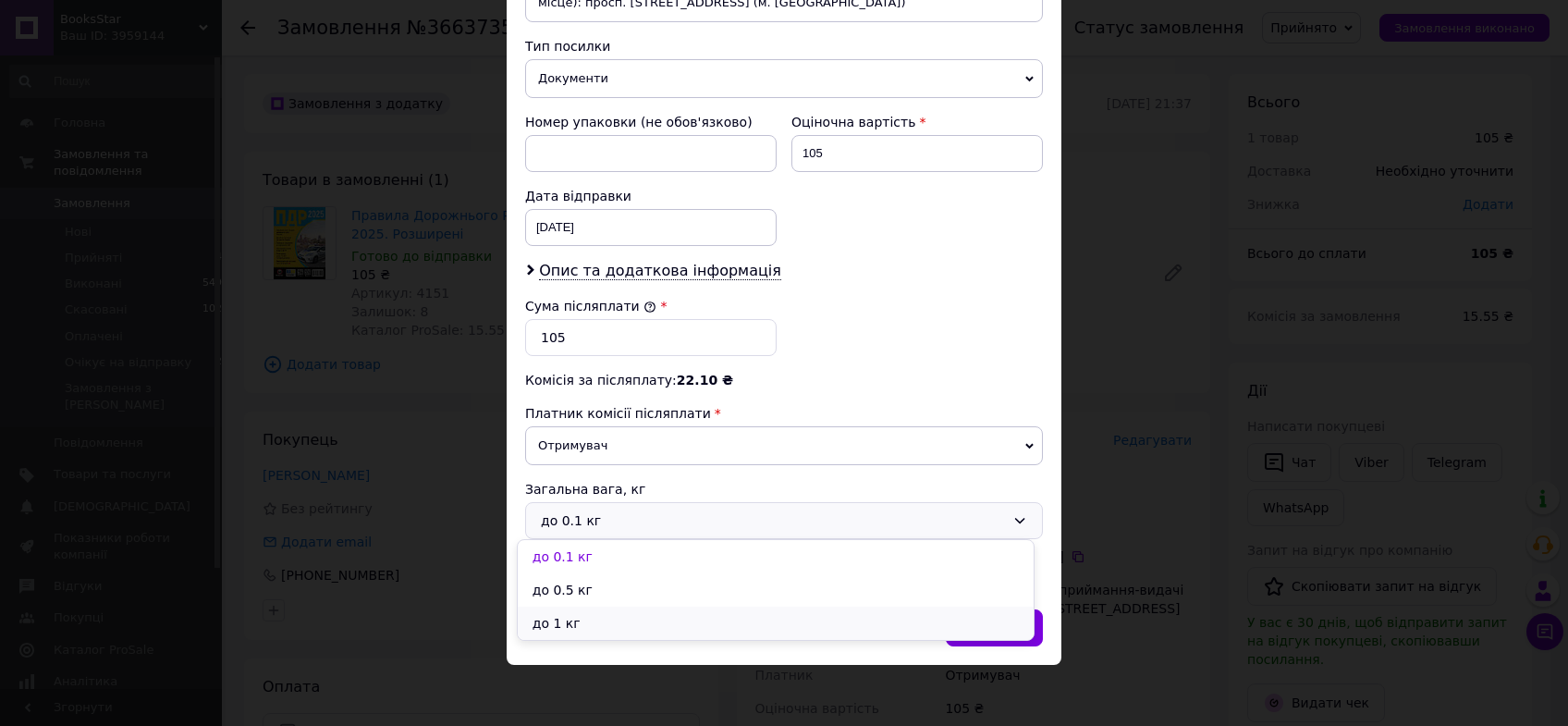
click at [569, 631] on li "до 1 кг" at bounding box center [775, 624] width 516 height 34
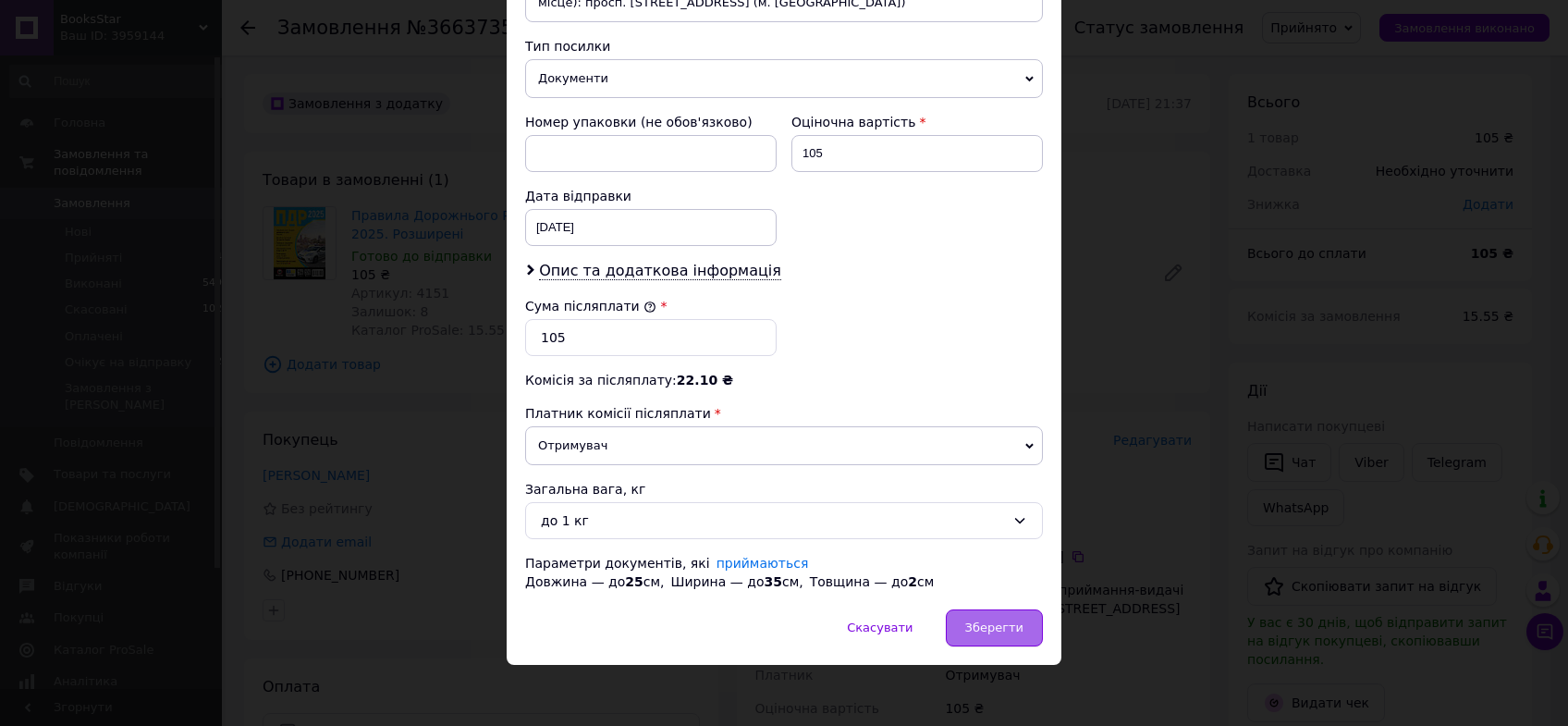
click at [995, 621] on span "Зберегти" at bounding box center [994, 627] width 59 height 14
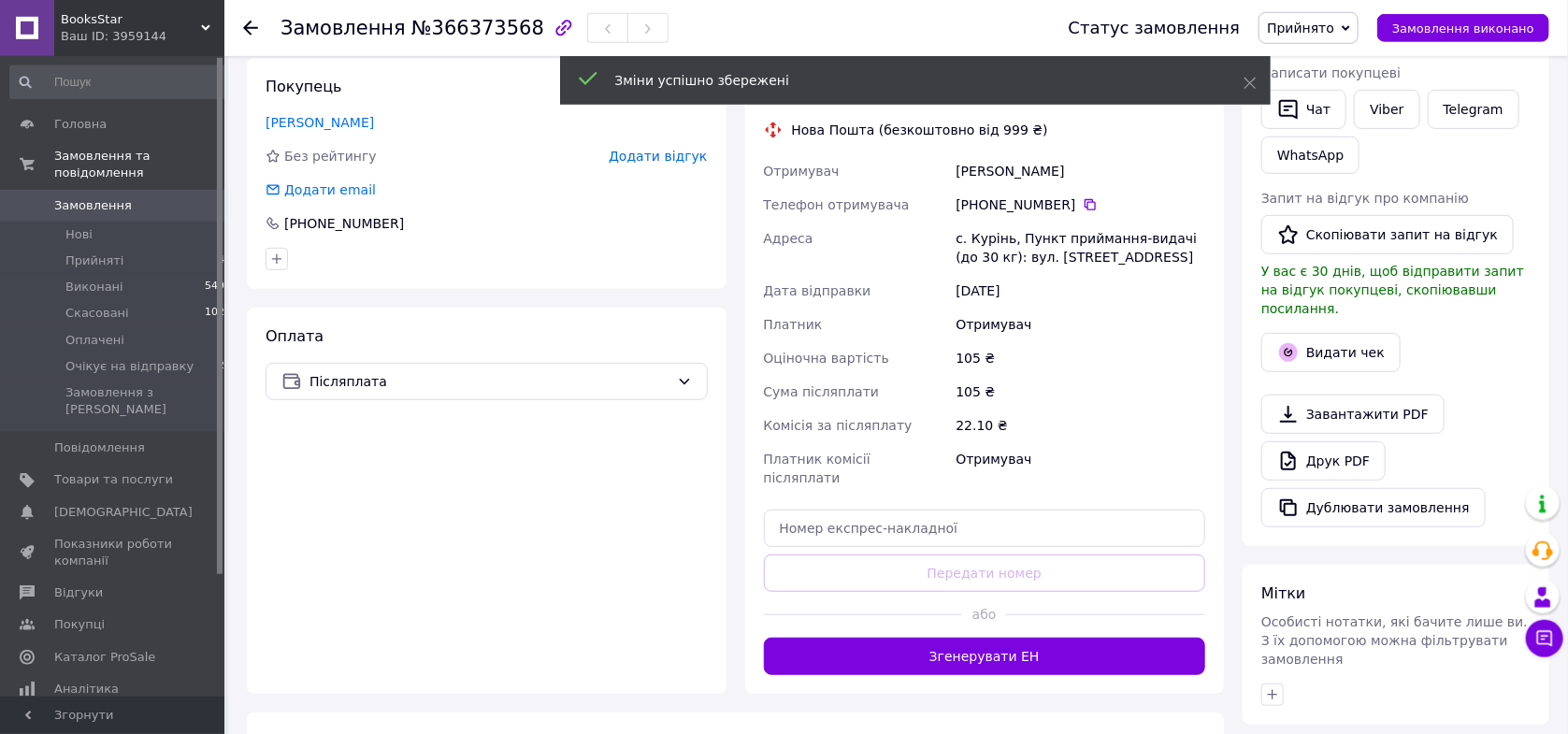
scroll to position [396, 0]
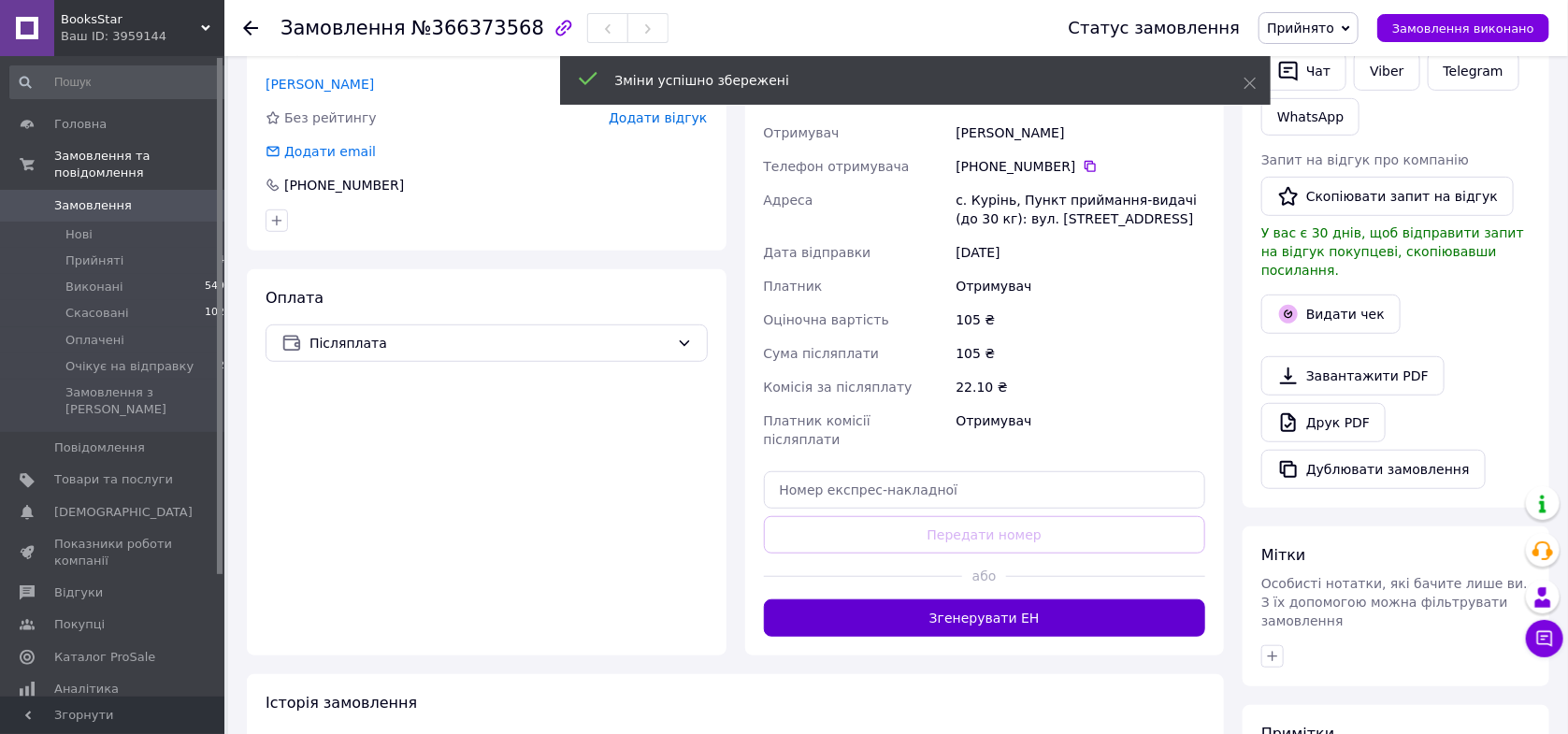
click at [1008, 599] on button "Згенерувати ЕН" at bounding box center [985, 618] width 442 height 38
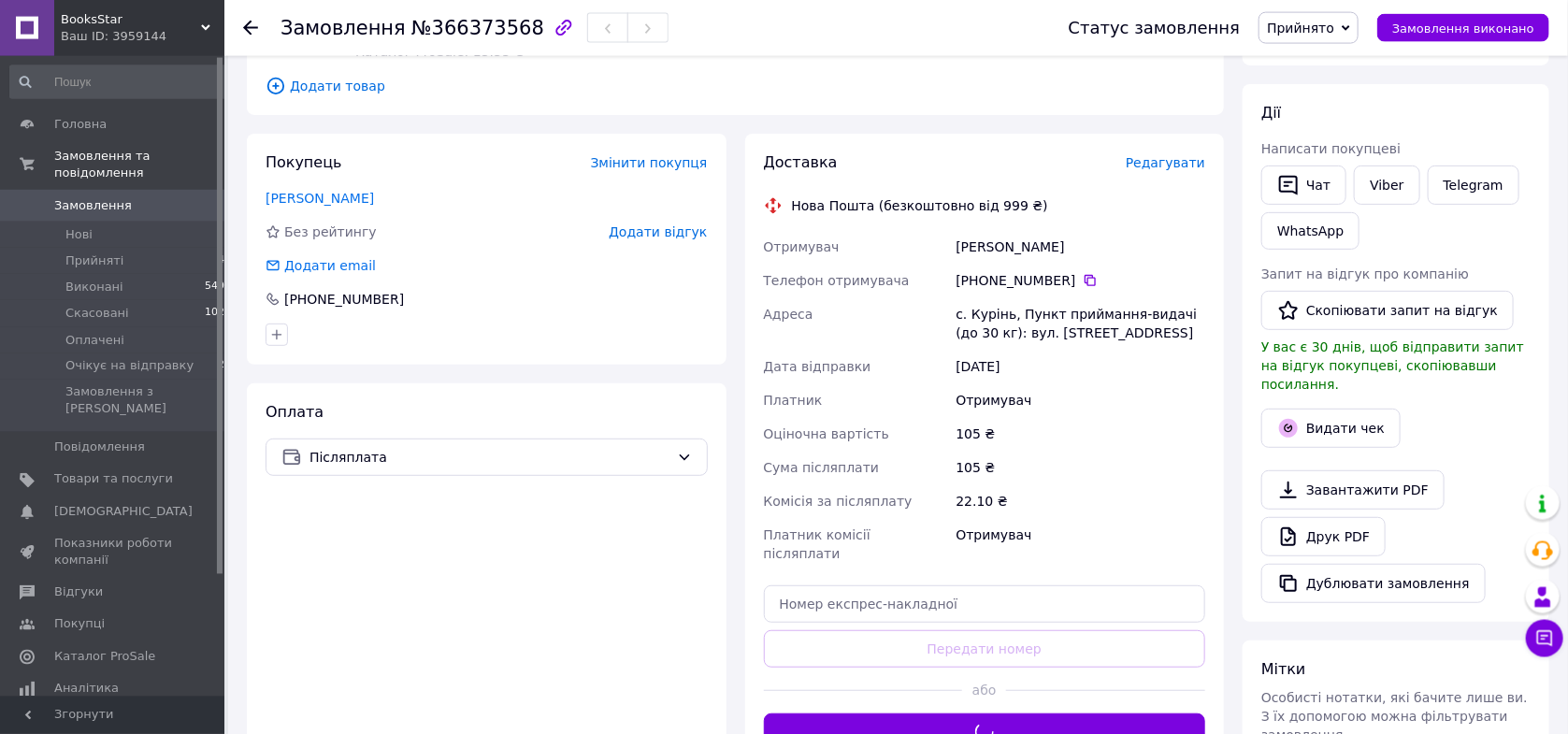
scroll to position [199, 0]
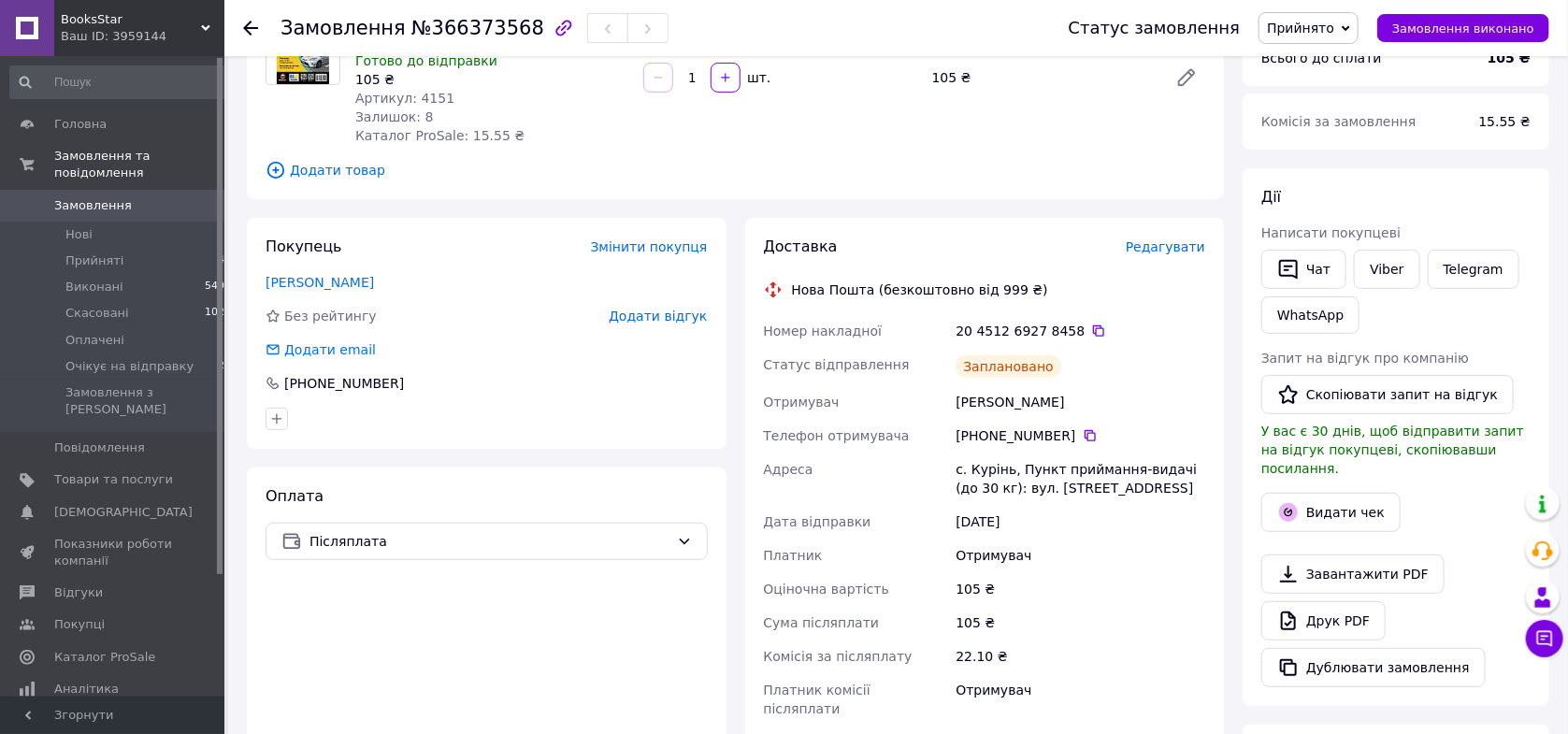
click at [141, 190] on link "Замовлення 0" at bounding box center [120, 206] width 242 height 32
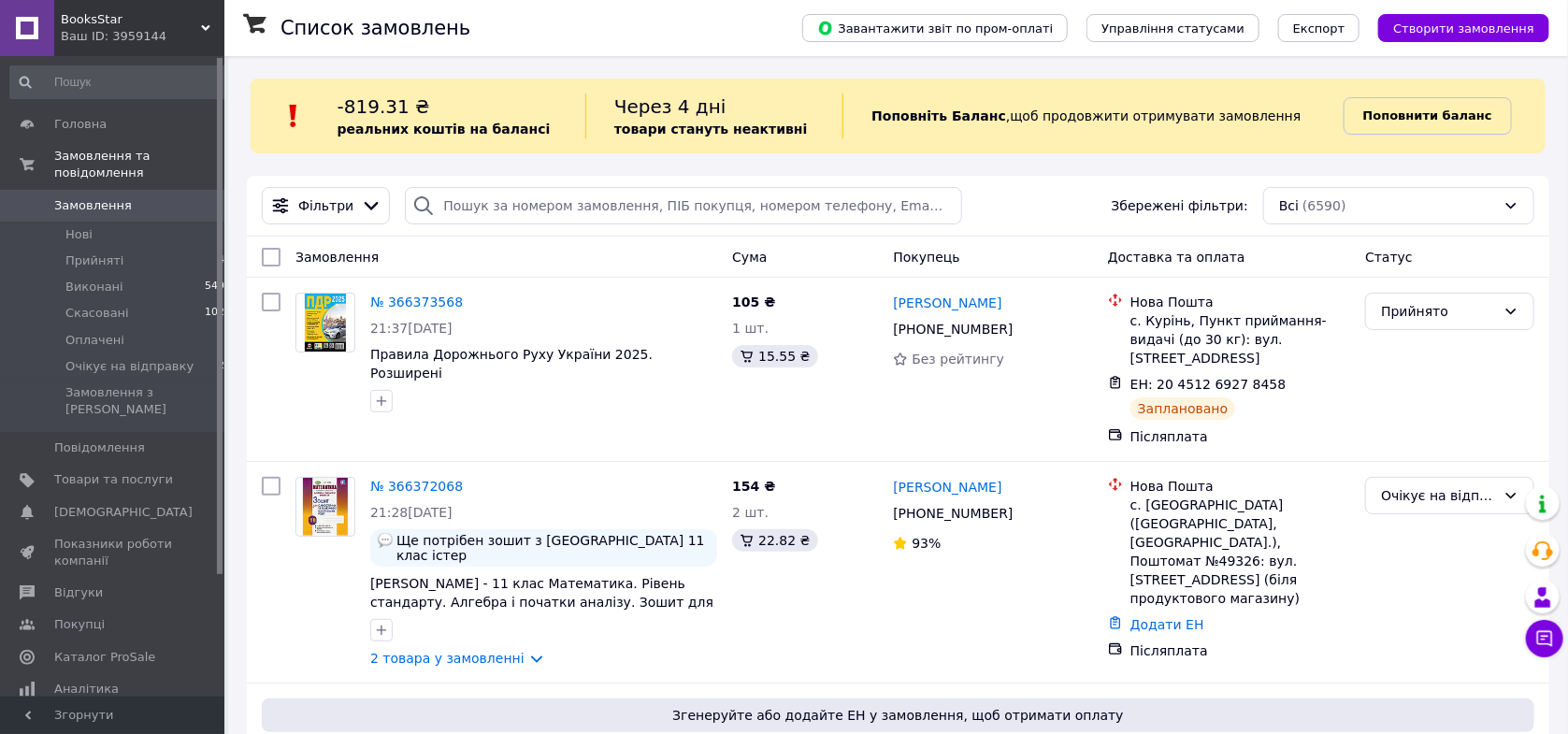
click at [1382, 117] on b "Поповнити баланс" at bounding box center [1427, 115] width 129 height 14
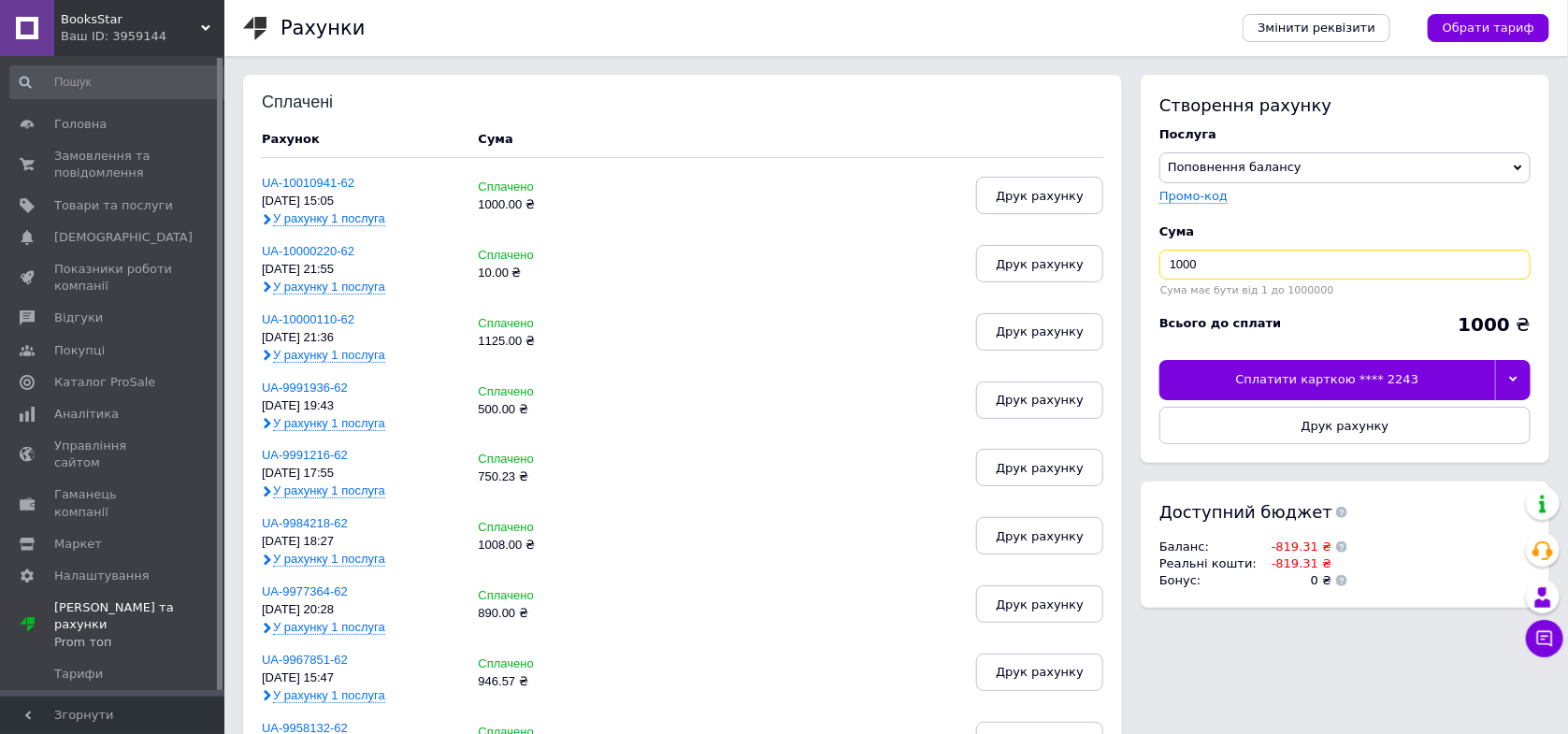
click at [1192, 263] on input "1000" at bounding box center [1345, 264] width 371 height 30
type input "865.31"
click at [1506, 374] on div at bounding box center [1513, 379] width 36 height 40
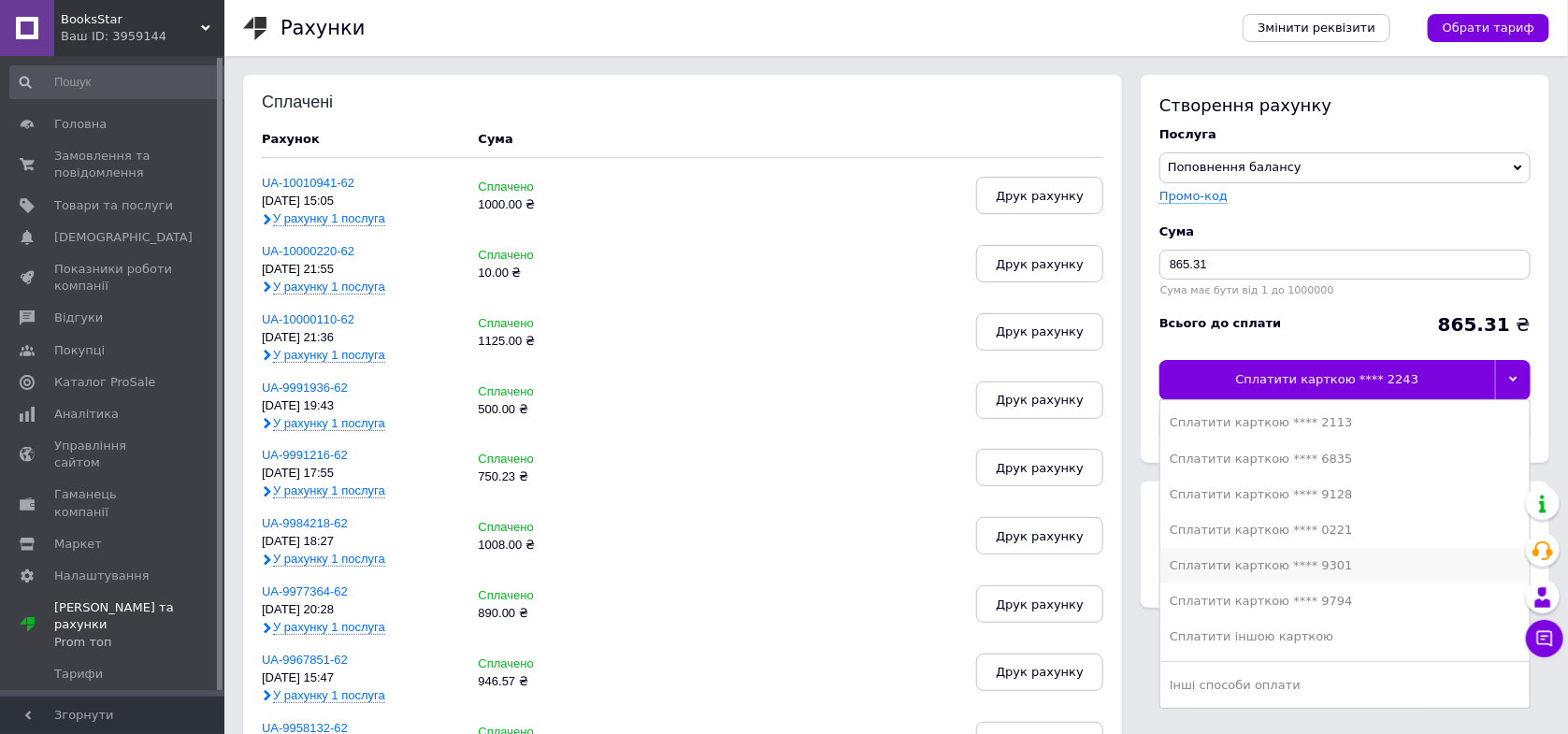
click at [1295, 563] on div "Сплатити карткою **** 9301" at bounding box center [1345, 566] width 351 height 17
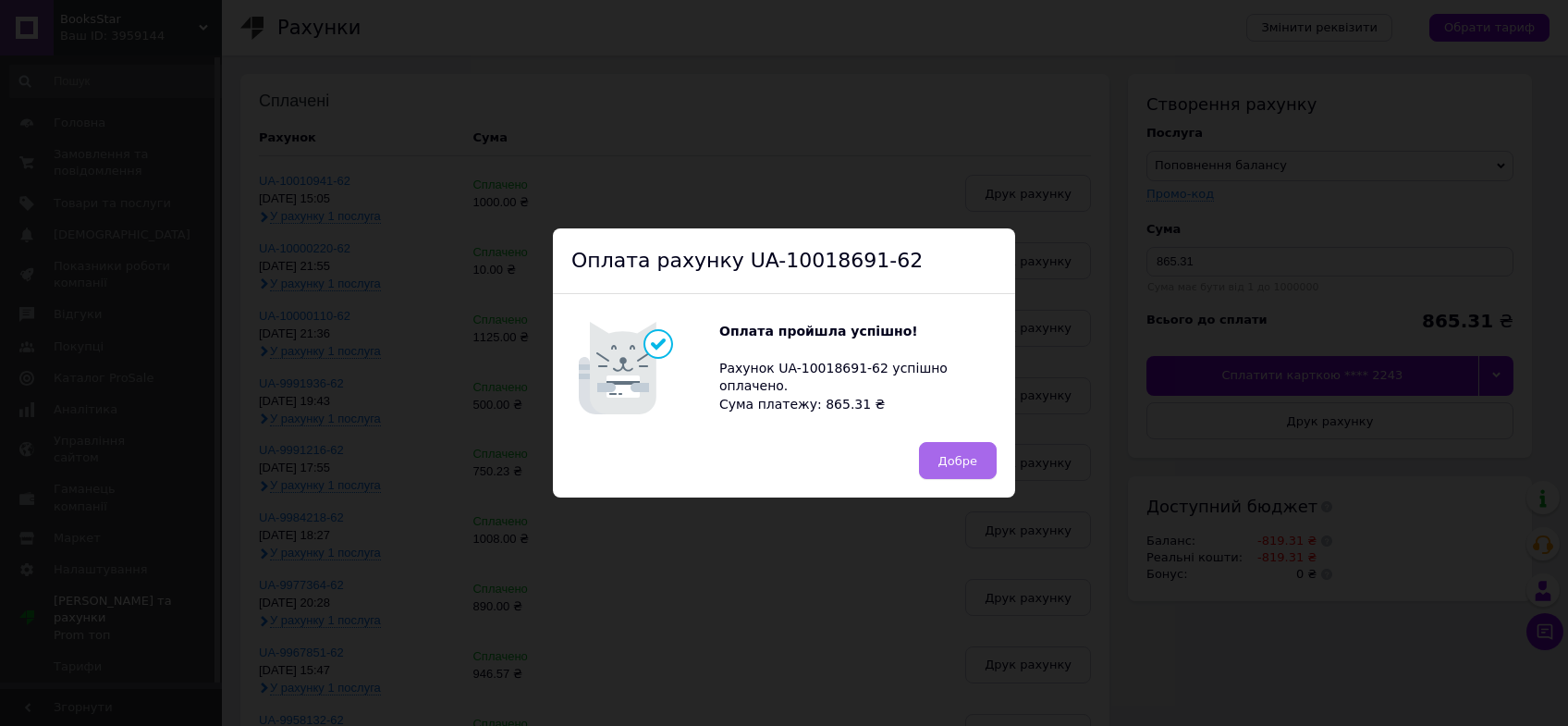
click at [923, 473] on button "Добре" at bounding box center [958, 461] width 77 height 37
